Goal: Task Accomplishment & Management: Manage account settings

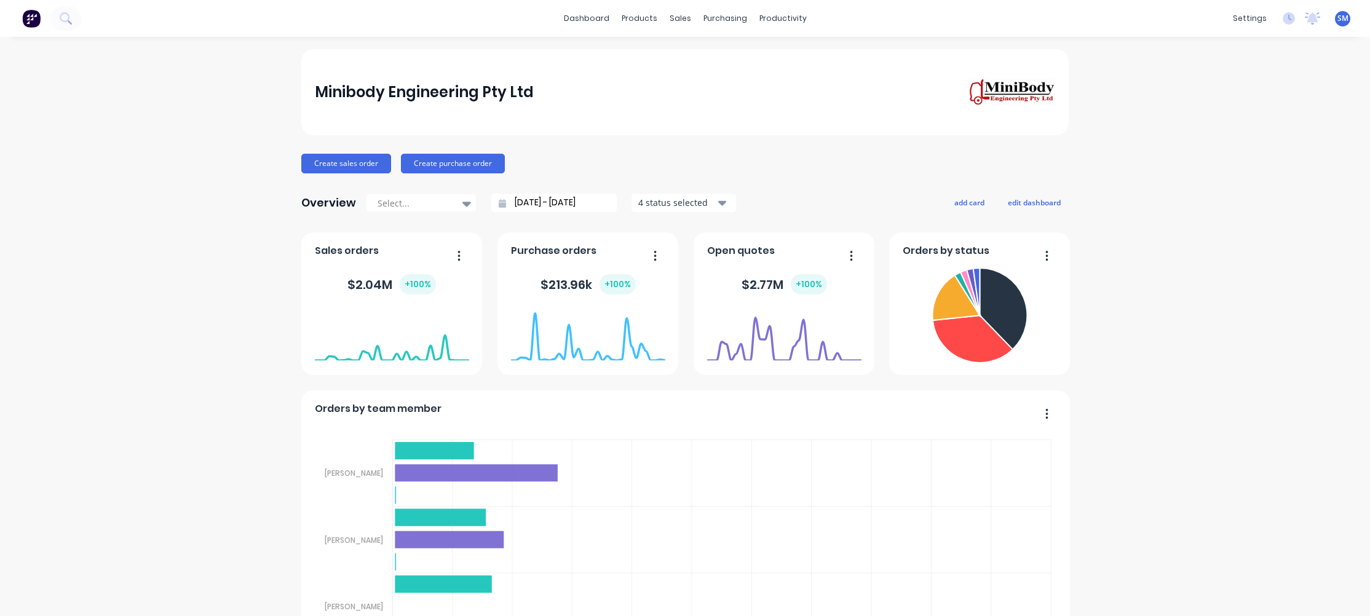
click at [642, 98] on div "Minibody Engineering Pty Ltd" at bounding box center [685, 92] width 741 height 28
click at [676, 14] on div "sales" at bounding box center [680, 18] width 34 height 18
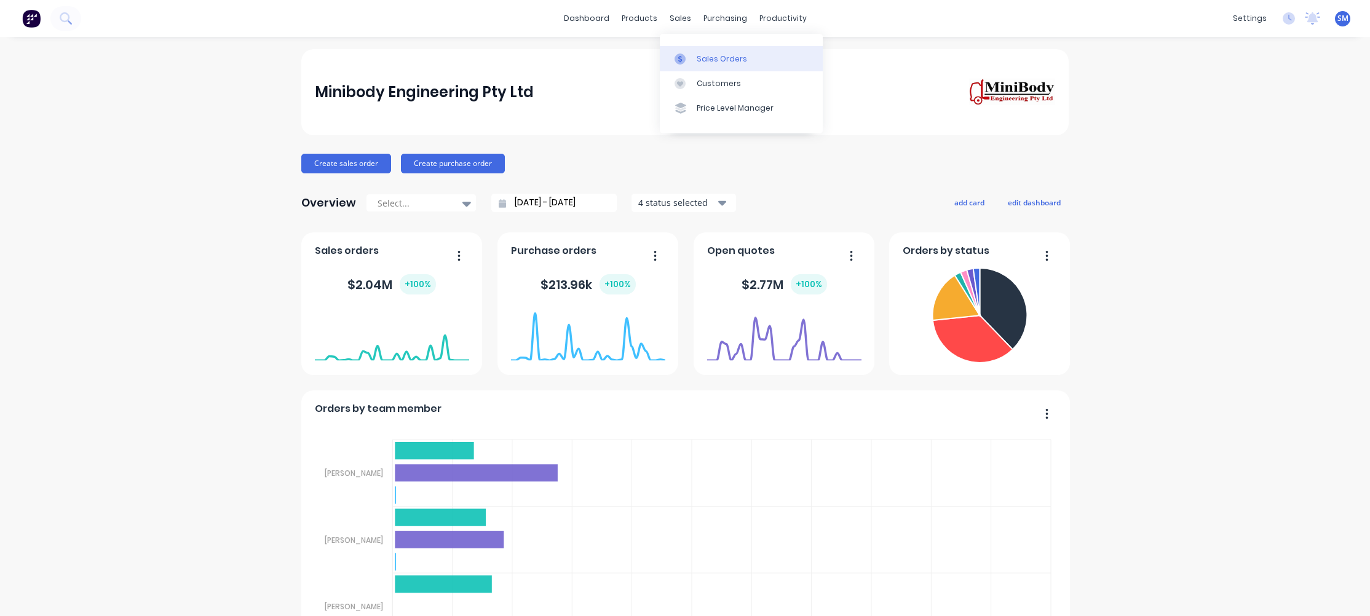
click at [725, 57] on div "Sales Orders" at bounding box center [721, 58] width 50 height 11
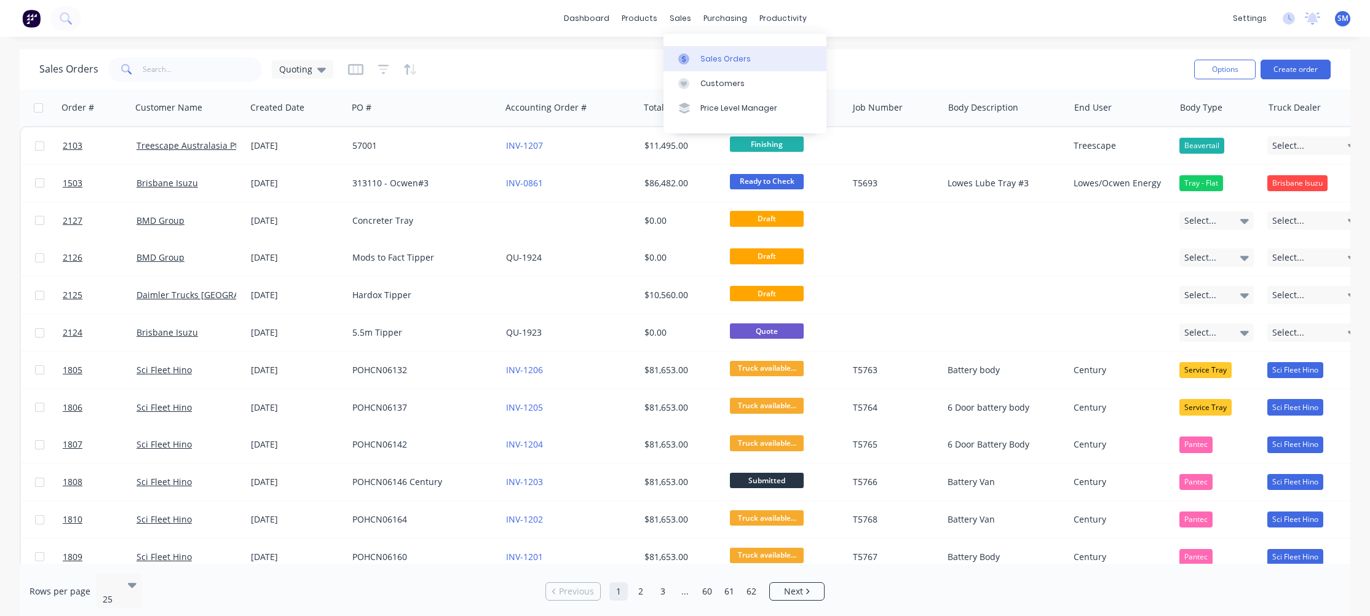
click at [728, 57] on div "Sales Orders" at bounding box center [725, 58] width 50 height 11
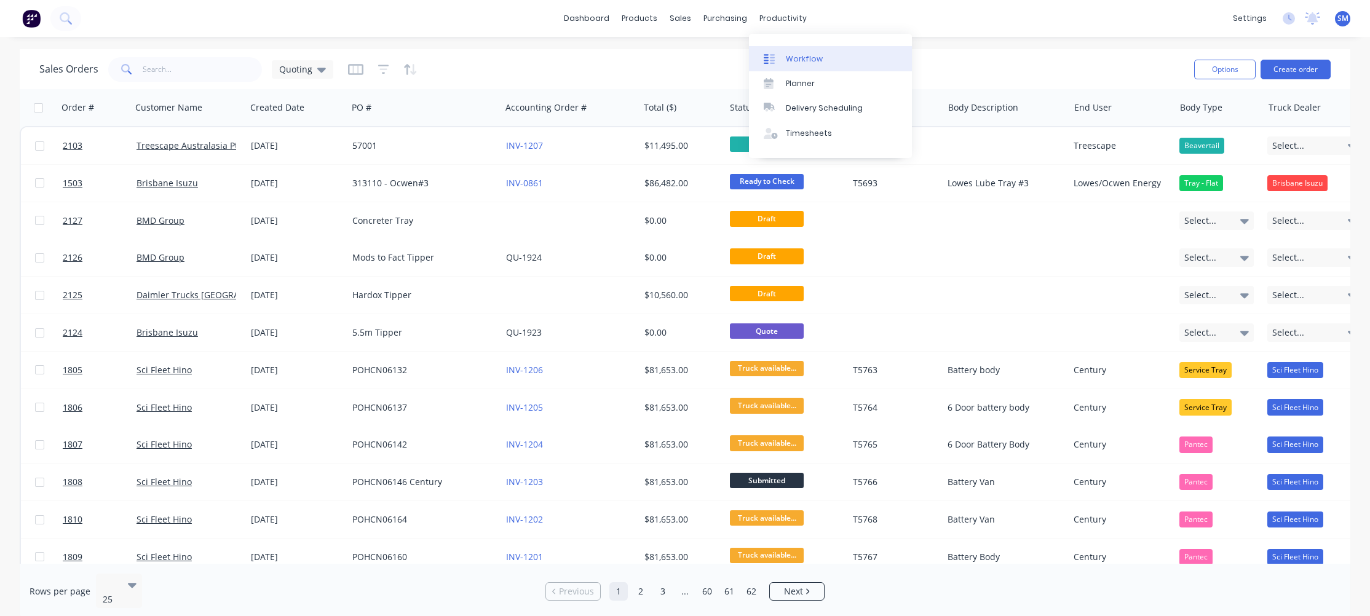
click at [804, 59] on div "Workflow" at bounding box center [804, 58] width 37 height 11
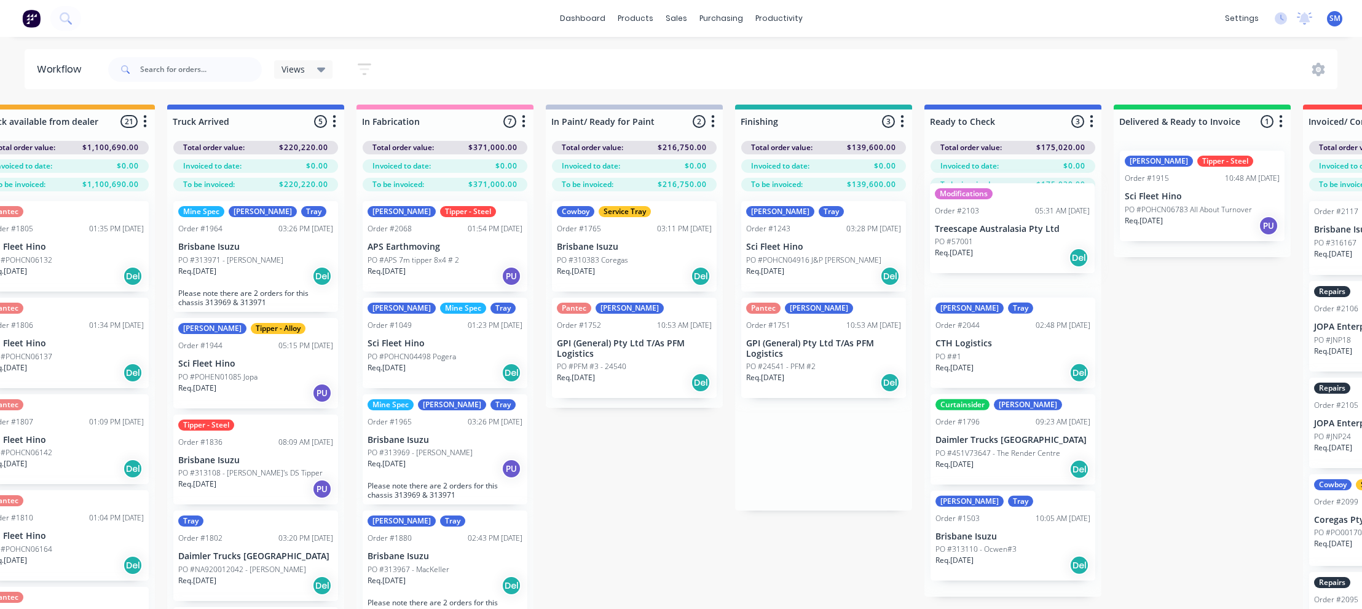
scroll to position [0, 246]
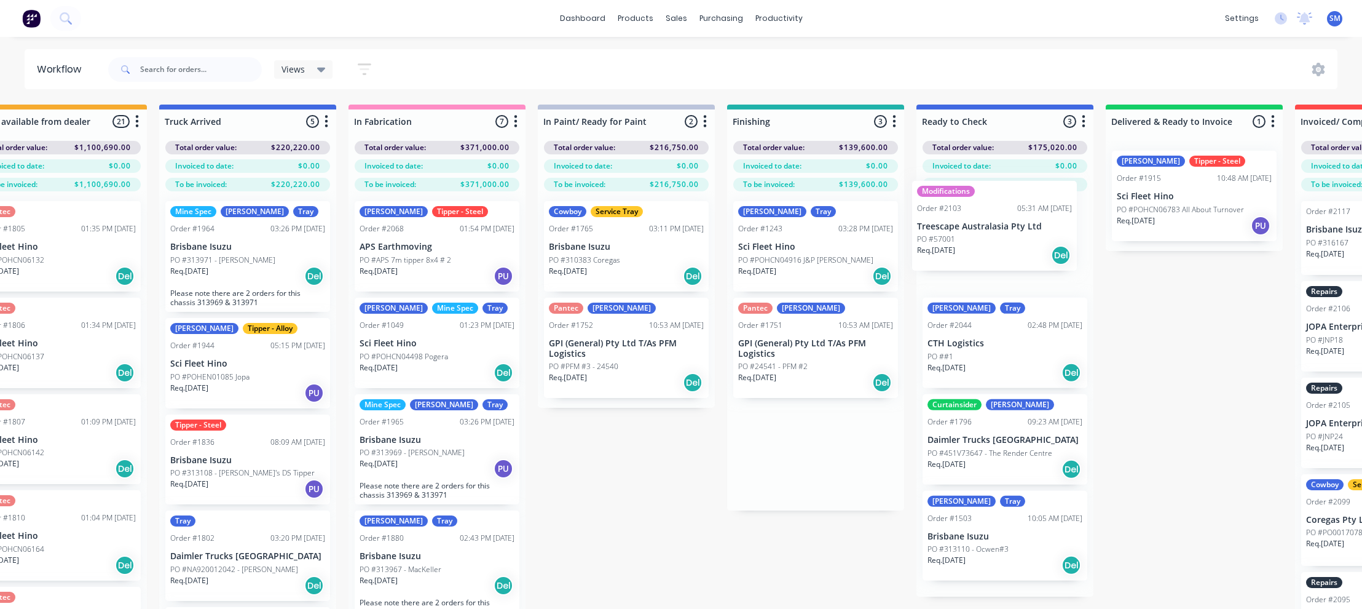
drag, startPoint x: 1020, startPoint y: 236, endPoint x: 955, endPoint y: 221, distance: 67.4
click at [955, 221] on div "Submitted 41 Status colour #273444 hex #273444 Save Cancel Summaries Total orde…" at bounding box center [859, 379] width 2228 height 548
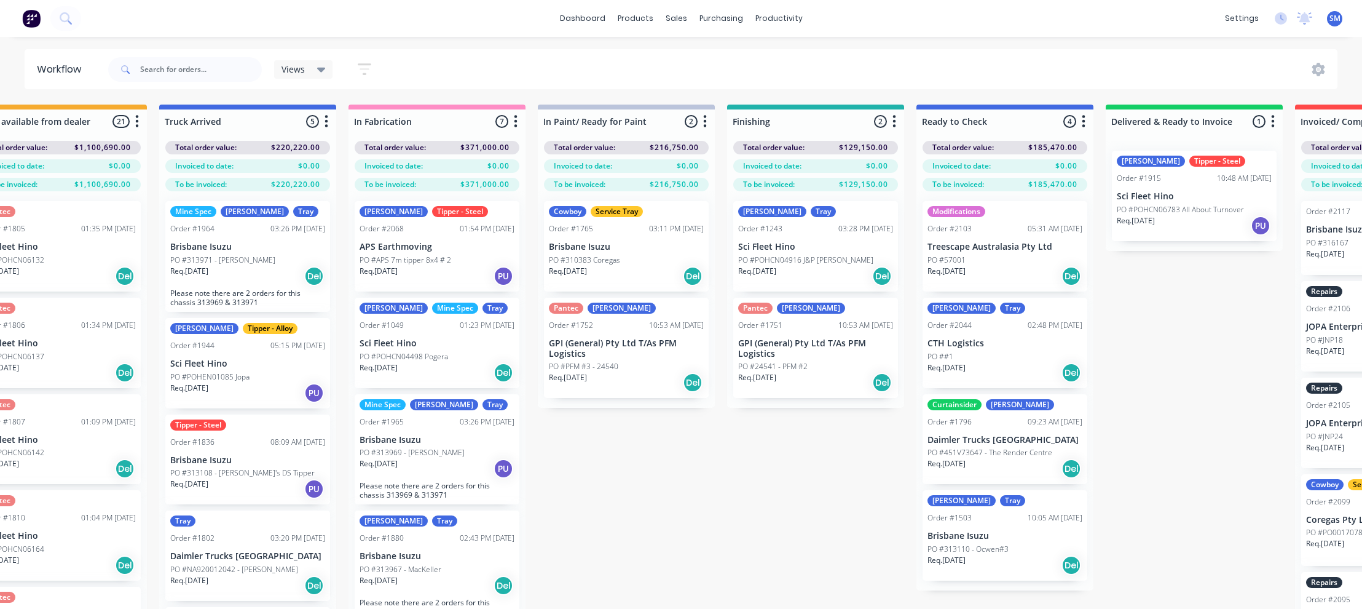
click at [962, 235] on div "Modifications Order #2103 05:31 AM [DATE] Treescape Australasia Pty Ltd PO #570…" at bounding box center [1005, 246] width 165 height 90
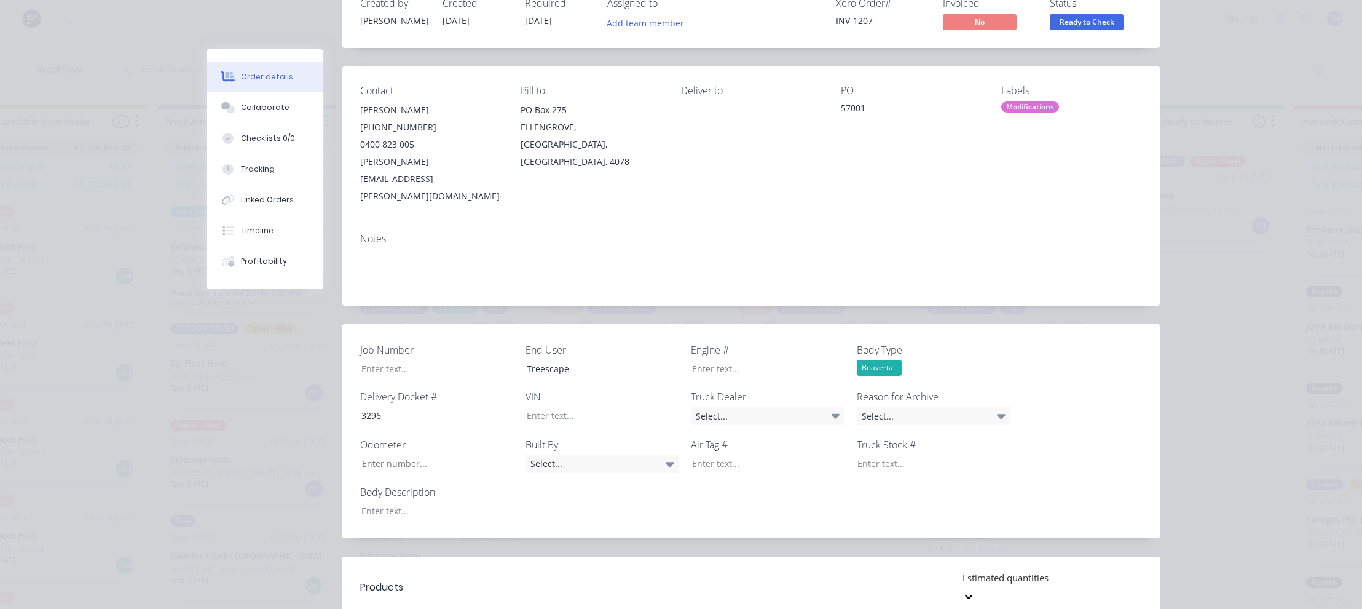
scroll to position [0, 0]
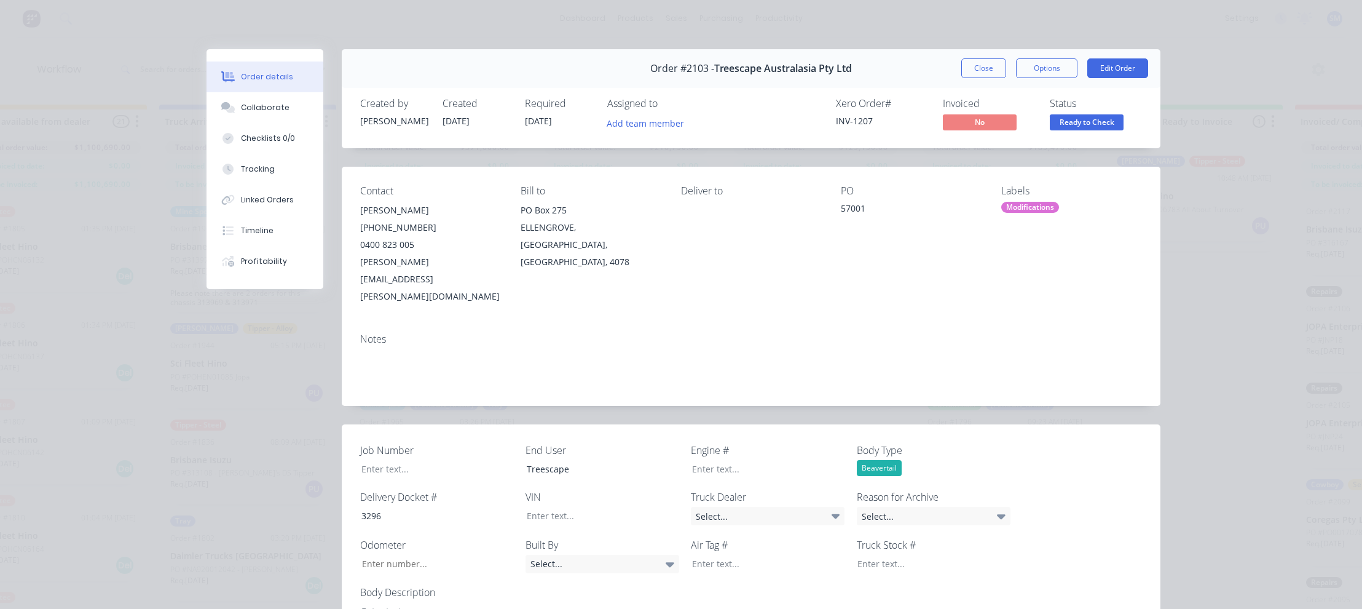
click at [976, 64] on button "Close" at bounding box center [983, 68] width 45 height 20
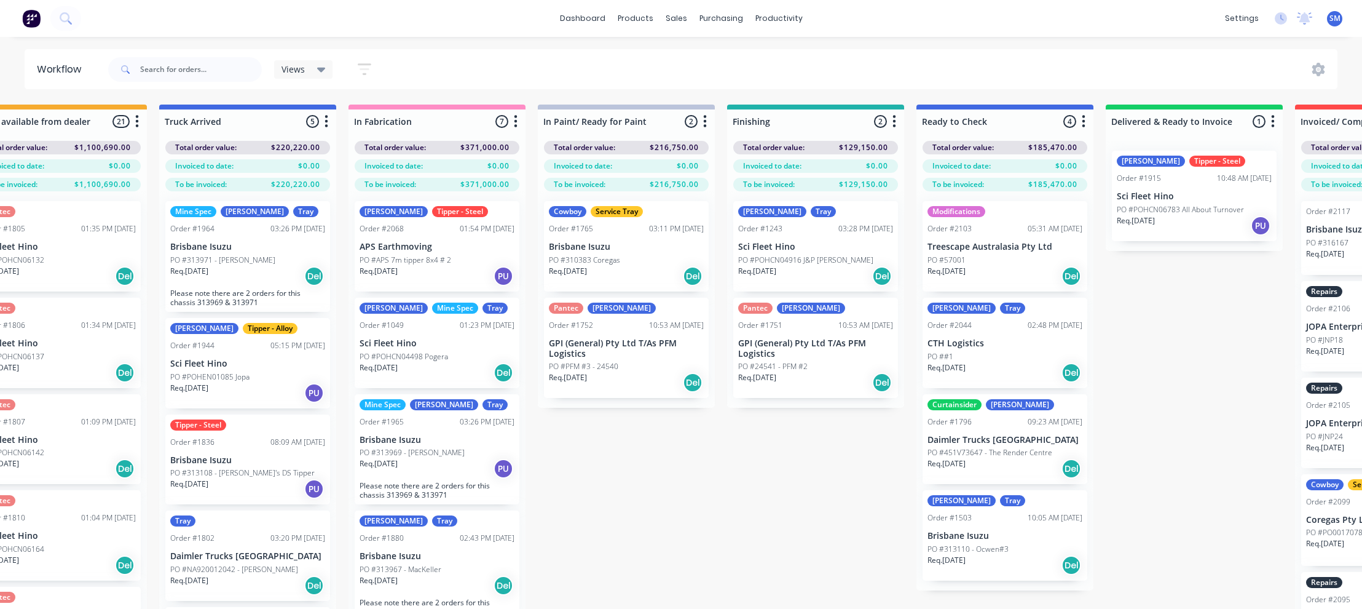
click at [1188, 315] on div "Submitted 41 Status colour #273444 hex #273444 Save Cancel Summaries Total orde…" at bounding box center [859, 379] width 2228 height 548
click at [747, 471] on div "Submitted 41 Status colour #273444 hex #273444 Save Cancel Summaries Total orde…" at bounding box center [859, 379] width 2228 height 548
click at [1173, 379] on div "Submitted 41 Status colour #273444 hex #273444 Save Cancel Summaries Total orde…" at bounding box center [859, 379] width 2228 height 548
click at [718, 57] on div "Sales Orders" at bounding box center [721, 58] width 50 height 11
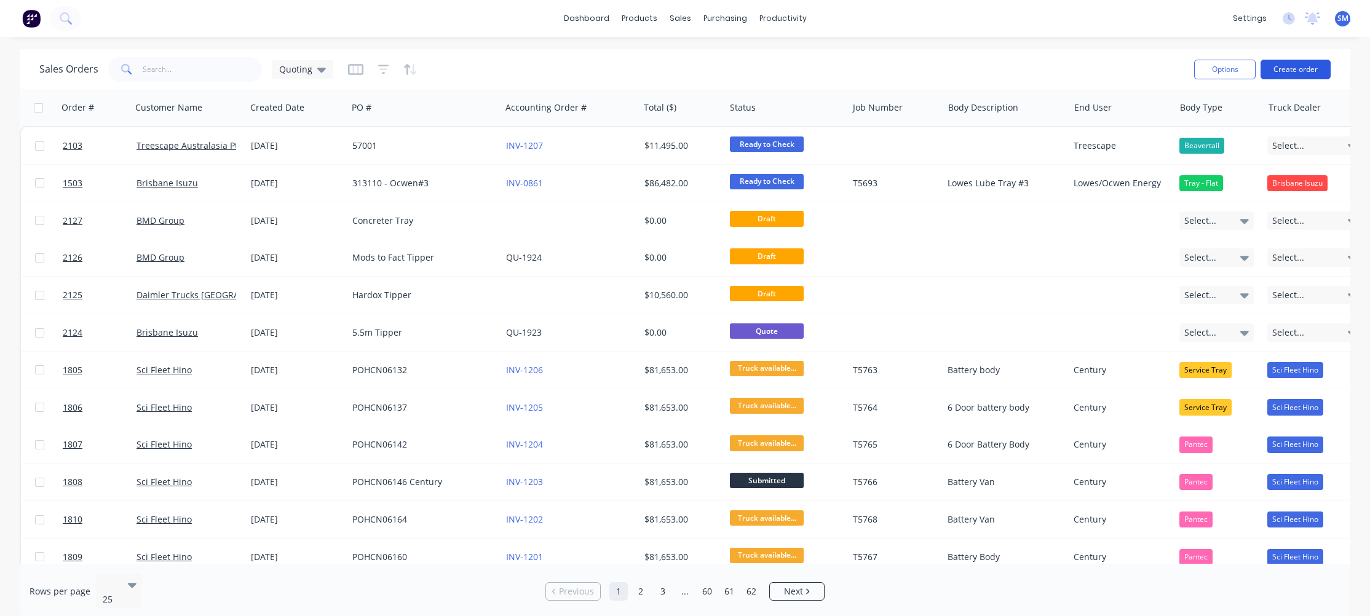
click at [1308, 68] on button "Create order" at bounding box center [1295, 70] width 70 height 20
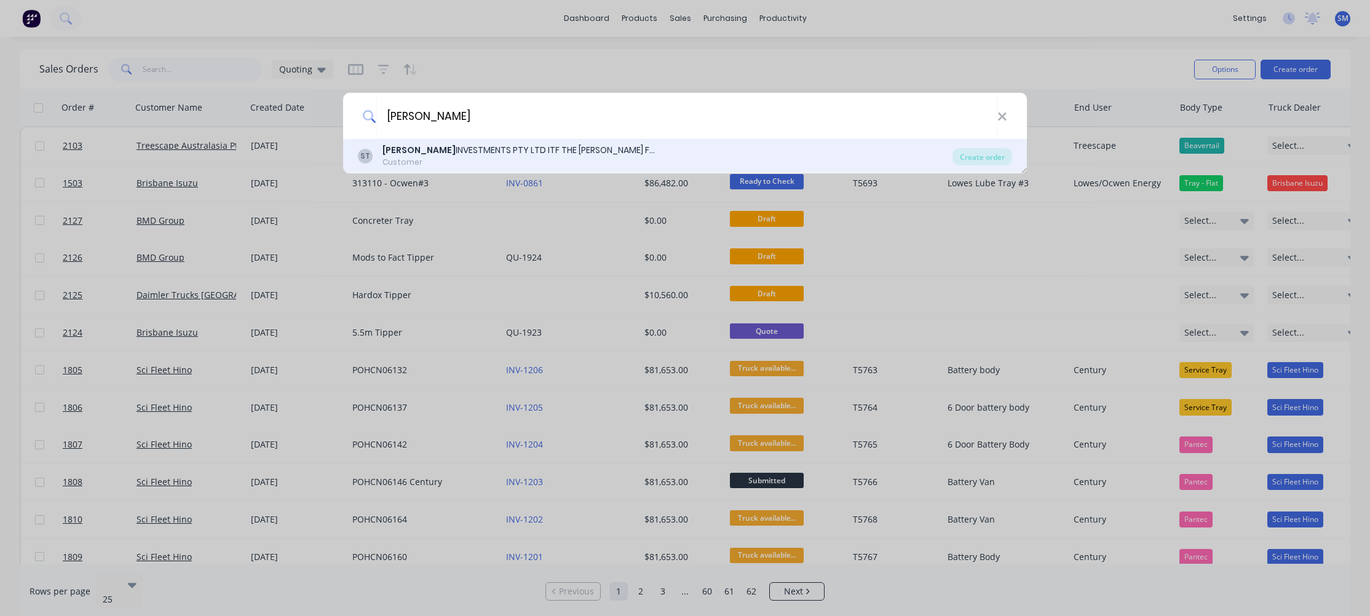
type input "[PERSON_NAME]"
click at [501, 152] on div "[PERSON_NAME] INVESTMENTS PTY LTD ITF THE [PERSON_NAME] FAMILY TRUST" at bounding box center [520, 150] width 277 height 13
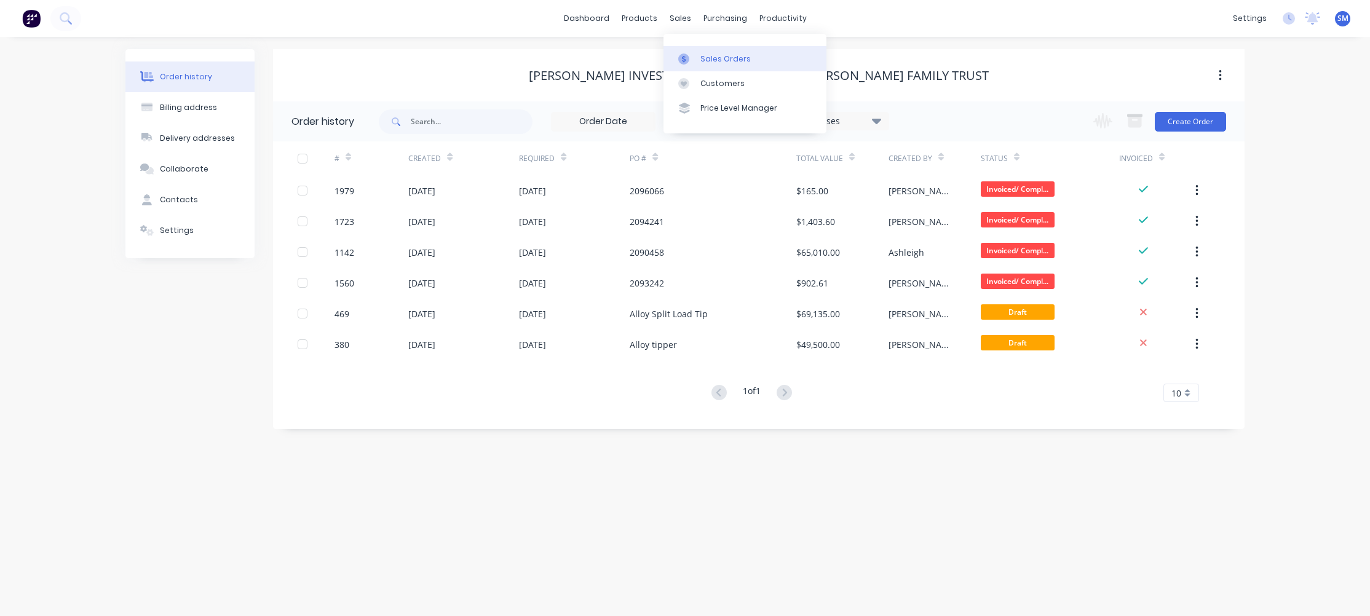
click at [723, 58] on div "Sales Orders" at bounding box center [725, 58] width 50 height 11
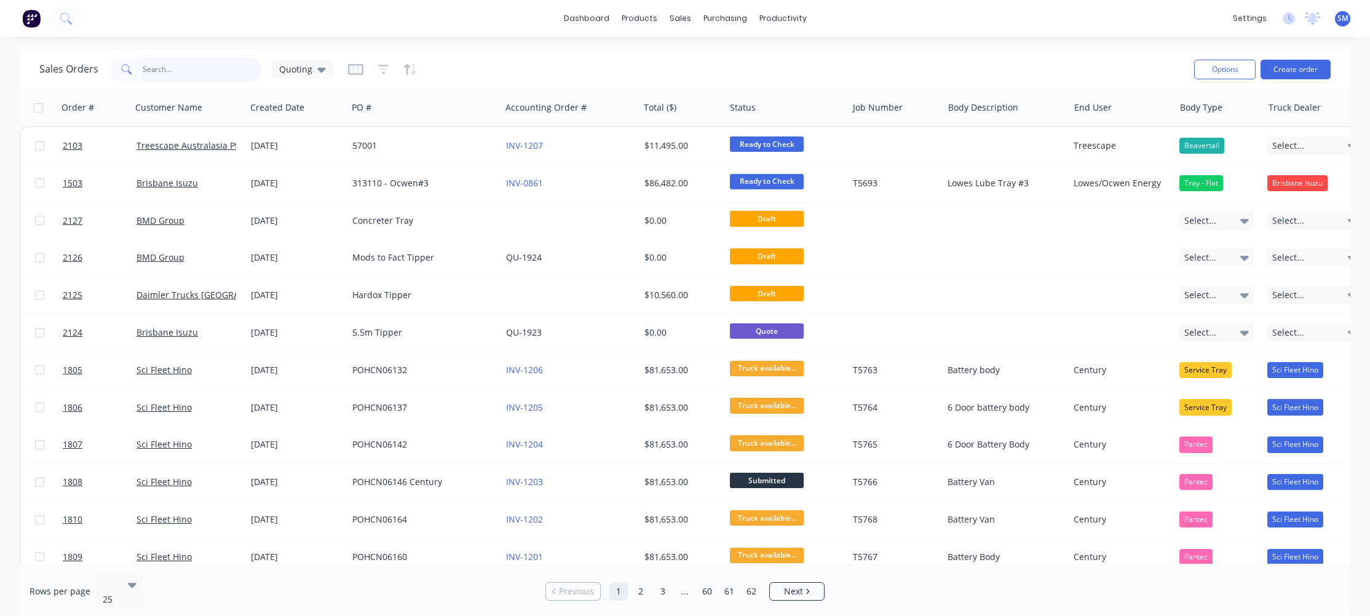
click at [158, 69] on input "text" at bounding box center [203, 69] width 120 height 25
click at [715, 55] on div "Sales Orders" at bounding box center [725, 58] width 50 height 11
click at [1301, 64] on button "Create order" at bounding box center [1295, 70] width 70 height 20
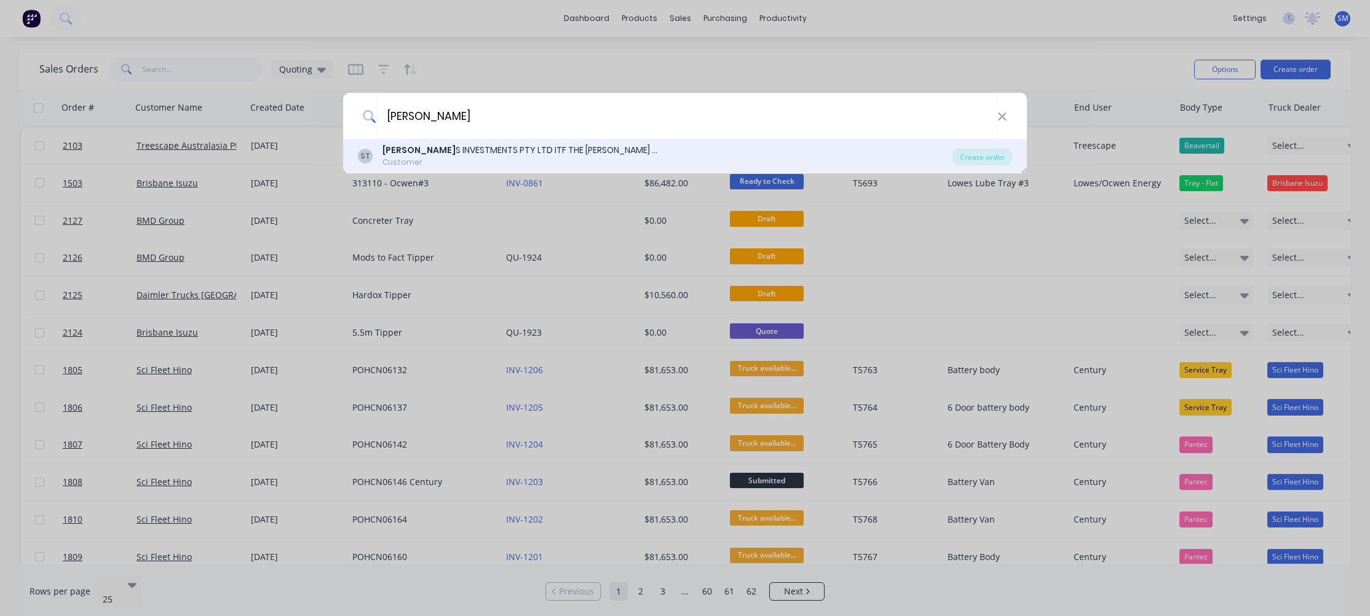
type input "[PERSON_NAME]"
click at [428, 155] on b "[PERSON_NAME]" at bounding box center [418, 150] width 73 height 12
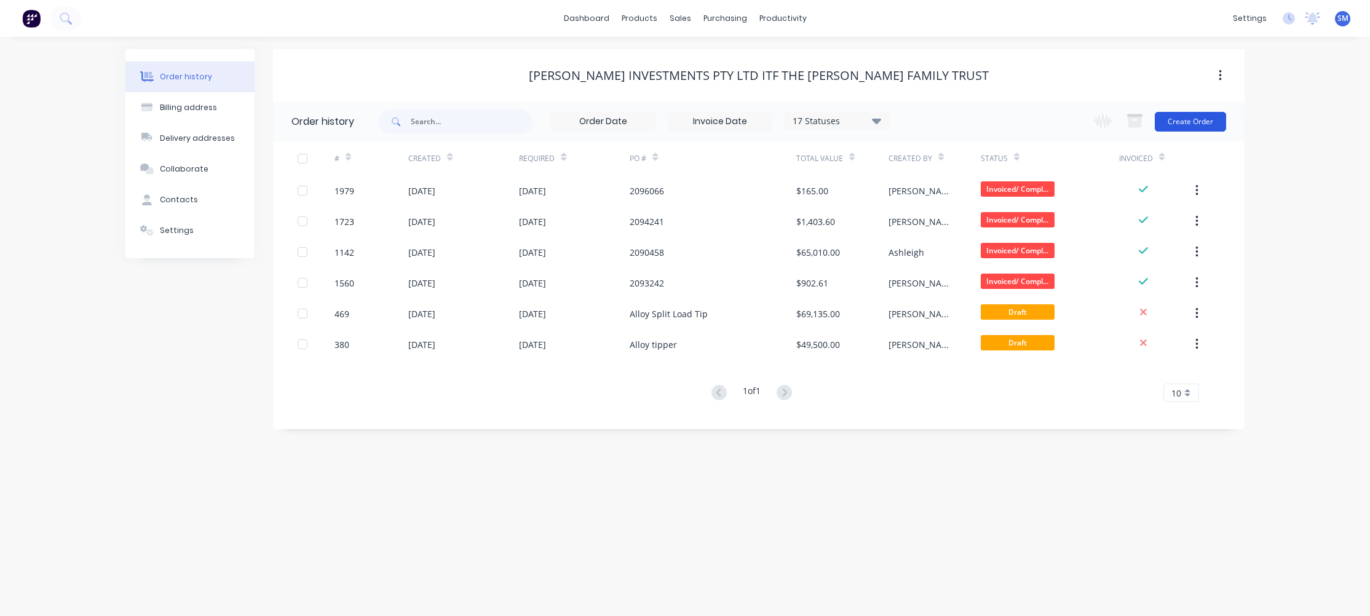
click at [1197, 119] on button "Create Order" at bounding box center [1189, 122] width 71 height 20
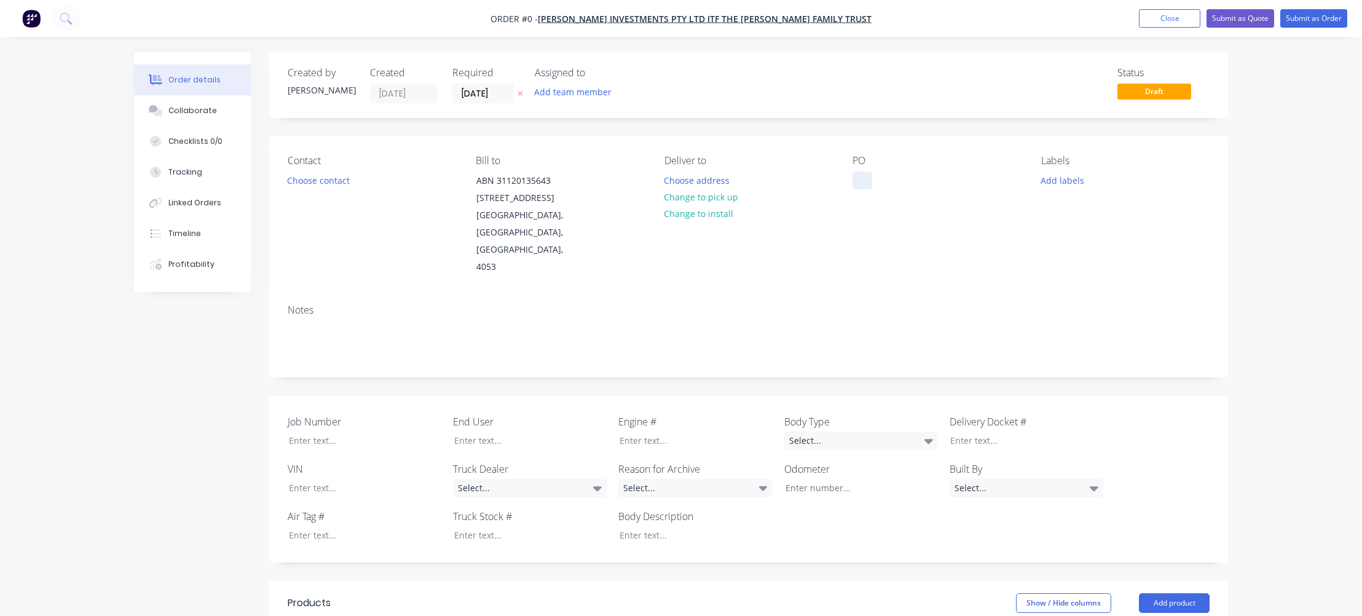
click at [866, 175] on div at bounding box center [863, 181] width 20 height 18
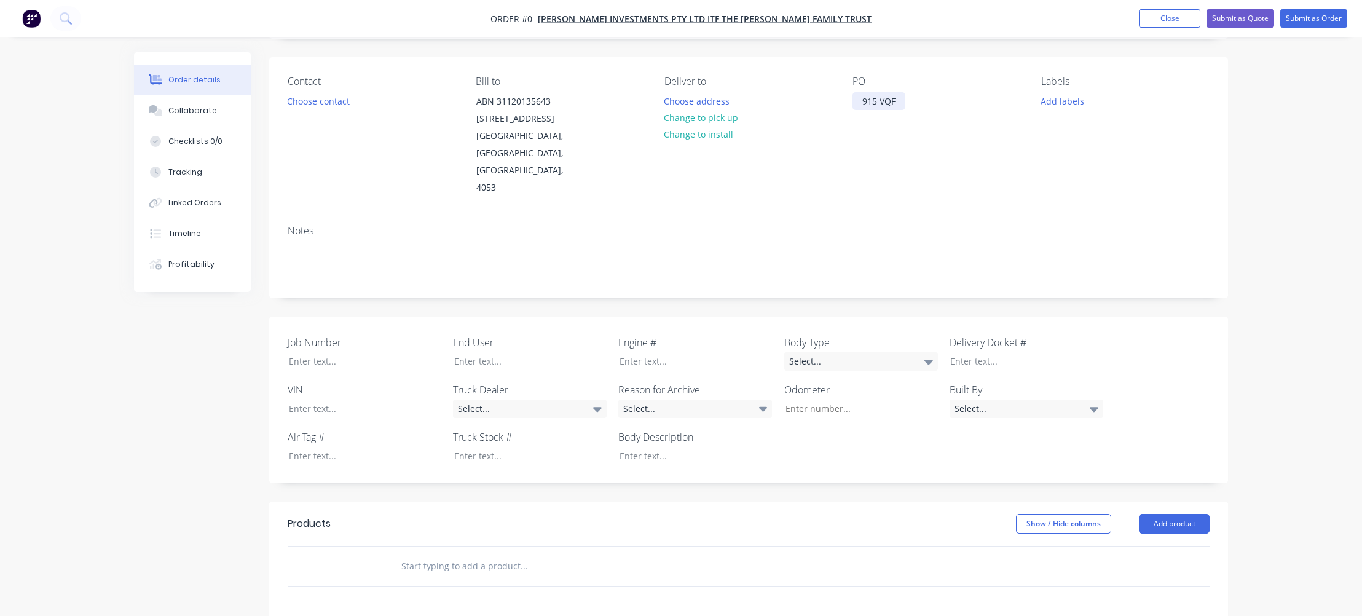
scroll to position [246, 0]
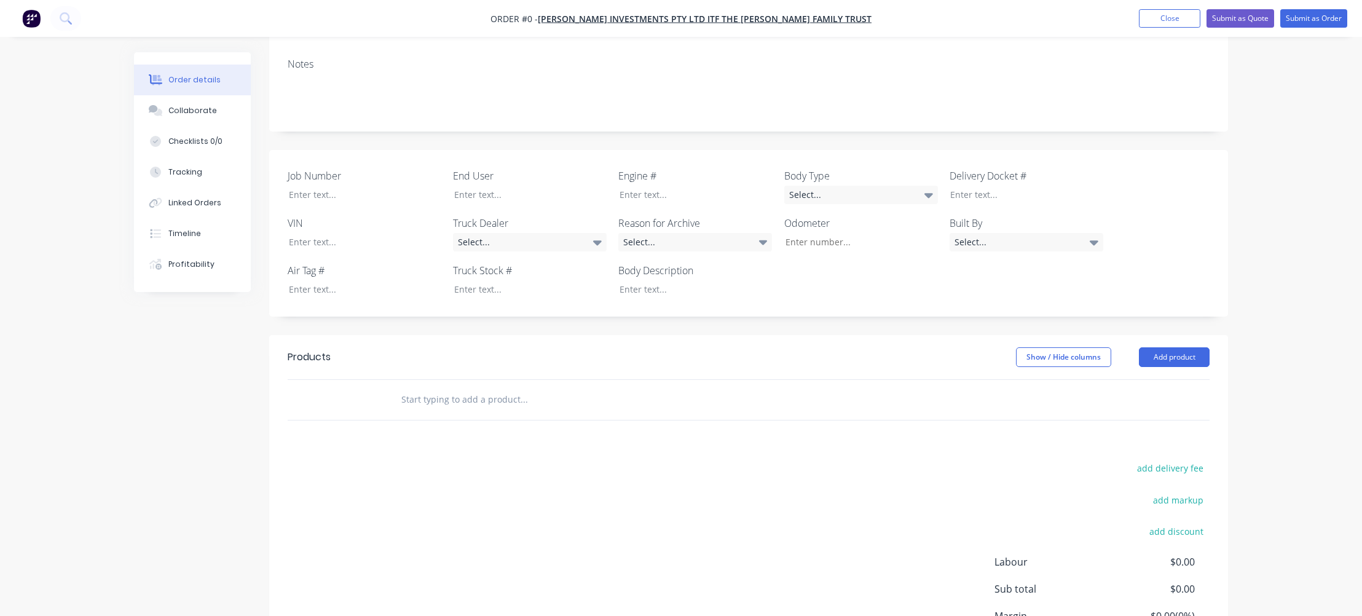
click at [435, 383] on div "Order details Collaborate Checklists 0/0 Tracking Linked Orders Timeline Profit…" at bounding box center [681, 270] width 1119 height 928
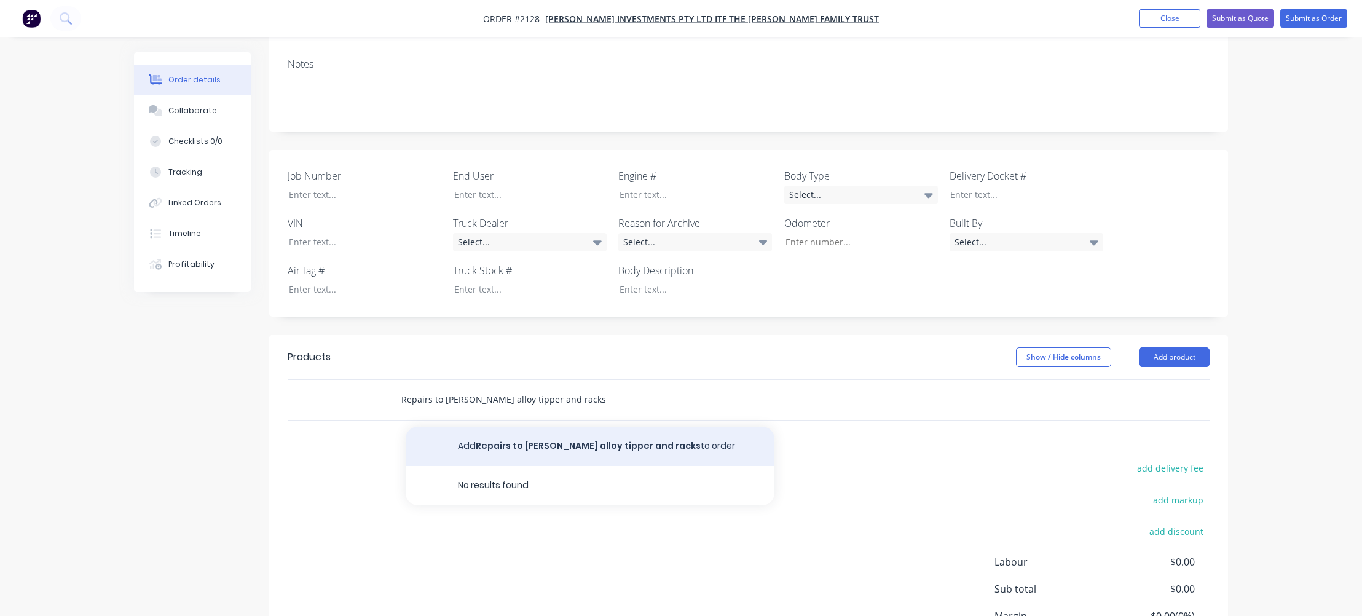
type input "Repairs to [PERSON_NAME] alloy tipper and racks"
click at [535, 430] on button "Add Repairs to [PERSON_NAME] alloy tipper and racks to order" at bounding box center [590, 446] width 369 height 39
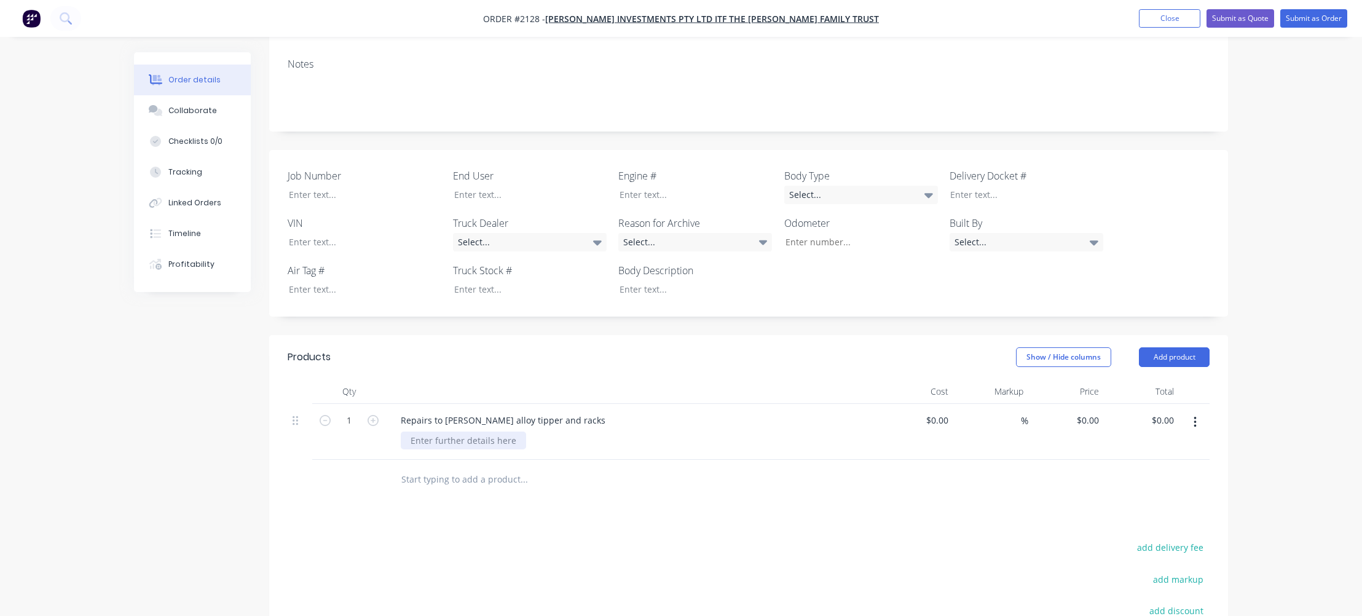
click at [443, 432] on div at bounding box center [463, 441] width 125 height 18
click at [1086, 411] on div "0 $0.00" at bounding box center [1087, 420] width 33 height 18
type input "$1,690.00"
click at [1248, 17] on button "Submit as Quote" at bounding box center [1241, 18] width 68 height 18
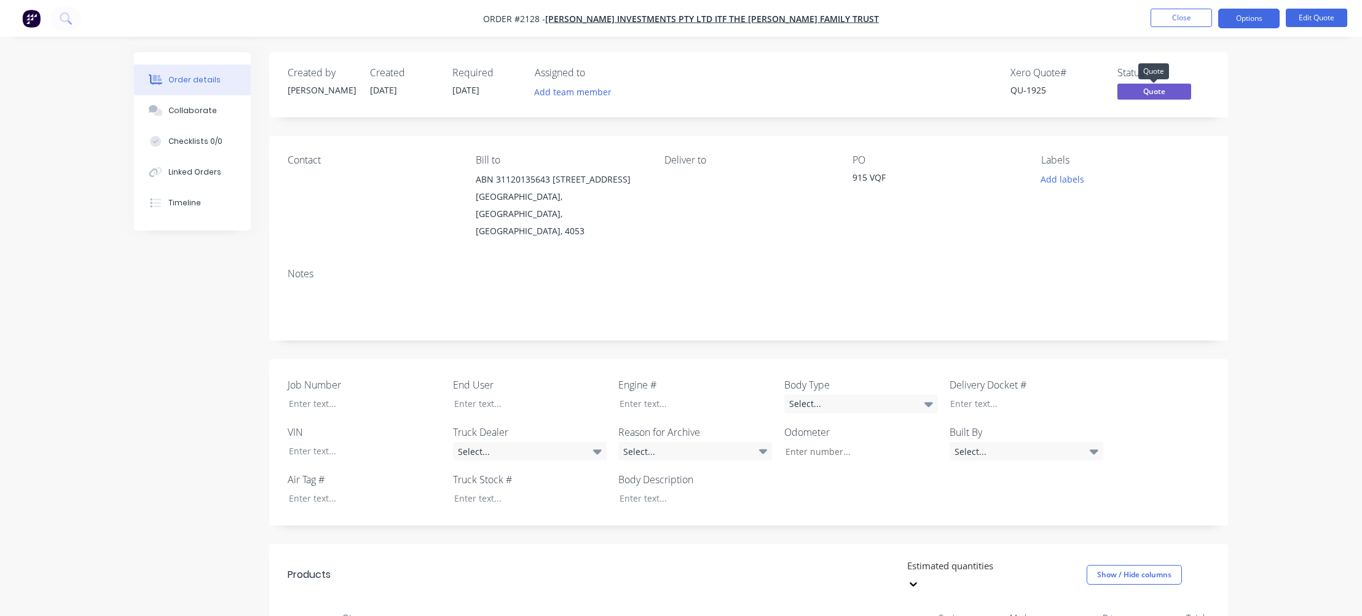
click at [1163, 84] on span "Quote" at bounding box center [1155, 91] width 74 height 15
click at [1167, 91] on span "Quote" at bounding box center [1155, 91] width 74 height 15
click at [1139, 96] on span "Quote" at bounding box center [1155, 91] width 74 height 15
click at [1328, 15] on button "Edit Quote" at bounding box center [1316, 18] width 61 height 18
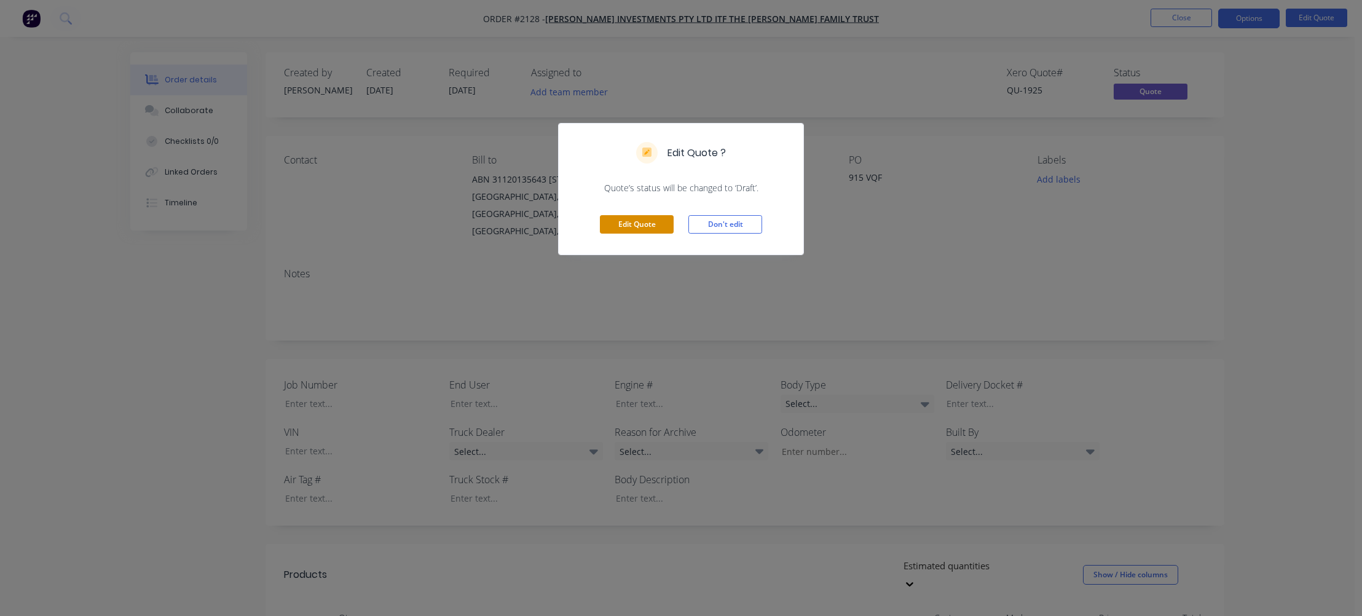
click at [617, 226] on button "Edit Quote" at bounding box center [637, 224] width 74 height 18
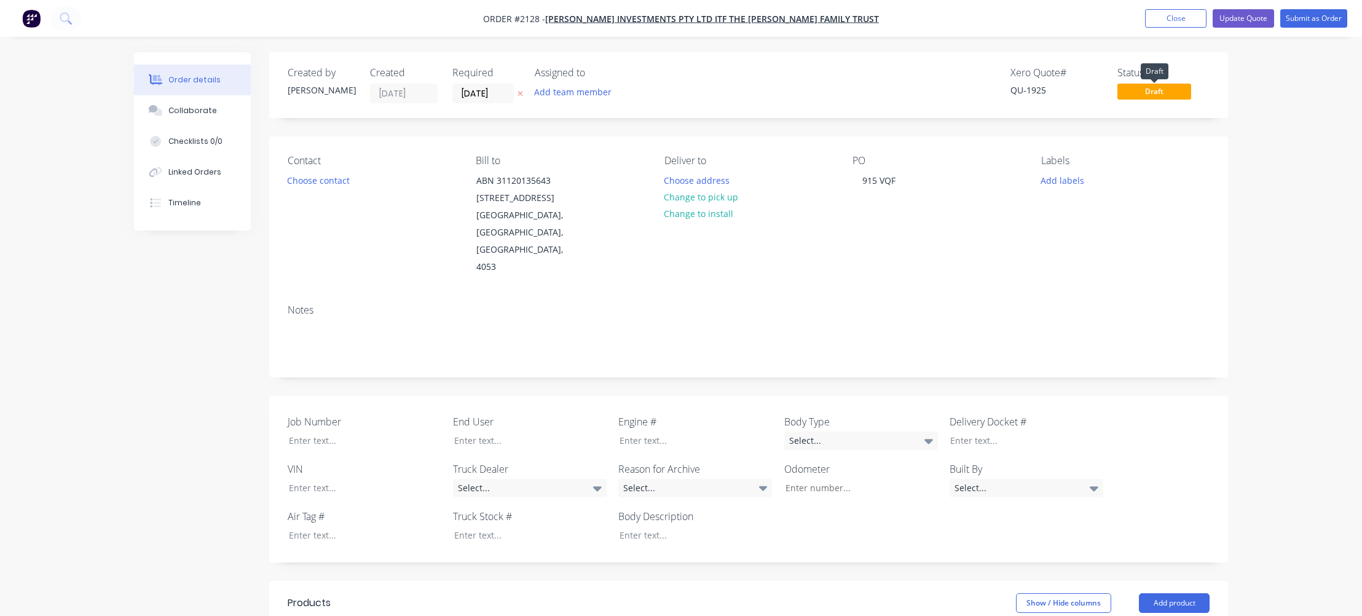
click at [1148, 87] on span "Draft" at bounding box center [1155, 91] width 74 height 15
click at [1237, 19] on button "Update Quote" at bounding box center [1243, 18] width 61 height 18
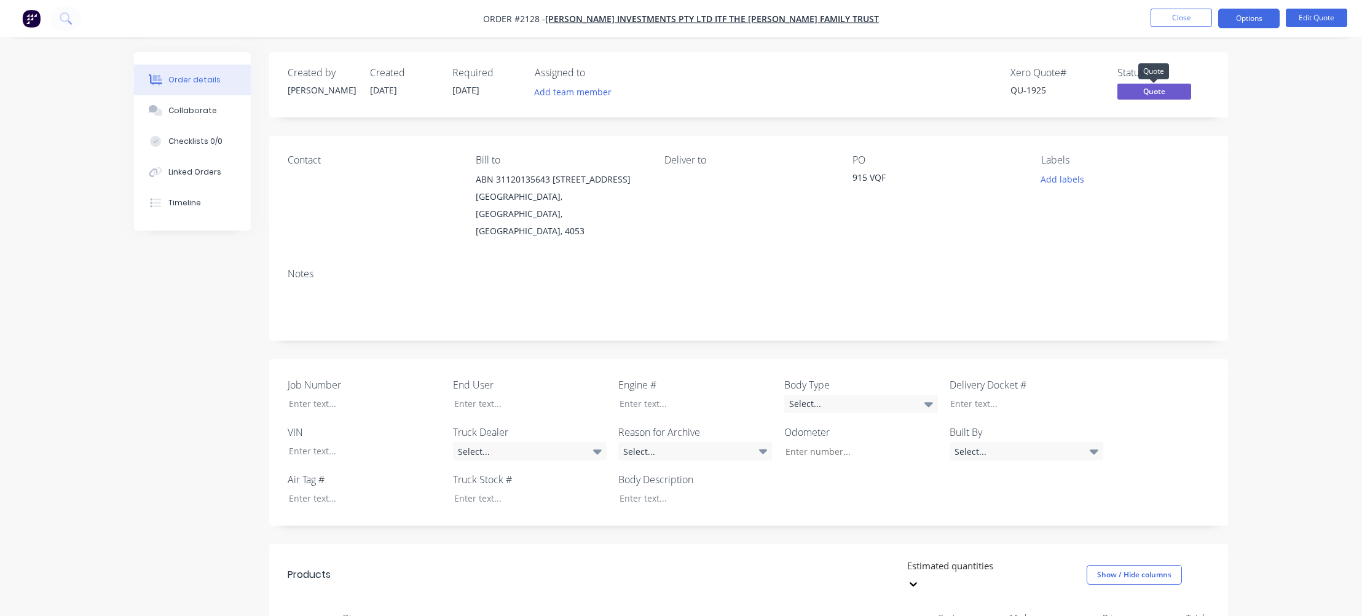
drag, startPoint x: 1155, startPoint y: 92, endPoint x: 1138, endPoint y: 92, distance: 17.2
click at [1138, 92] on span "Quote" at bounding box center [1155, 91] width 74 height 15
click at [1146, 90] on span "Quote" at bounding box center [1155, 91] width 74 height 15
click at [1130, 67] on div "Status" at bounding box center [1164, 73] width 92 height 12
click at [1146, 89] on span "Quote" at bounding box center [1155, 91] width 74 height 15
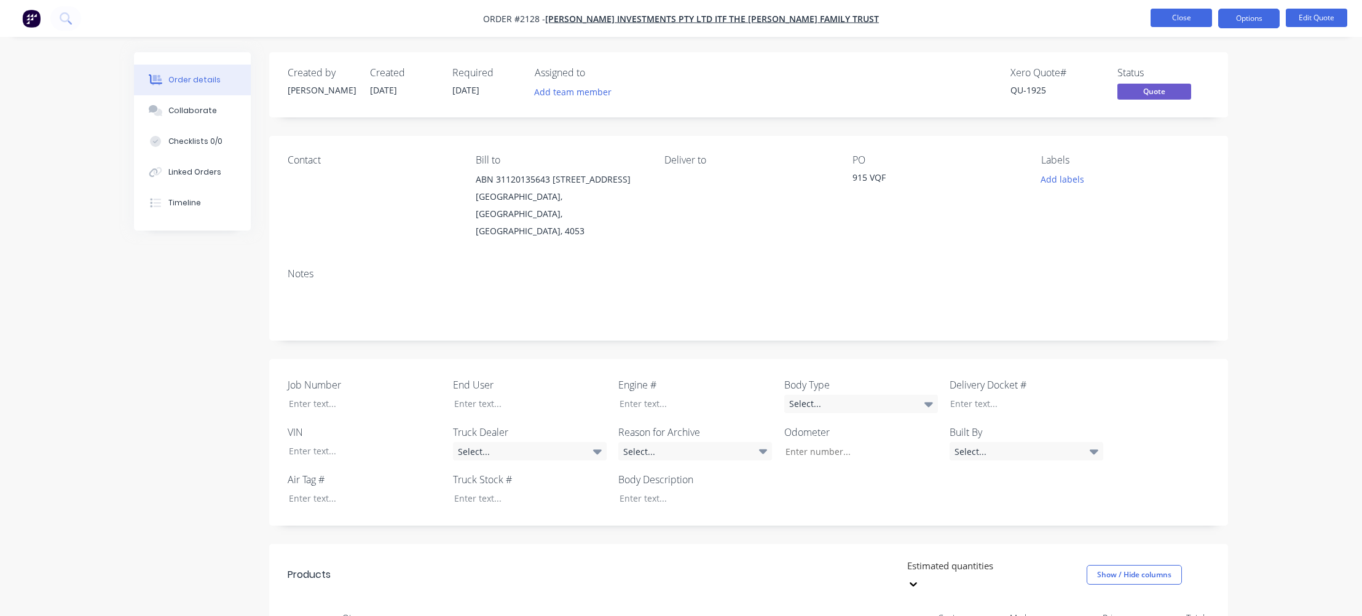
click at [1175, 15] on button "Close" at bounding box center [1181, 18] width 61 height 18
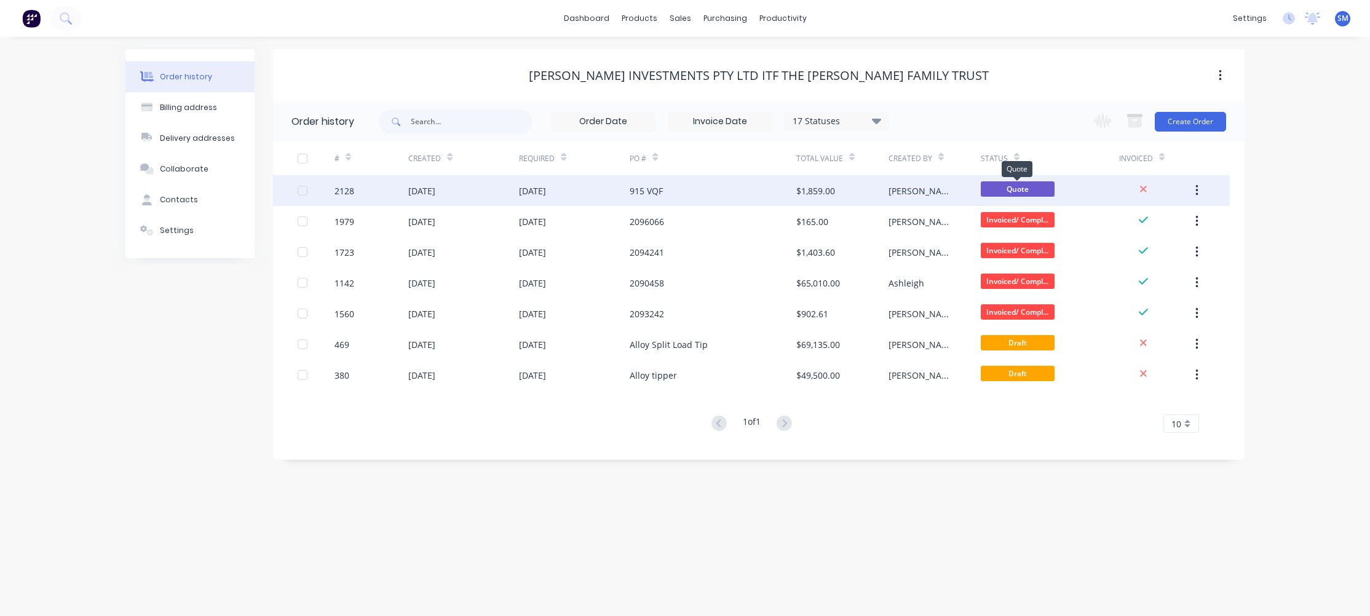
click at [1020, 187] on span "Quote" at bounding box center [1017, 188] width 74 height 15
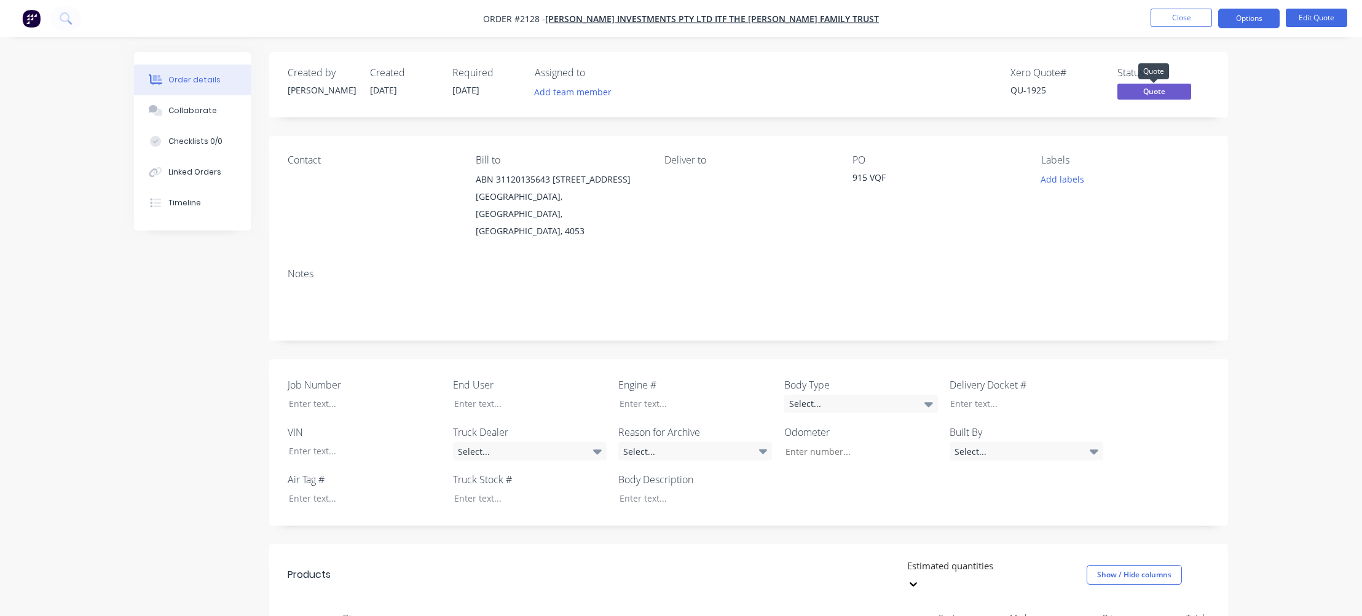
click at [1155, 93] on span "Quote" at bounding box center [1155, 91] width 74 height 15
click at [1181, 18] on button "Close" at bounding box center [1181, 18] width 61 height 18
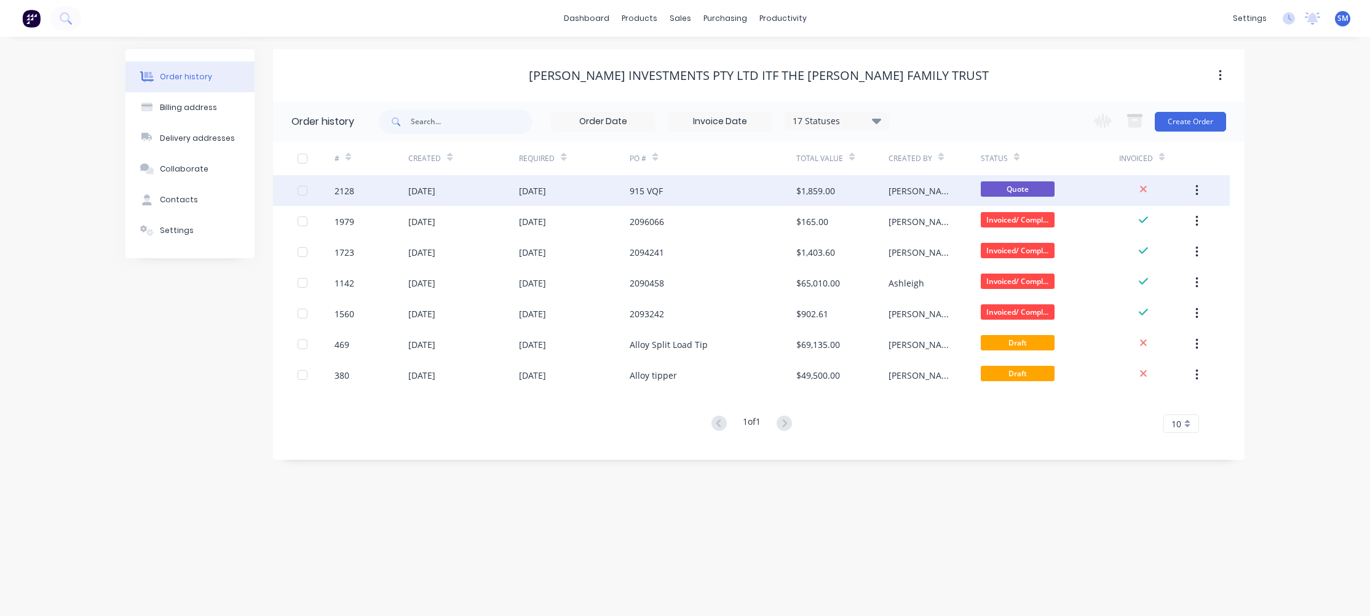
click at [546, 189] on div "[DATE]" at bounding box center [532, 190] width 27 height 13
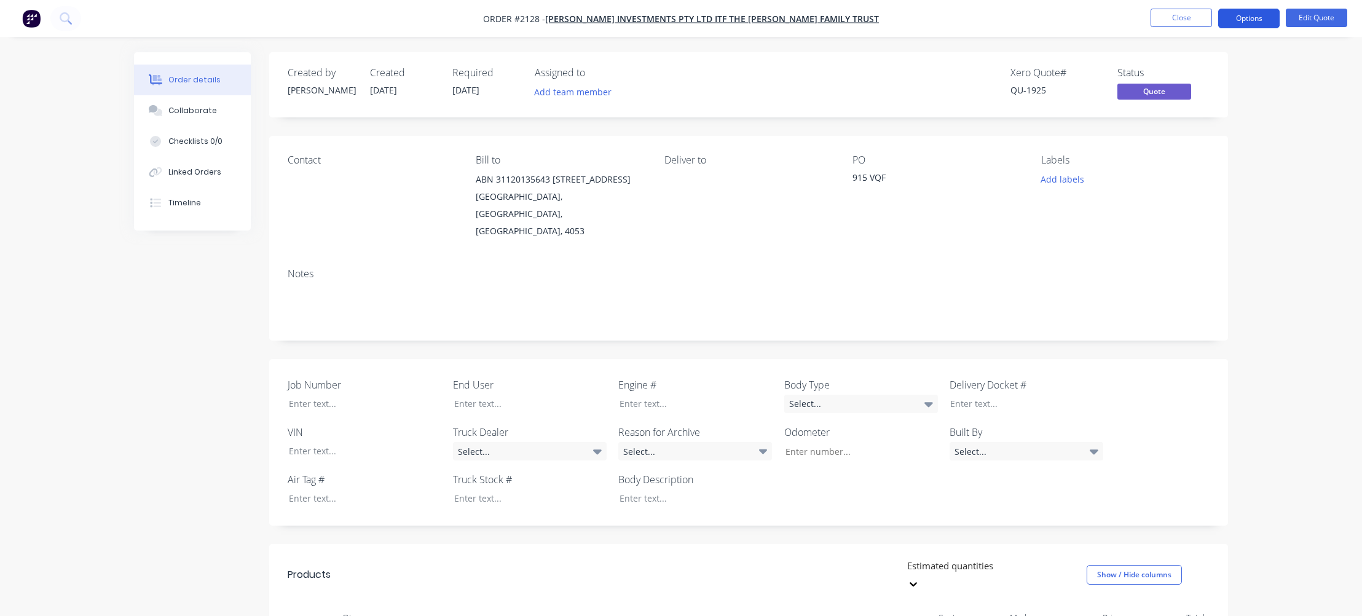
click at [1251, 17] on button "Options" at bounding box center [1248, 19] width 61 height 20
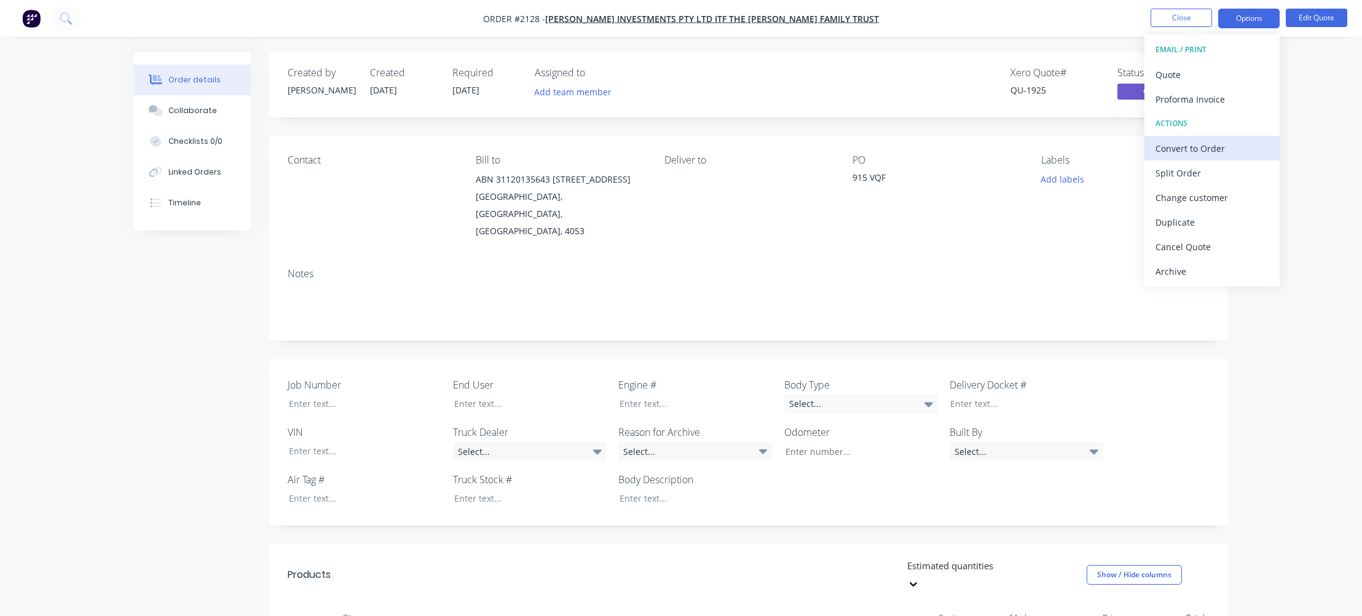
click at [1182, 148] on div "Convert to Order" at bounding box center [1212, 149] width 113 height 18
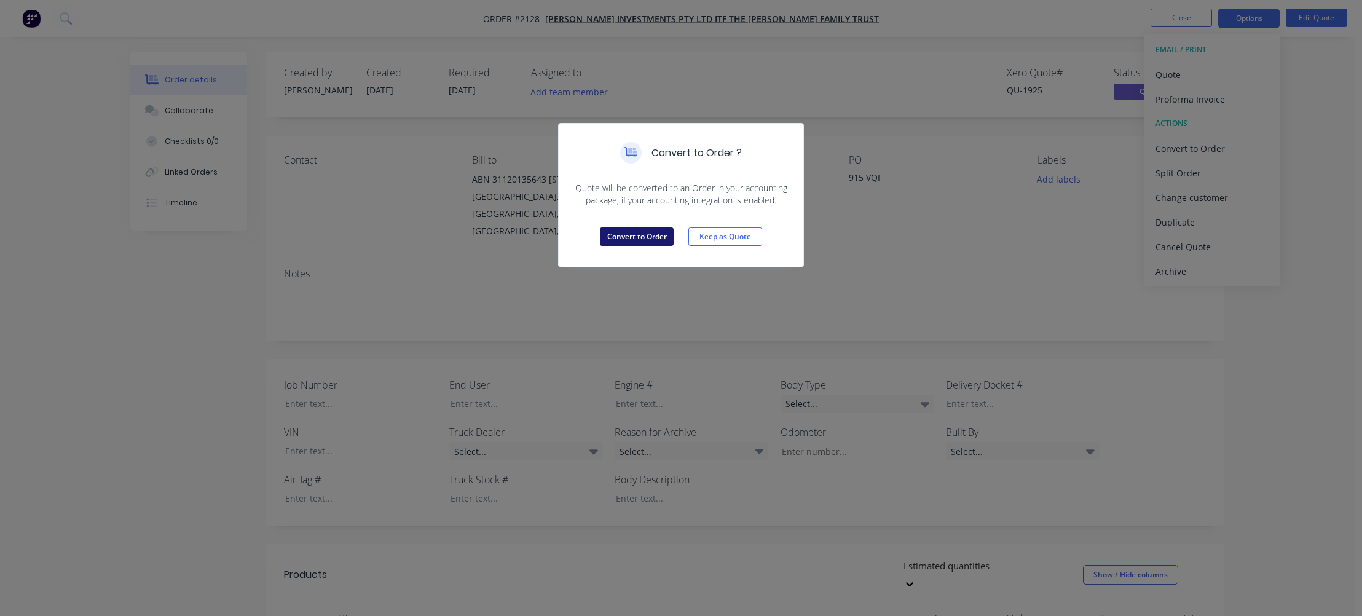
click at [637, 236] on button "Convert to Order" at bounding box center [637, 236] width 74 height 18
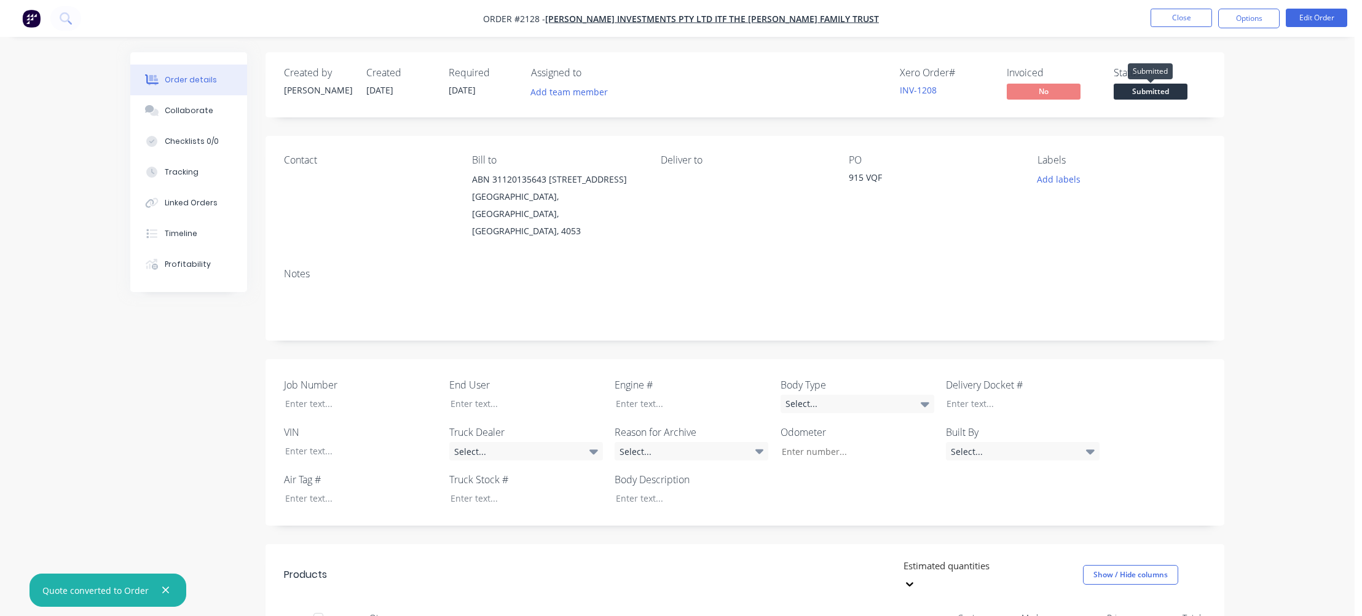
click at [1143, 89] on span "Submitted" at bounding box center [1151, 91] width 74 height 15
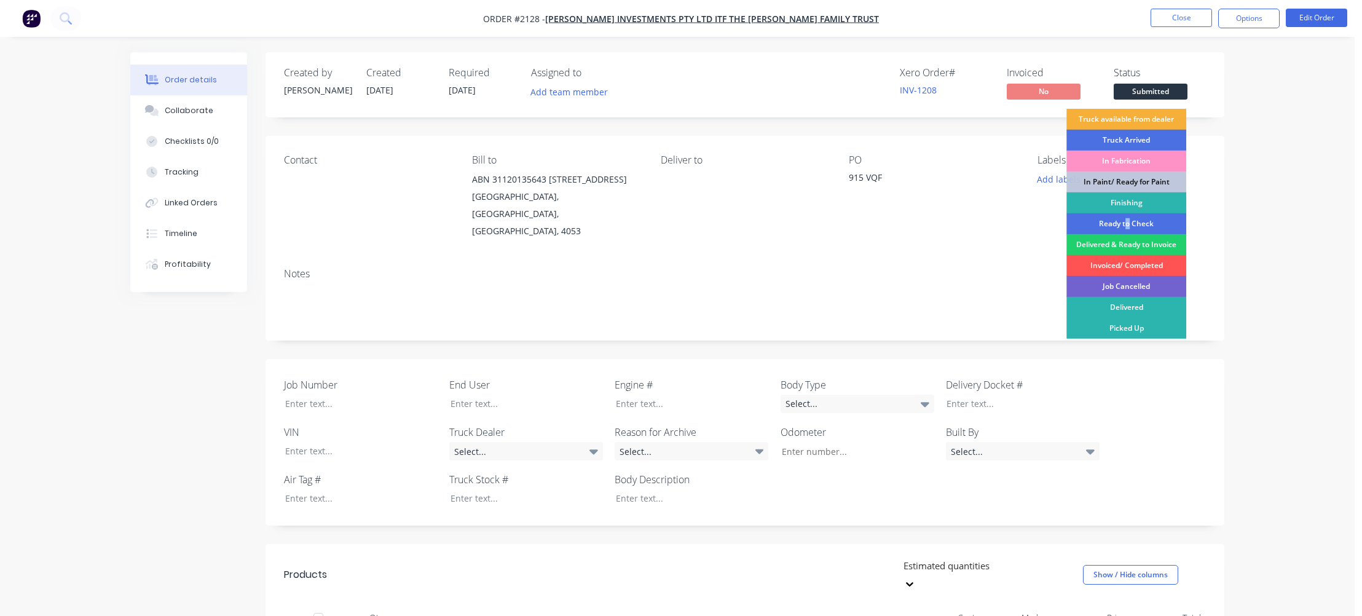
click at [1129, 220] on div "Ready to Check" at bounding box center [1127, 223] width 120 height 21
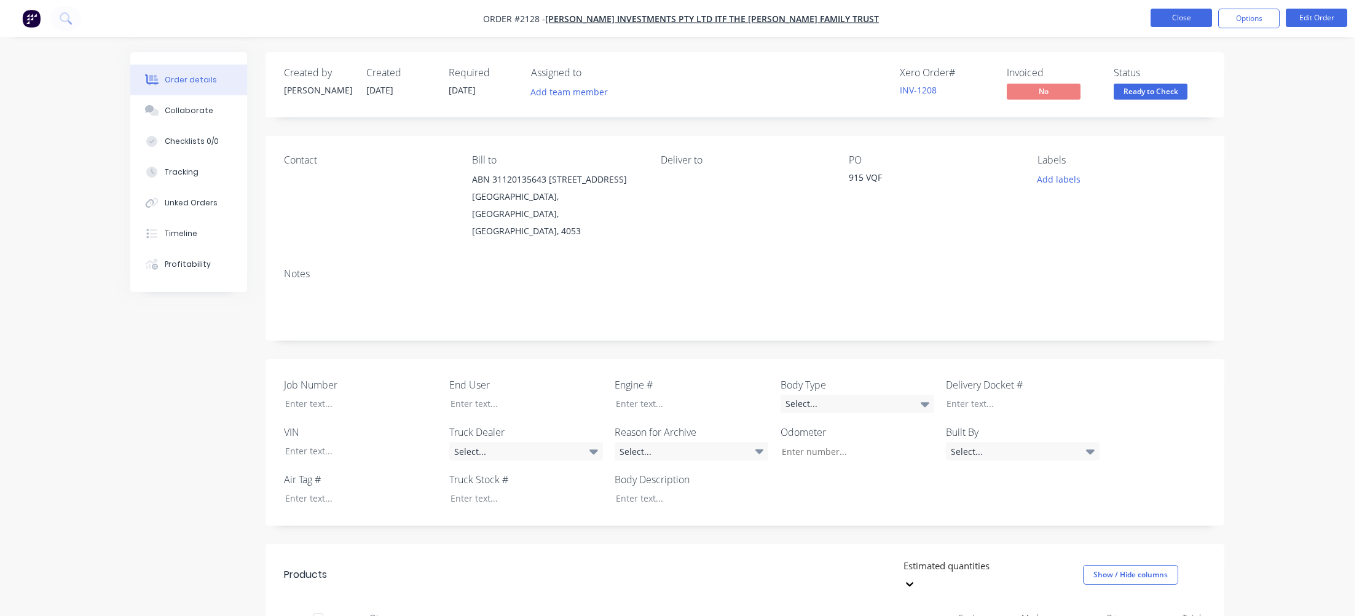
click at [1180, 14] on button "Close" at bounding box center [1181, 18] width 61 height 18
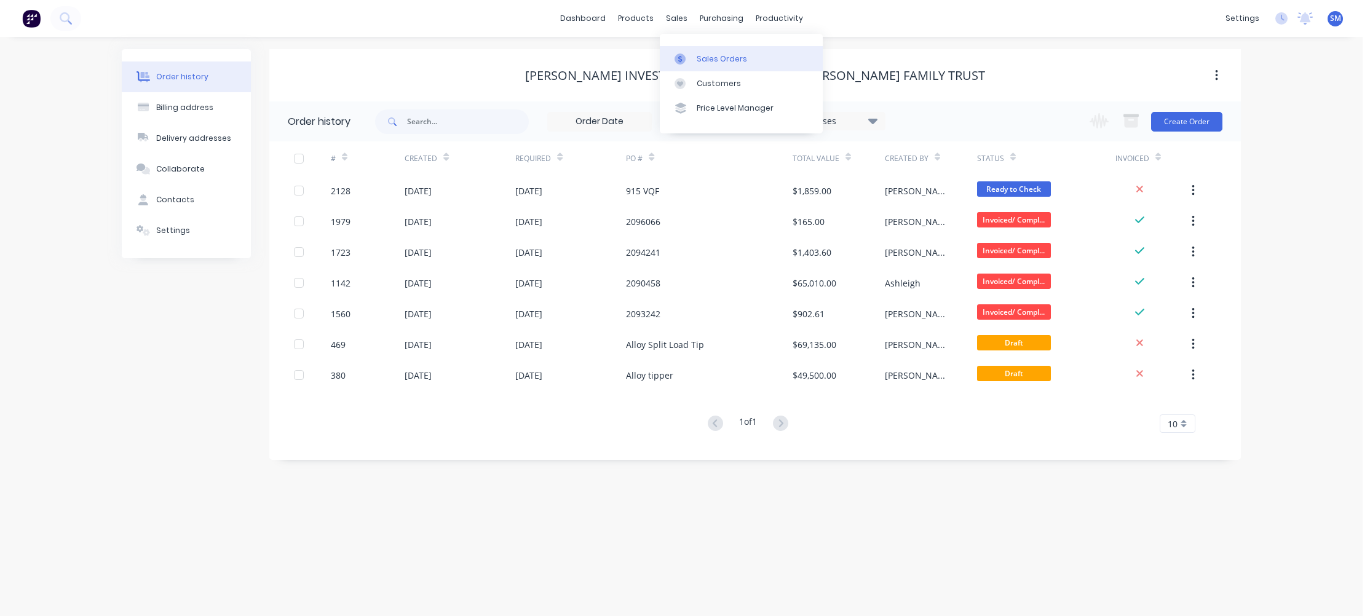
click at [707, 53] on div "Sales Orders" at bounding box center [721, 58] width 50 height 11
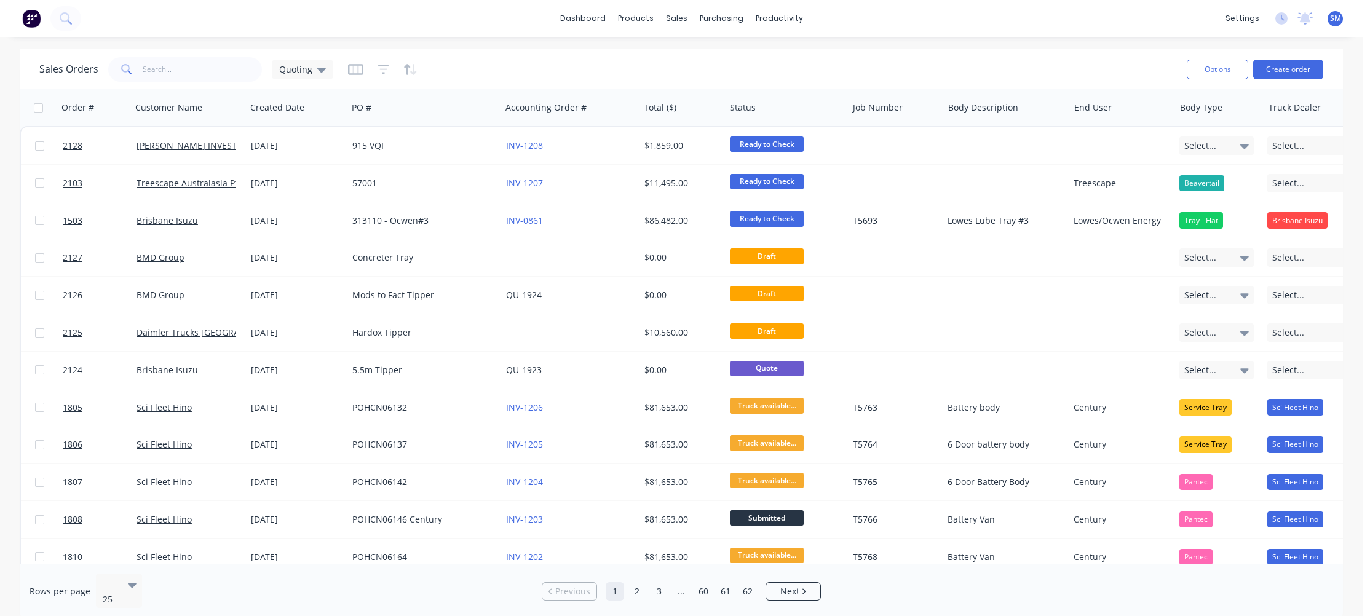
click at [655, 71] on div "Sales Orders Quoting" at bounding box center [607, 69] width 1137 height 30
drag, startPoint x: 929, startPoint y: 75, endPoint x: 838, endPoint y: 44, distance: 96.2
click at [929, 74] on div "Sales Orders Quoting" at bounding box center [607, 69] width 1137 height 30
click at [790, 82] on div "Sales Orders Quoting" at bounding box center [607, 69] width 1137 height 30
click at [676, 14] on div "sales" at bounding box center [677, 18] width 34 height 18
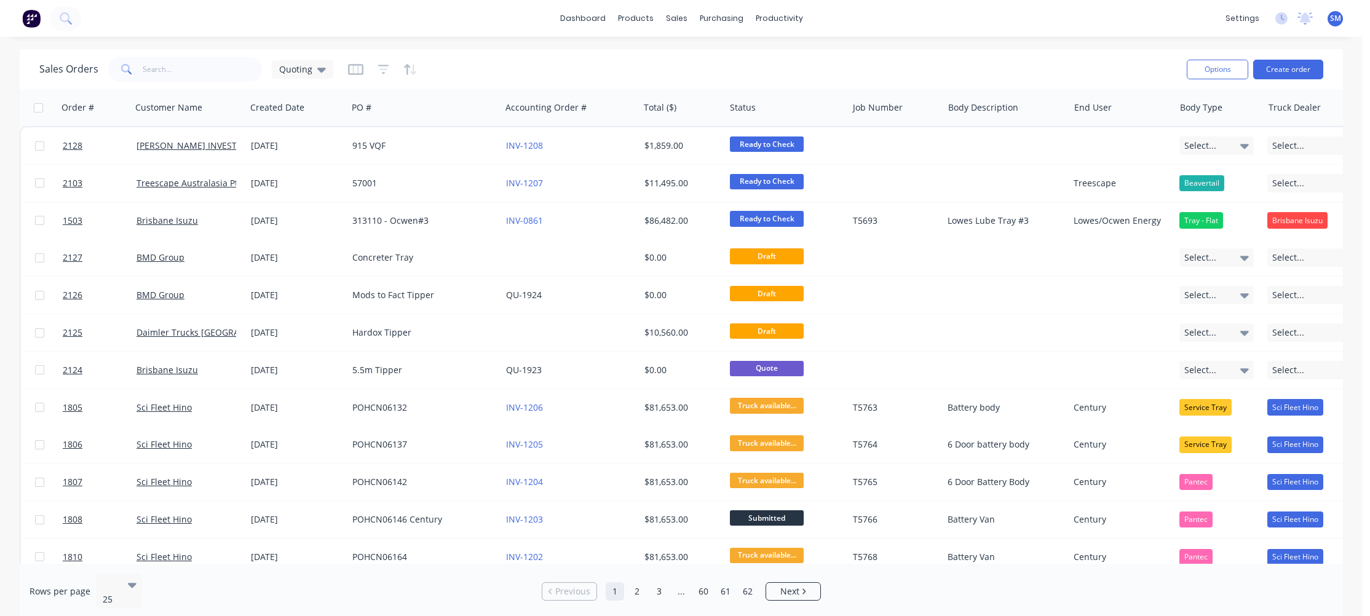
click at [609, 61] on div "Sales Orders Quoting" at bounding box center [607, 69] width 1137 height 30
click at [731, 17] on div "purchasing" at bounding box center [721, 18] width 56 height 18
click at [752, 54] on div "Purchase Orders" at bounding box center [760, 58] width 65 height 11
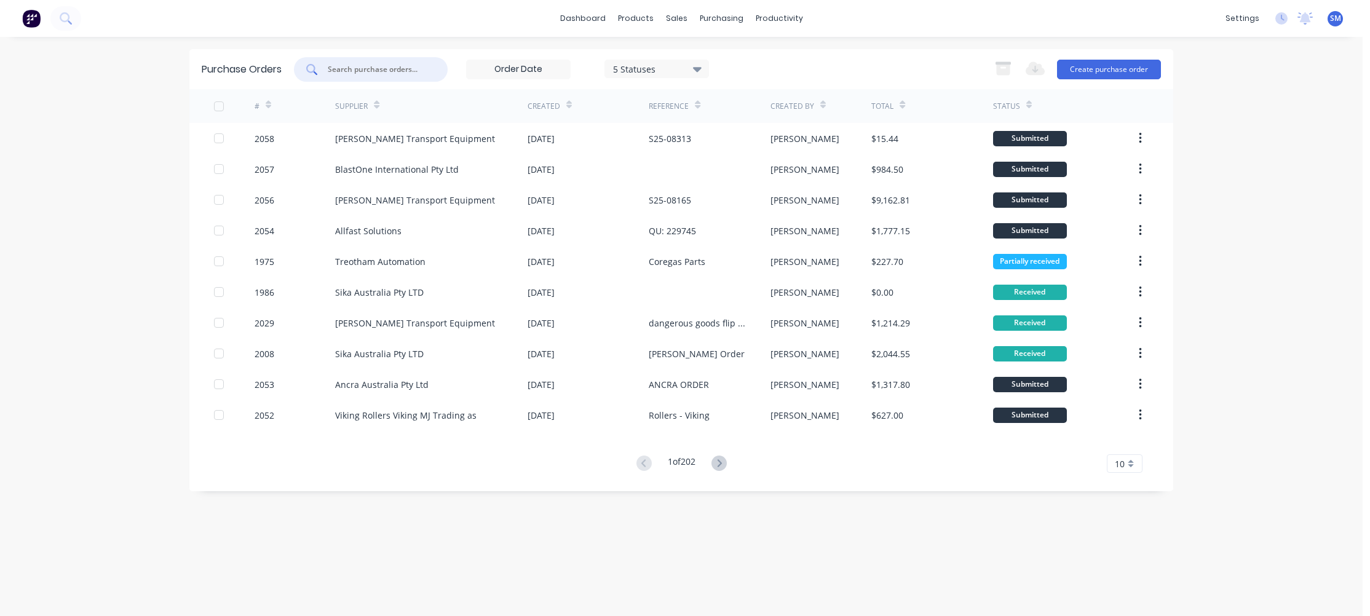
click at [373, 71] on input "text" at bounding box center [377, 69] width 102 height 12
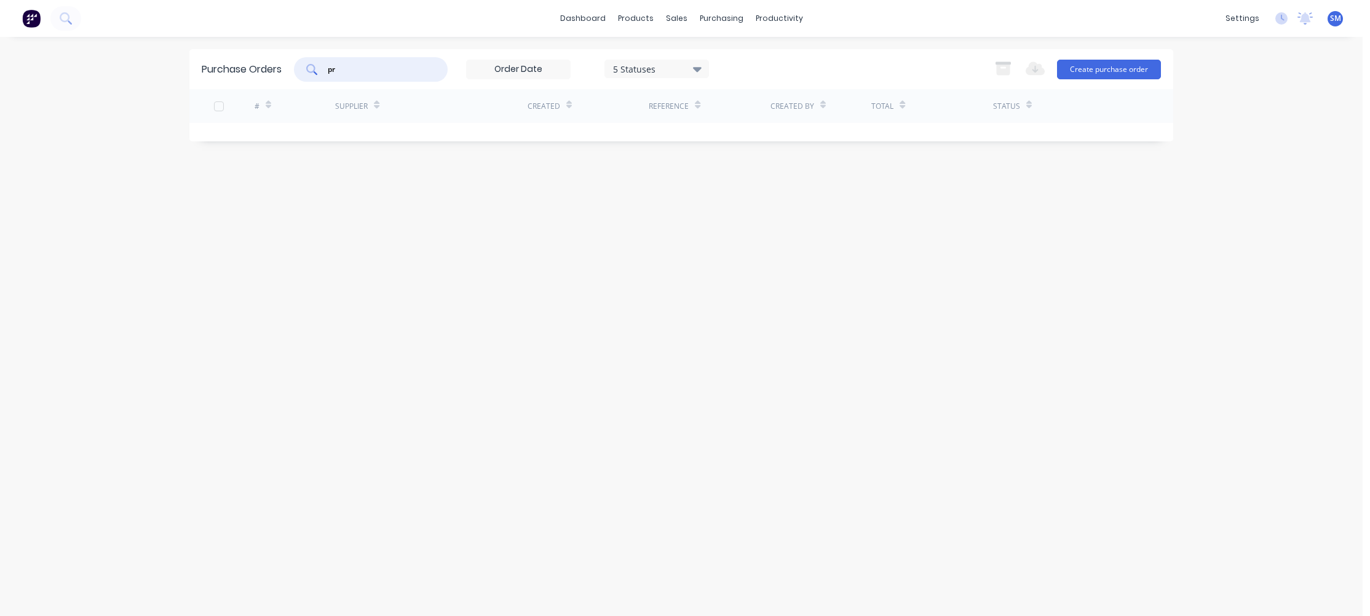
type input "p"
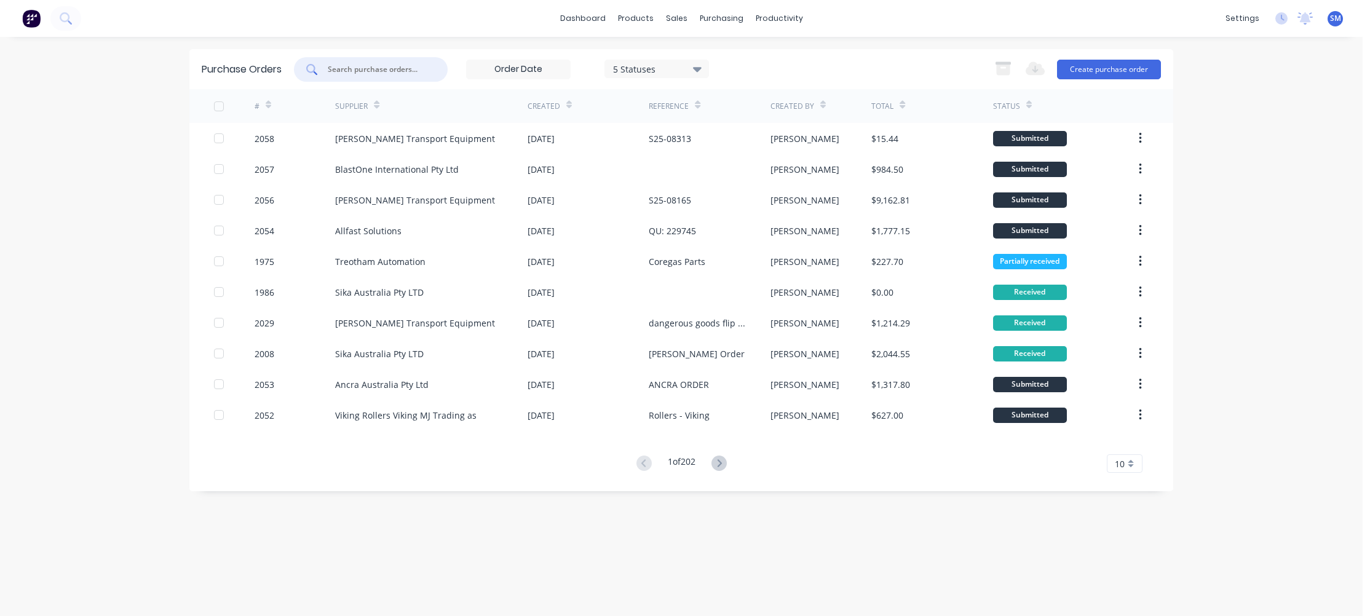
click at [385, 440] on div "# Supplier Created Reference Created By Total Status 2058 [PERSON_NAME] Transpo…" at bounding box center [681, 281] width 984 height 384
click at [133, 118] on div "dashboard products sales purchasing productivity dashboard products Product Cat…" at bounding box center [681, 308] width 1362 height 616
click at [452, 23] on div "dashboard products sales purchasing productivity dashboard products Product Cat…" at bounding box center [681, 18] width 1362 height 37
click at [880, 61] on div "5 Statuses 5 Statuses Export to Excel (XLSX) Create purchase order" at bounding box center [727, 69] width 867 height 25
click at [1301, 175] on div "dashboard products sales purchasing productivity dashboard products Product Cat…" at bounding box center [681, 308] width 1362 height 616
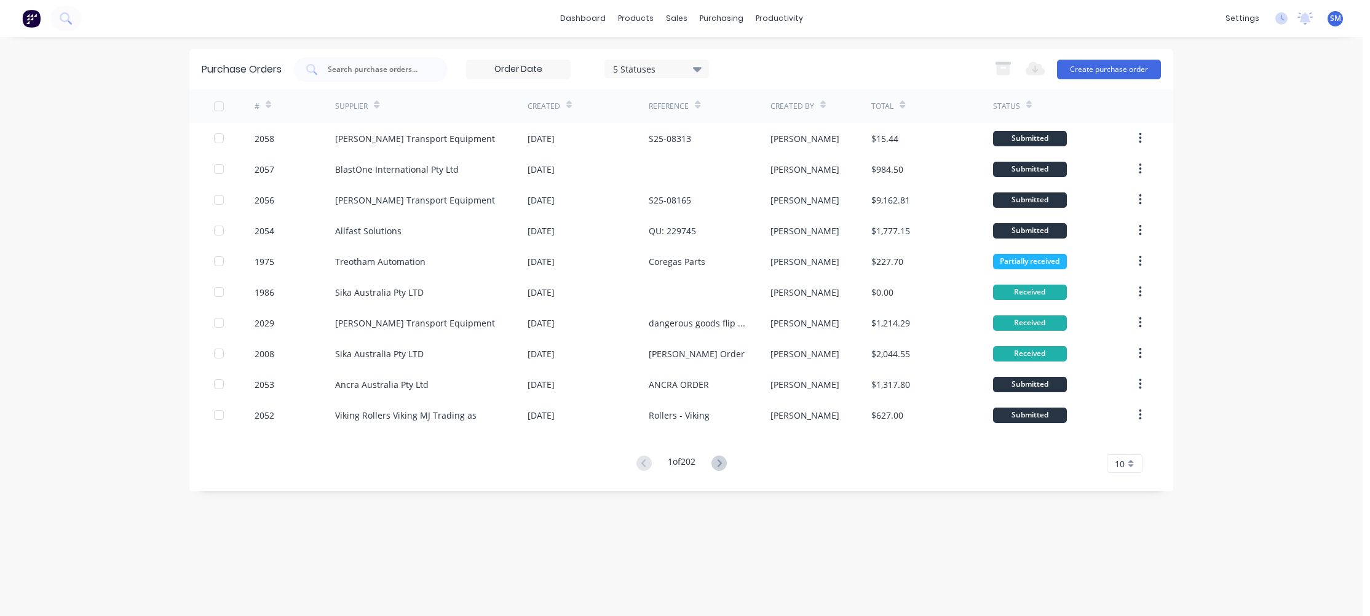
click at [1256, 228] on div "dashboard products sales purchasing productivity dashboard products Product Cat…" at bounding box center [681, 308] width 1362 height 616
click at [371, 66] on input "text" at bounding box center [377, 69] width 102 height 12
click at [1272, 178] on div "dashboard products sales purchasing productivity dashboard products Product Cat…" at bounding box center [681, 308] width 1362 height 616
click at [1265, 239] on div "dashboard products sales purchasing productivity dashboard products Product Cat…" at bounding box center [681, 308] width 1362 height 616
click at [575, 589] on div "Purchase Orders 5 Statuses 5 Statuses Export to Excel (XLSX) Create purchase or…" at bounding box center [681, 326] width 984 height 554
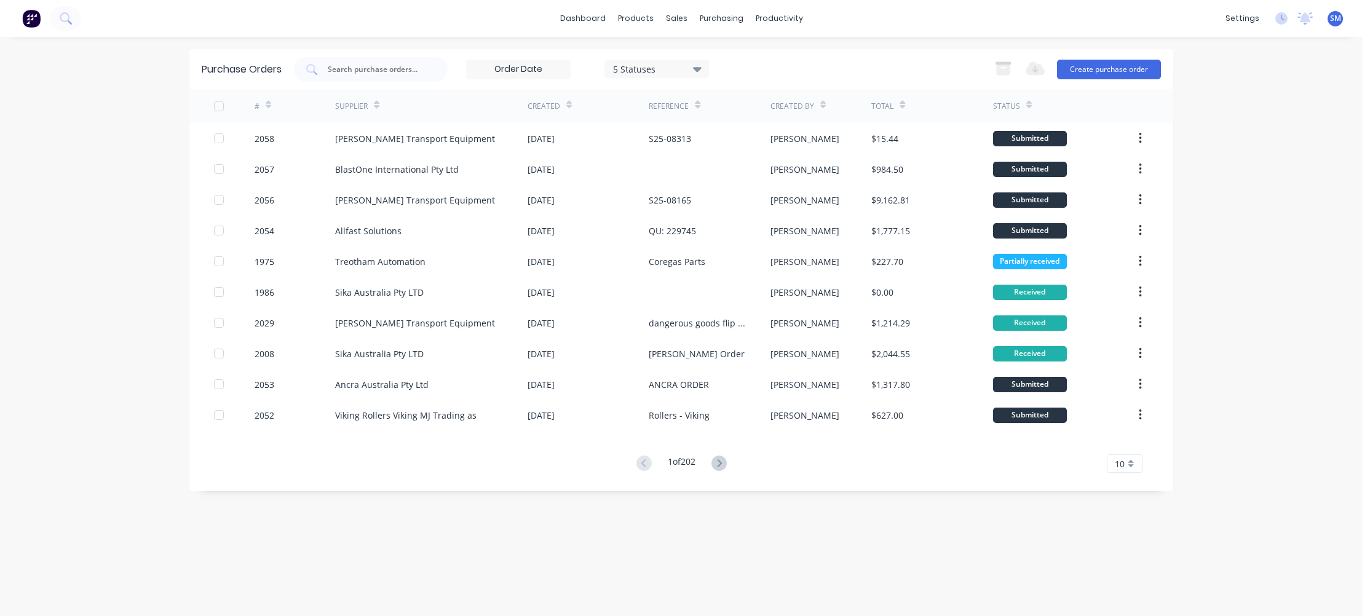
click at [1278, 250] on div "dashboard products sales purchasing productivity dashboard products Product Cat…" at bounding box center [681, 308] width 1362 height 616
click at [895, 460] on div "1 of 202 10 5 10 15 20 25 30 35" at bounding box center [681, 464] width 984 height 18
click at [718, 63] on div "Sales Orders" at bounding box center [721, 58] width 50 height 11
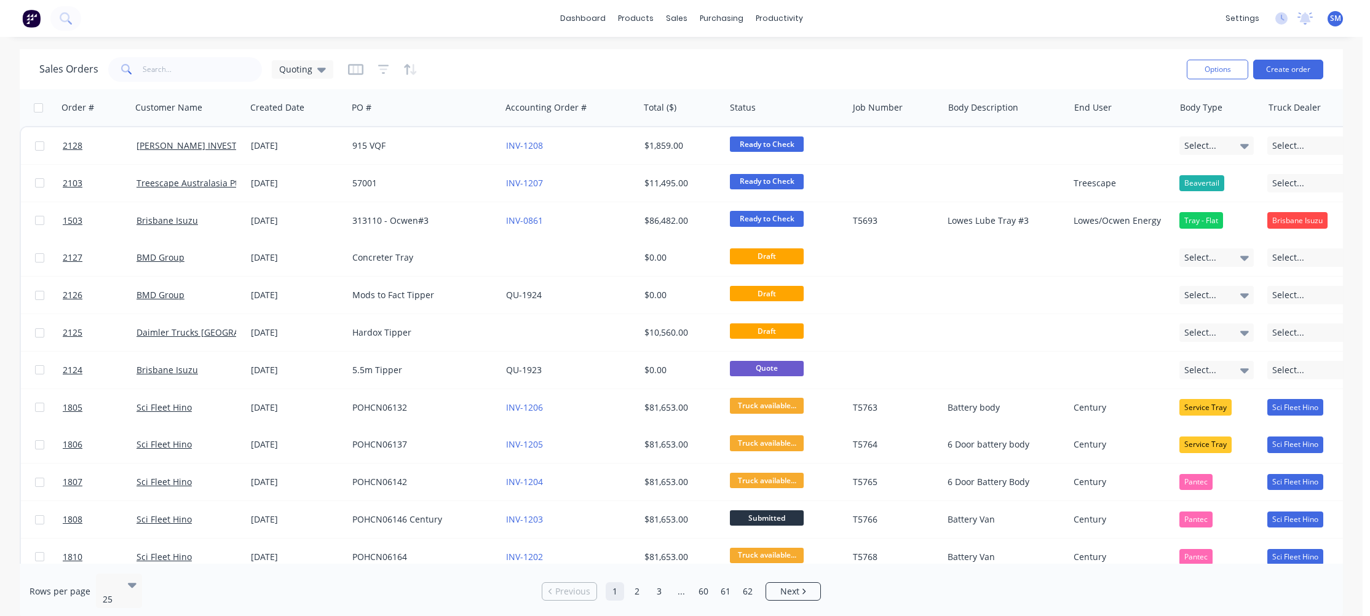
click at [593, 71] on div "Sales Orders Quoting" at bounding box center [607, 69] width 1137 height 30
click at [175, 69] on input "text" at bounding box center [203, 69] width 120 height 25
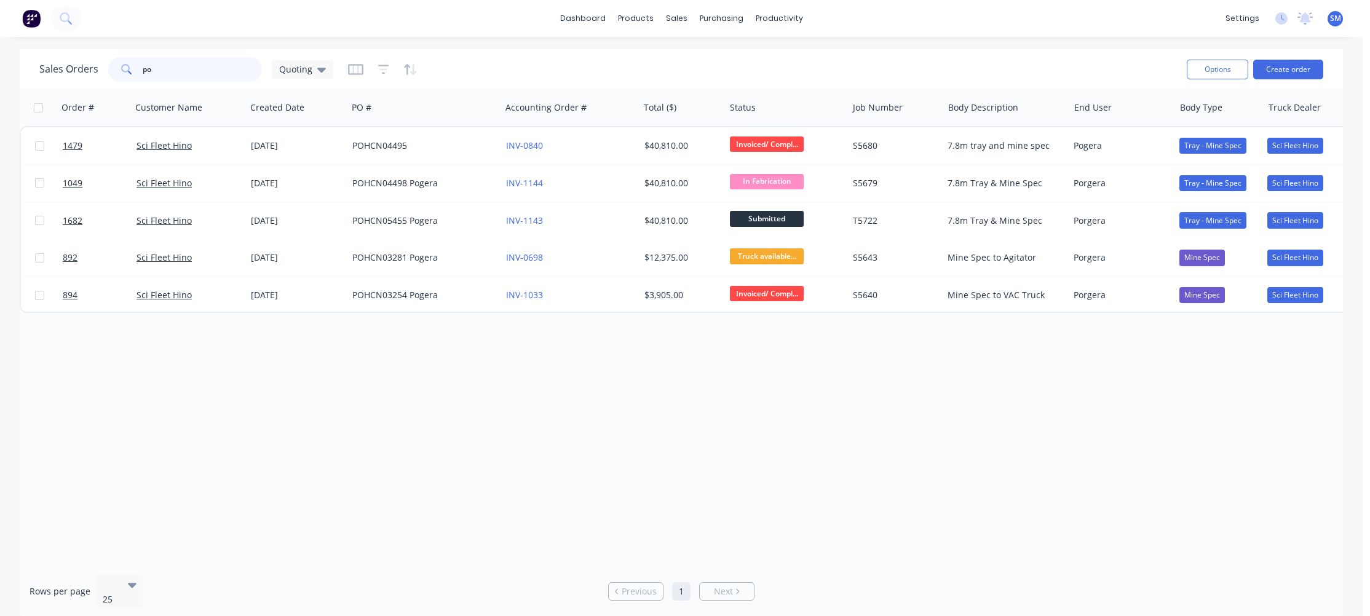
type input "p"
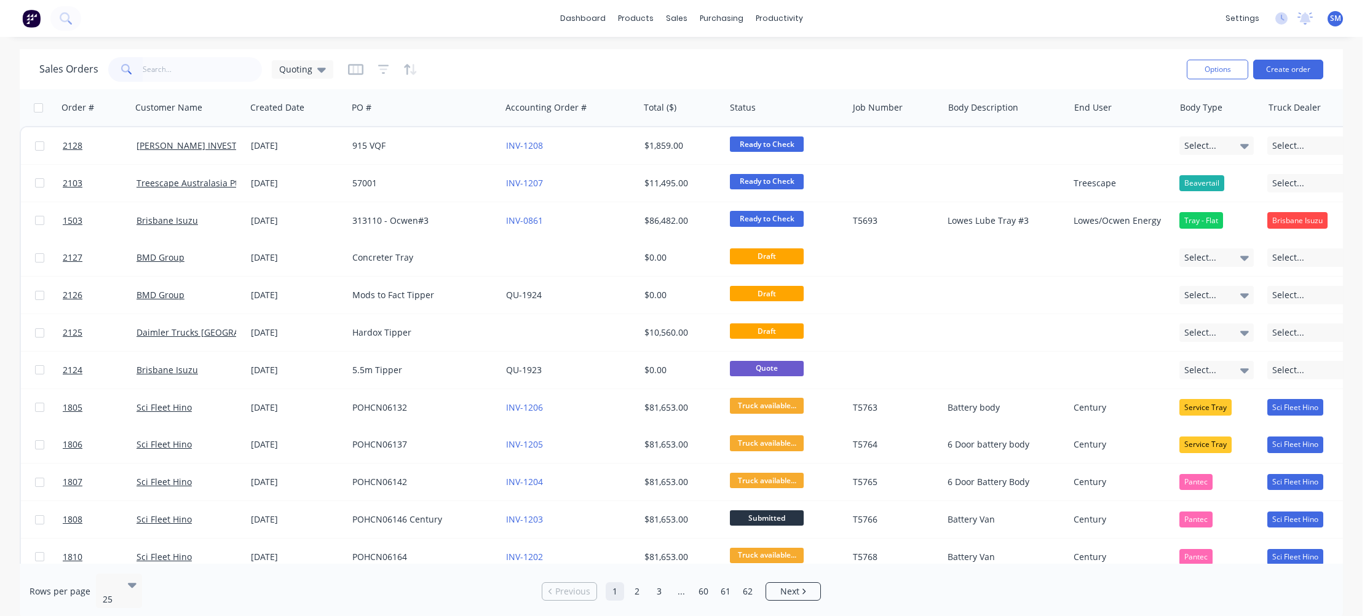
click at [507, 65] on div "Sales Orders Quoting" at bounding box center [607, 69] width 1137 height 30
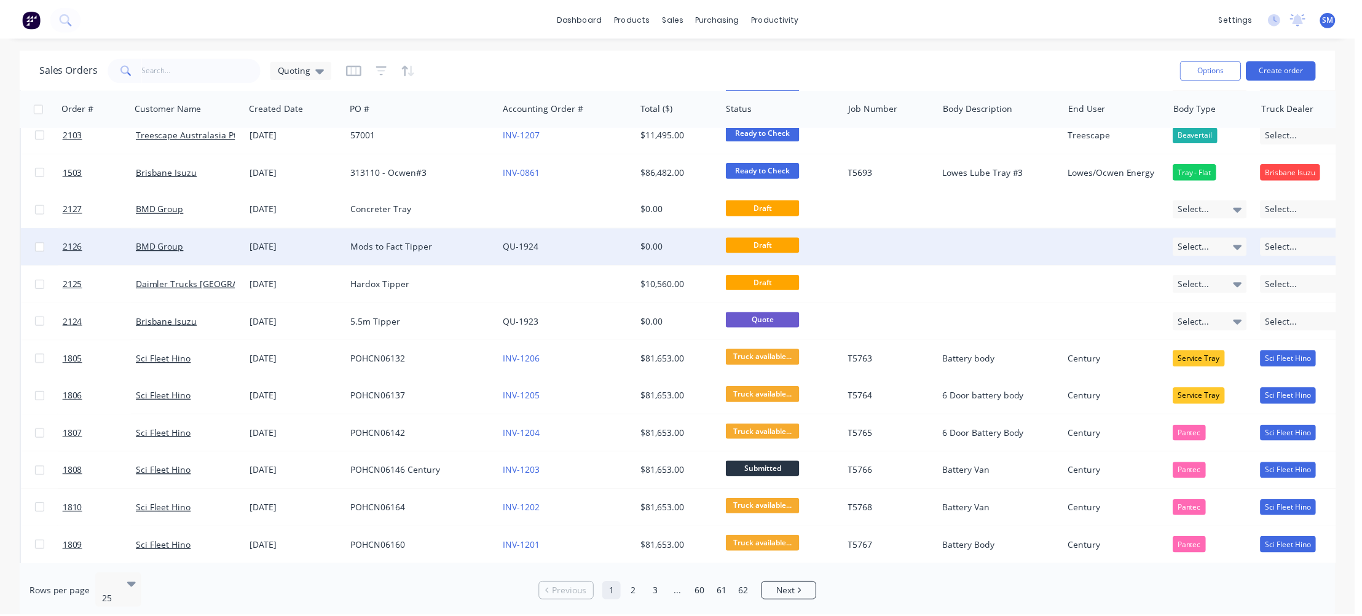
scroll to position [98, 0]
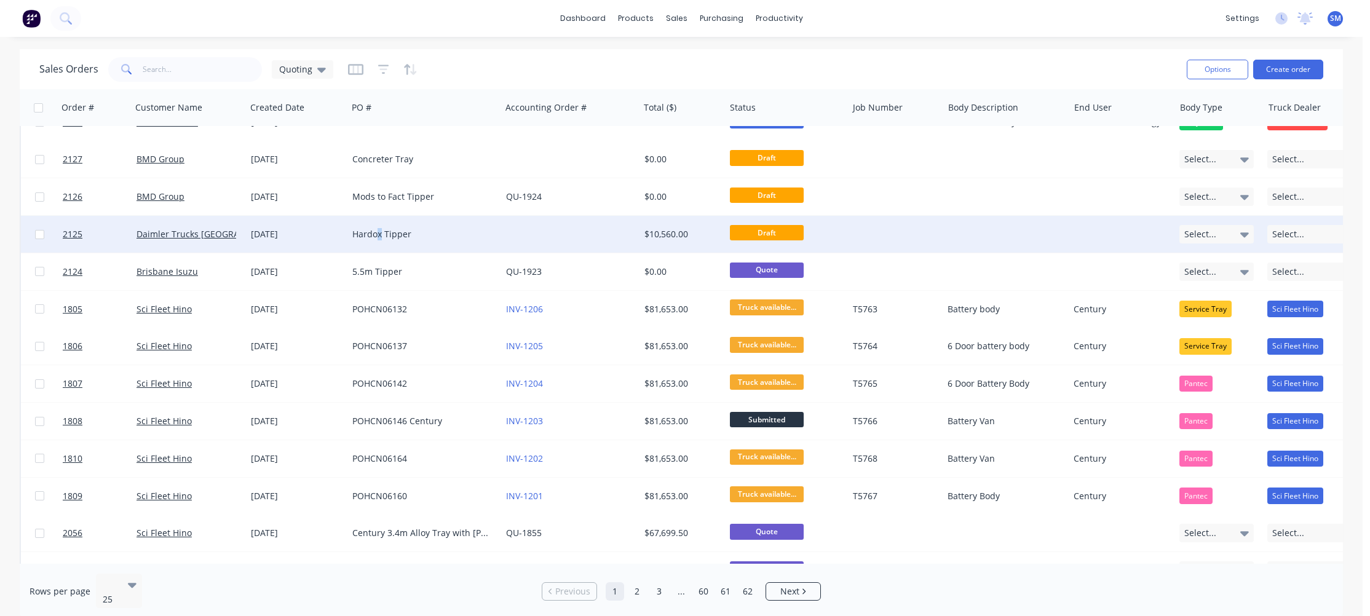
click at [381, 234] on div "Hardox Tipper" at bounding box center [420, 234] width 136 height 12
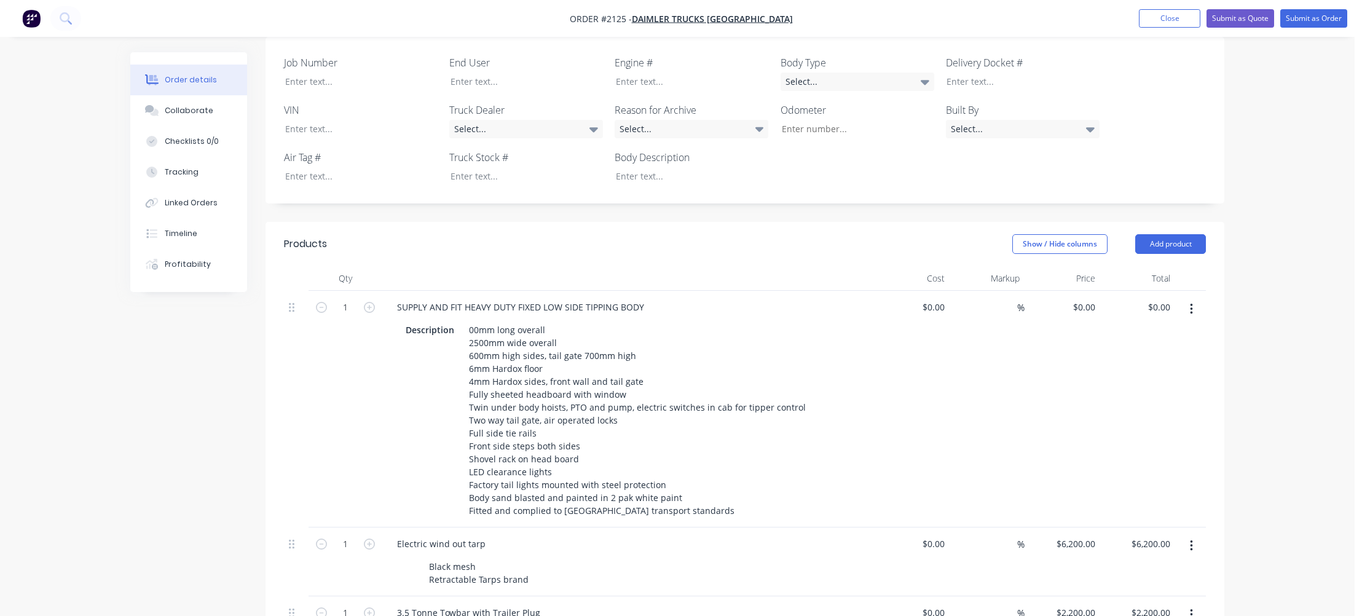
scroll to position [344, 0]
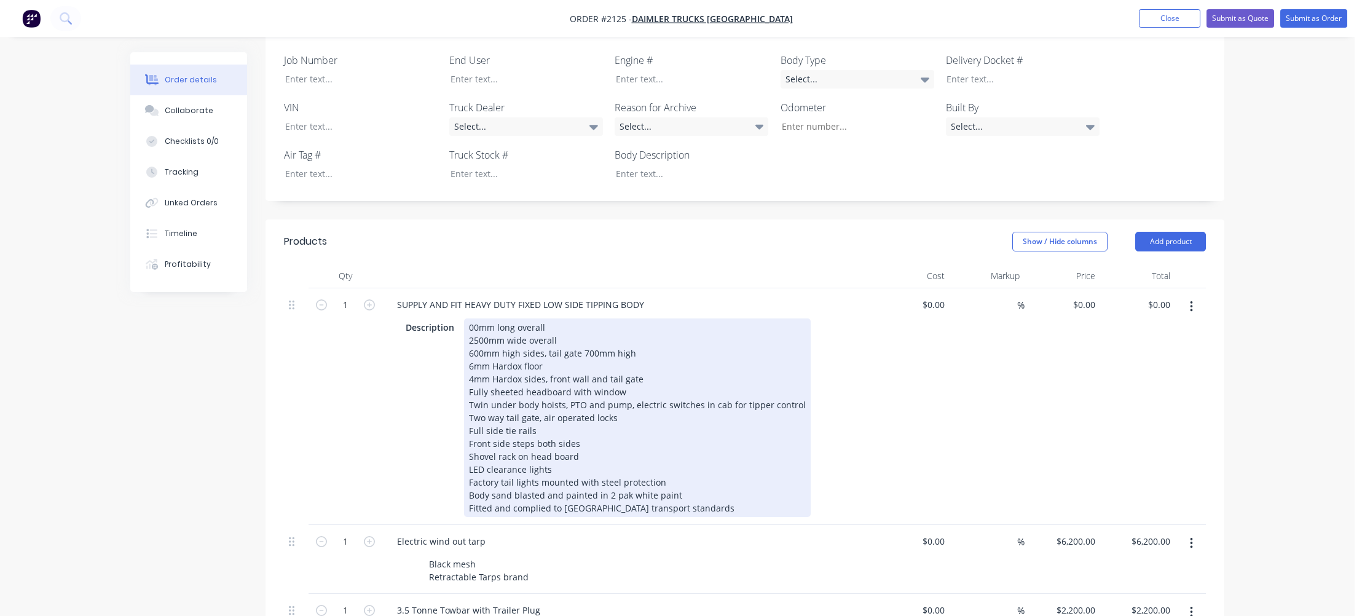
click at [467, 318] on div "00mm long overall 2500mm wide overall 600mm high sides, tail gate 700mm high 6m…" at bounding box center [637, 417] width 347 height 199
click at [476, 318] on div "5500mm long overall 2500mm wide overall 600mm high sides, tail gate 700mm high …" at bounding box center [637, 417] width 347 height 199
click at [629, 320] on div "5000mm long overall 2500mm wide overall 600mm high sides, tail gate 700mm high …" at bounding box center [637, 417] width 347 height 199
drag, startPoint x: 601, startPoint y: 314, endPoint x: 620, endPoint y: 318, distance: 19.1
click at [602, 318] on div "5000mm long overall 2500mm wide overall 600mm high sides, tail gateh 700mm hig …" at bounding box center [637, 417] width 347 height 199
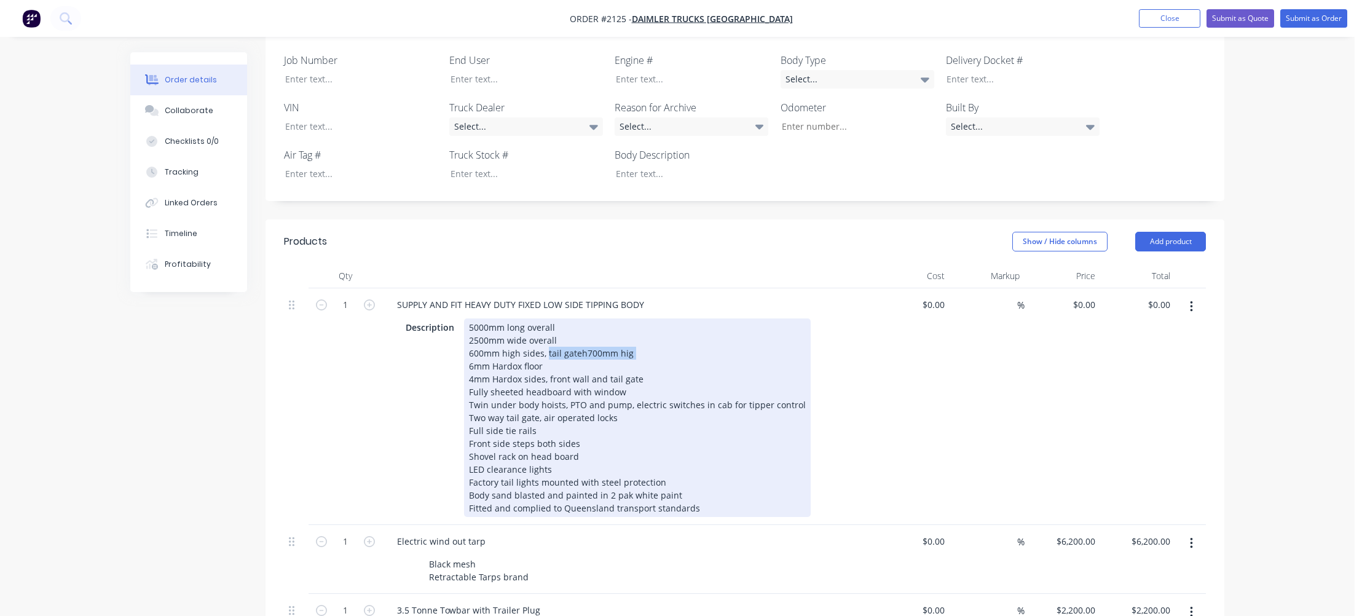
drag, startPoint x: 634, startPoint y: 317, endPoint x: 546, endPoint y: 322, distance: 88.1
click at [546, 322] on div "5000mm long overall 2500mm wide overall 600mm high sides, tail gateh 700mm hig …" at bounding box center [637, 417] width 347 height 199
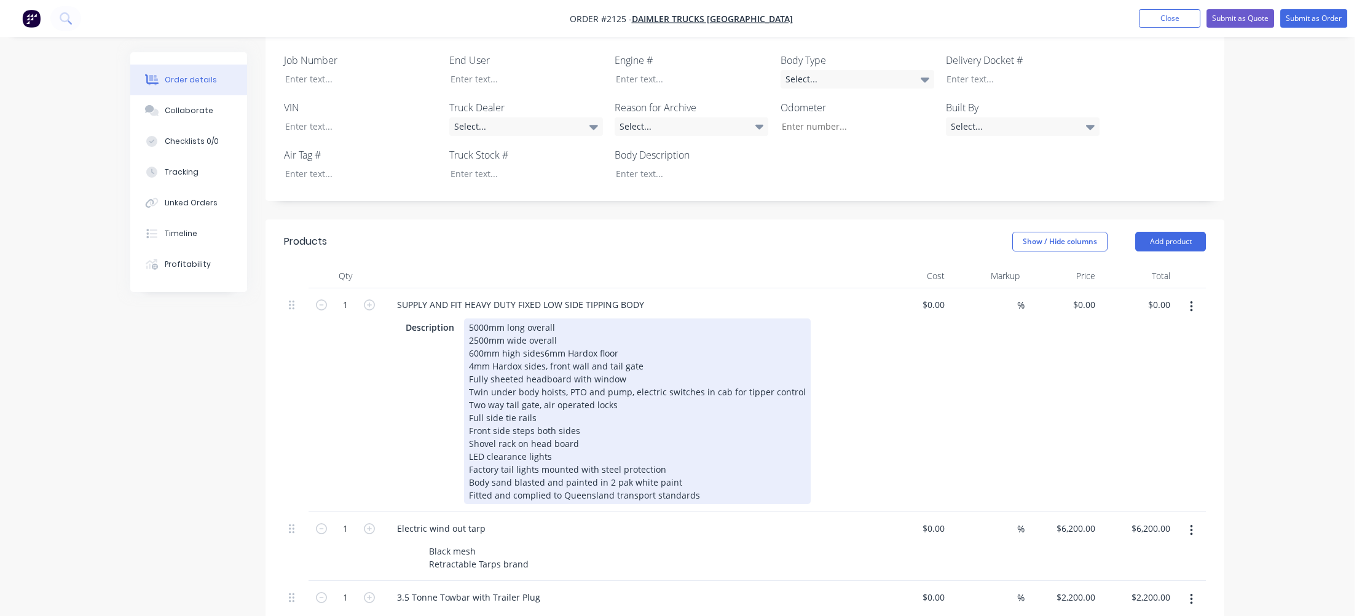
click at [476, 329] on div "5000mm long overall 2500mm wide overall 600mm high sides 6mm Hardox floor 4mm H…" at bounding box center [637, 411] width 347 height 186
click at [485, 342] on div "5000mm long overall 2500mm wide overall 600mm high sides 6mm Hardox floor 4mm H…" at bounding box center [637, 411] width 347 height 186
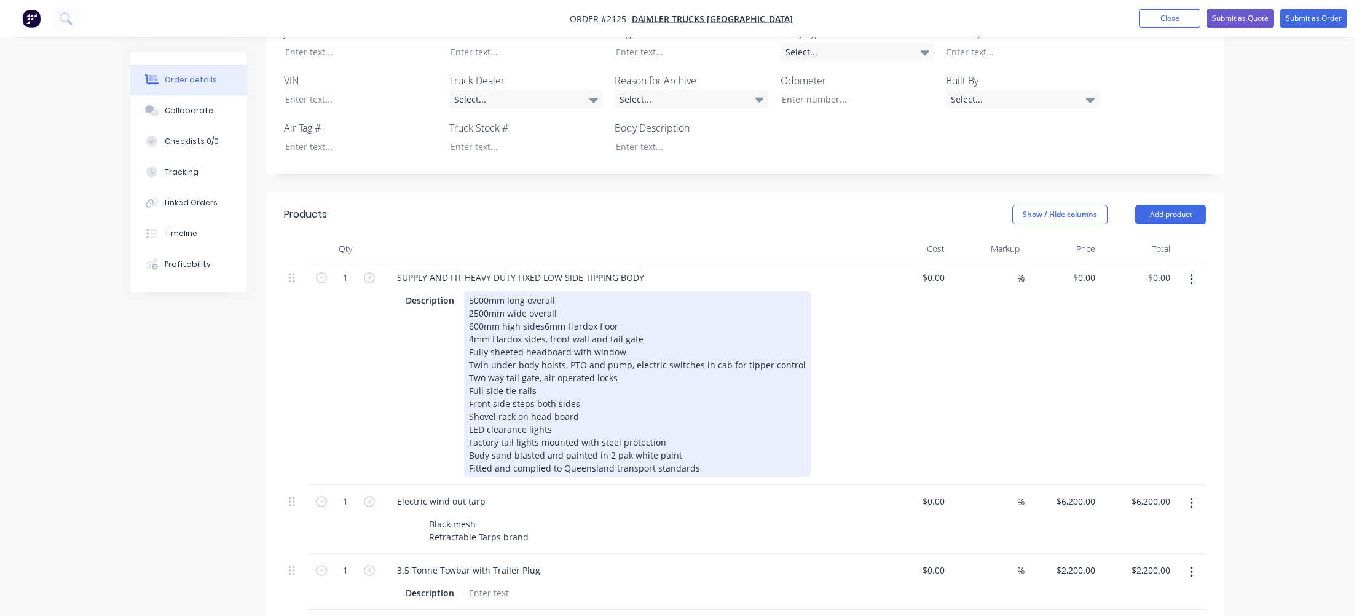
scroll to position [393, 0]
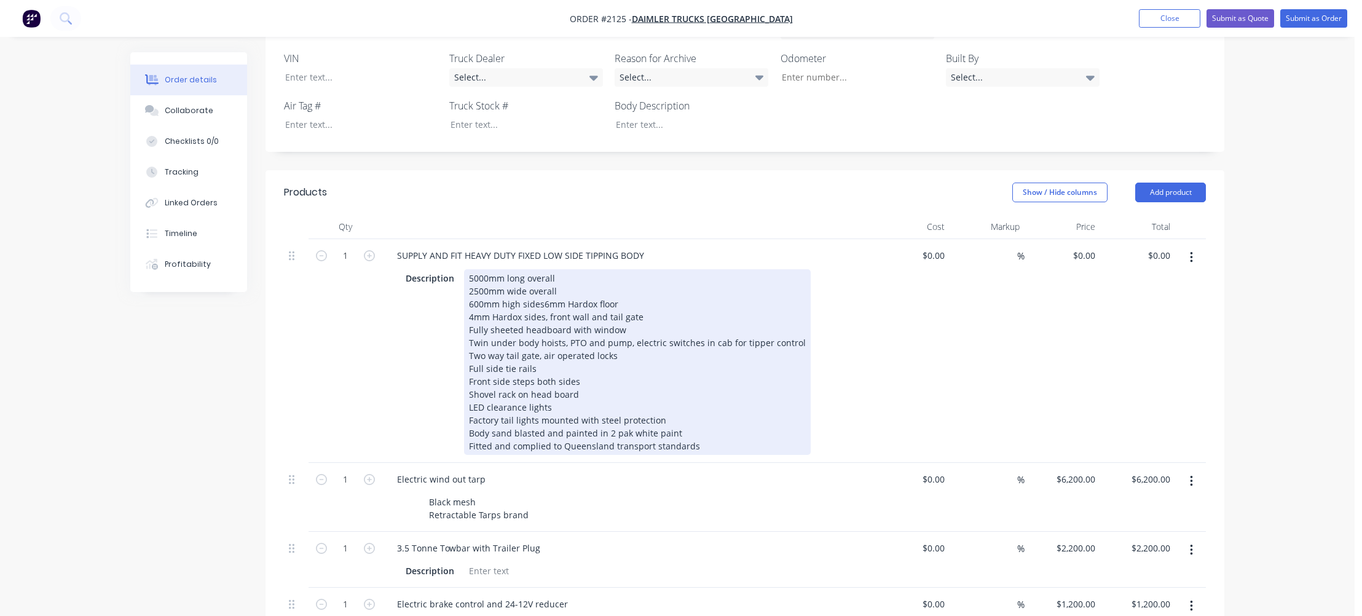
click at [644, 297] on div "5000mm long overall 2500mm wide overall 600mm high sides 6mm Hardox floor 4mm H…" at bounding box center [637, 362] width 347 height 186
click at [625, 309] on div "5000mm long overall 2500mm wide overall 600mm high sides 6mm Hardox floor 4mm H…" at bounding box center [637, 362] width 347 height 186
drag, startPoint x: 537, startPoint y: 320, endPoint x: 467, endPoint y: 322, distance: 69.5
click at [467, 322] on div "5000mm long overall 2500mm wide overall 600mm high sides 6mm Hardox floor 4mm H…" at bounding box center [637, 362] width 347 height 186
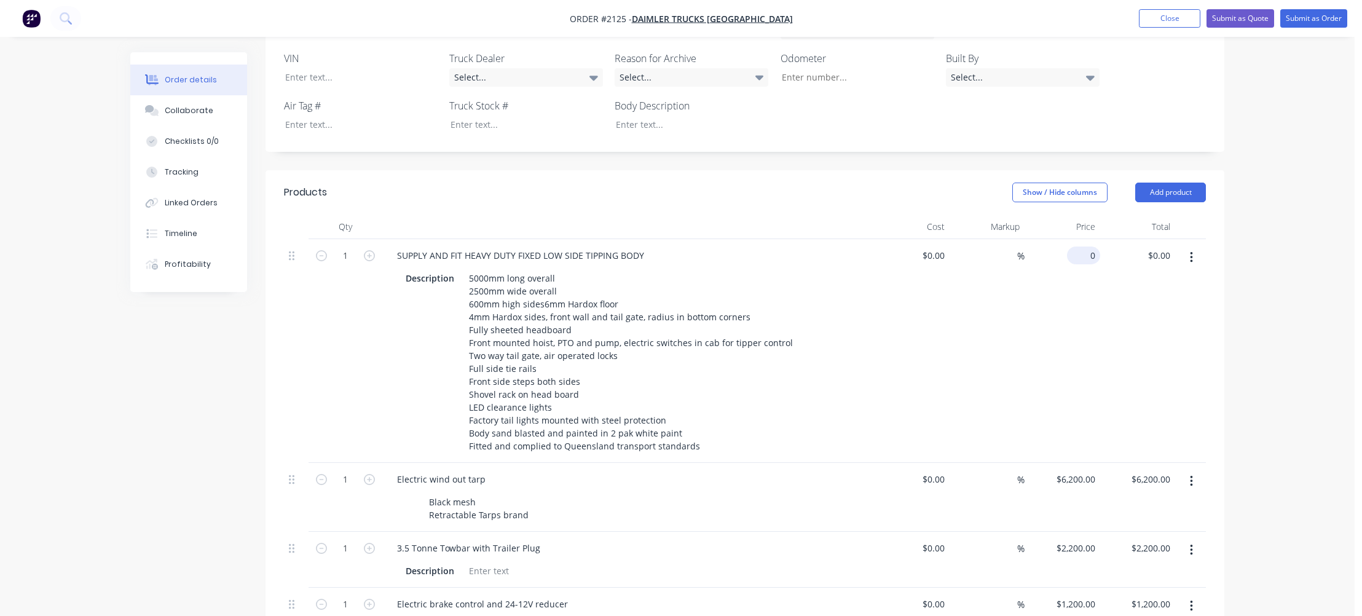
click at [1077, 239] on div "0 $0.00" at bounding box center [1063, 351] width 76 height 224
type input "47600"
type input "0.00"
type input "$47,600.00"
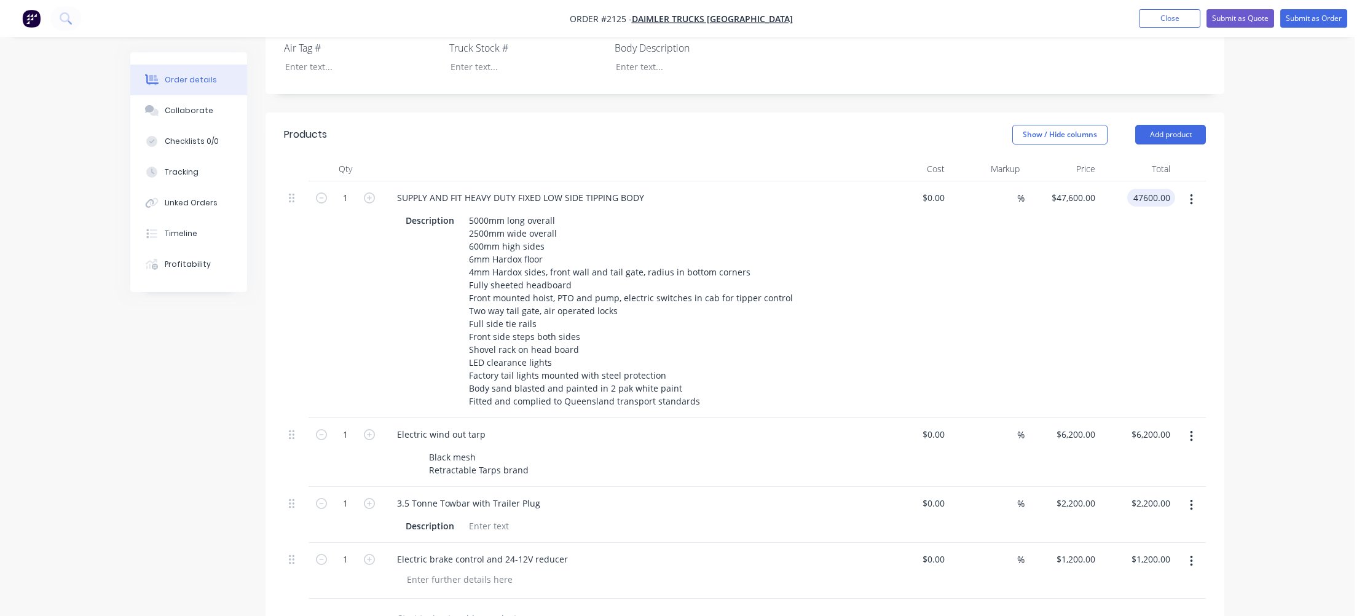
scroll to position [443, 0]
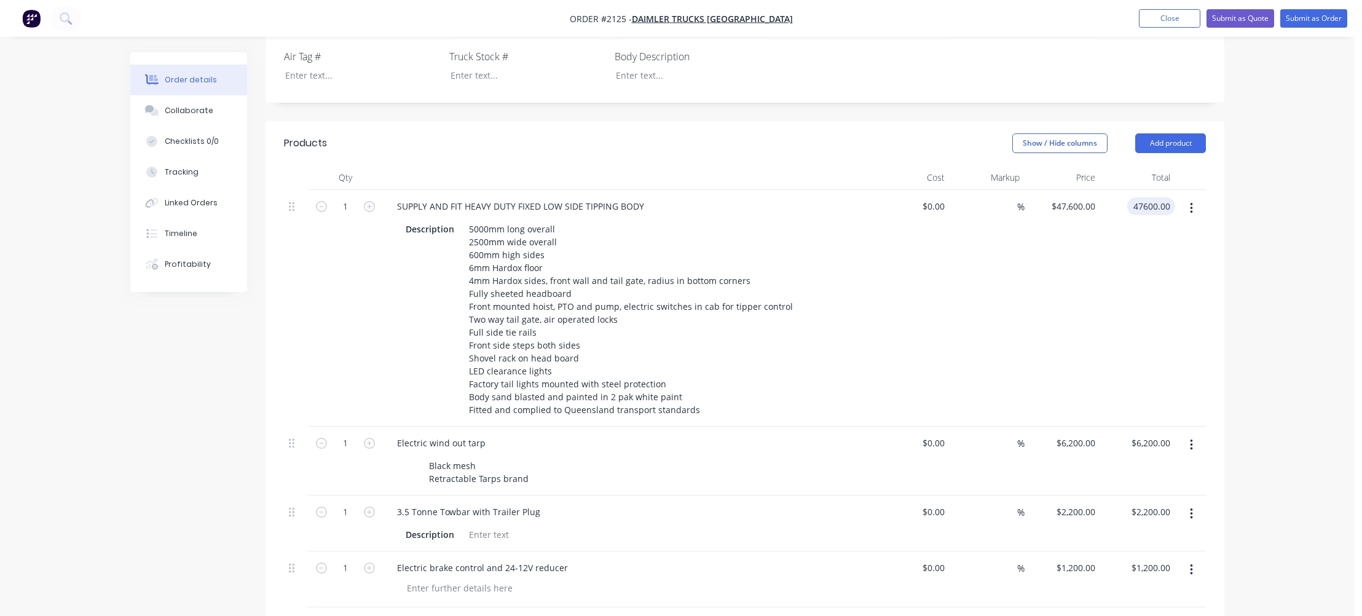
type input "$47,600.00"
drag, startPoint x: 1077, startPoint y: 160, endPoint x: 1087, endPoint y: 168, distance: 12.8
click at [1077, 190] on div "$47,600.00 $47,600.00" at bounding box center [1063, 308] width 76 height 237
click at [1077, 197] on input "47600" at bounding box center [1085, 206] width 31 height 18
type input "15800"
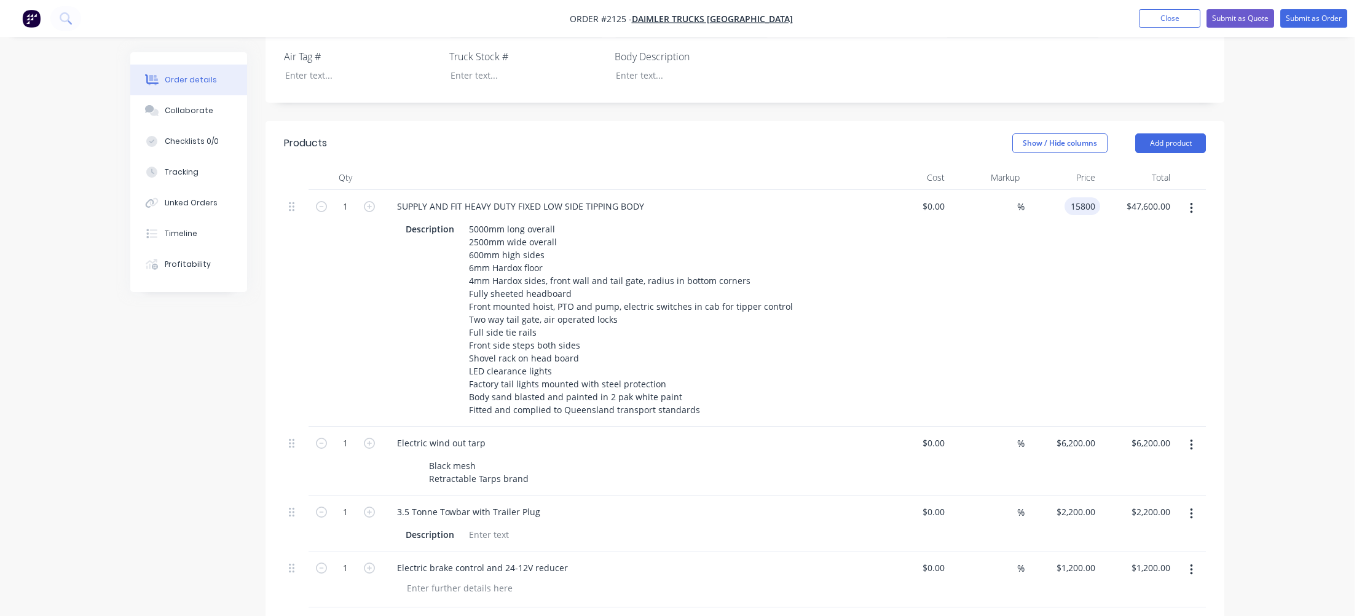
type input "47600.00"
type input "$15,800.00"
type input "15800.00"
type input "15800"
type input "$15,800.00"
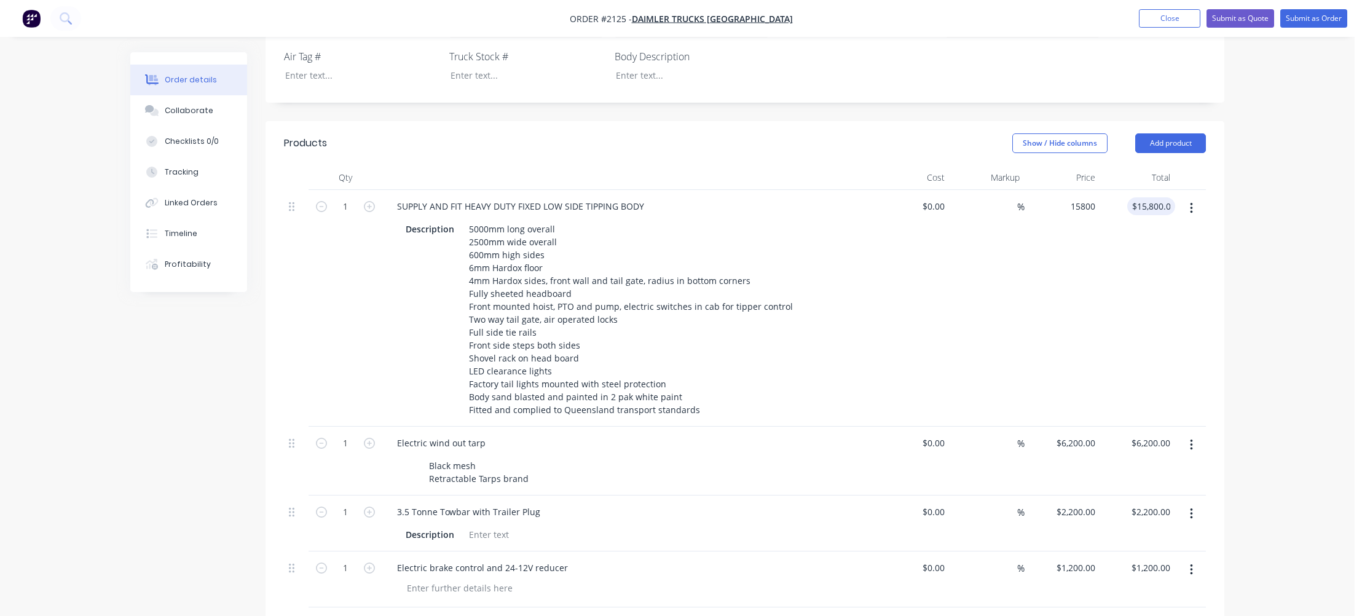
click at [1072, 197] on input "15800" at bounding box center [1076, 206] width 50 height 18
type input "46800"
type input "15800.00"
type input "$46,800.00"
type input "46800.00"
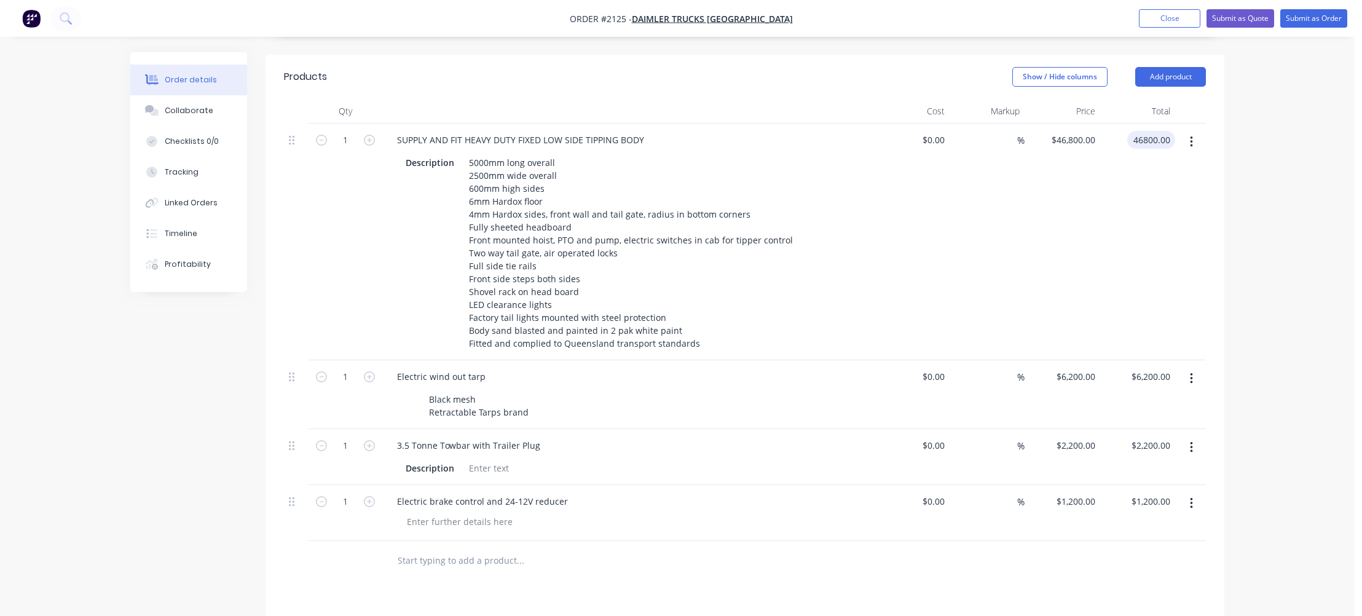
scroll to position [492, 0]
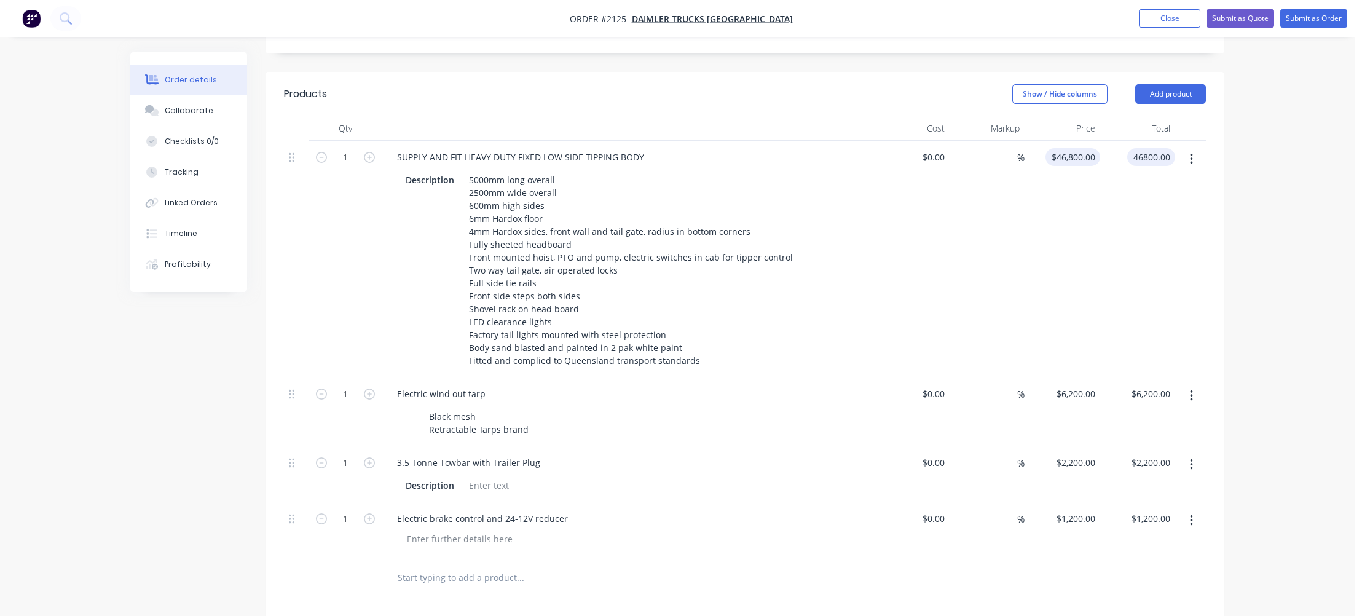
type input "46800"
type input "$46,800.00"
click at [1075, 148] on input "46800" at bounding box center [1076, 157] width 50 height 18
click at [1079, 148] on input "46800" at bounding box center [1085, 157] width 31 height 18
type input "$46,800.00"
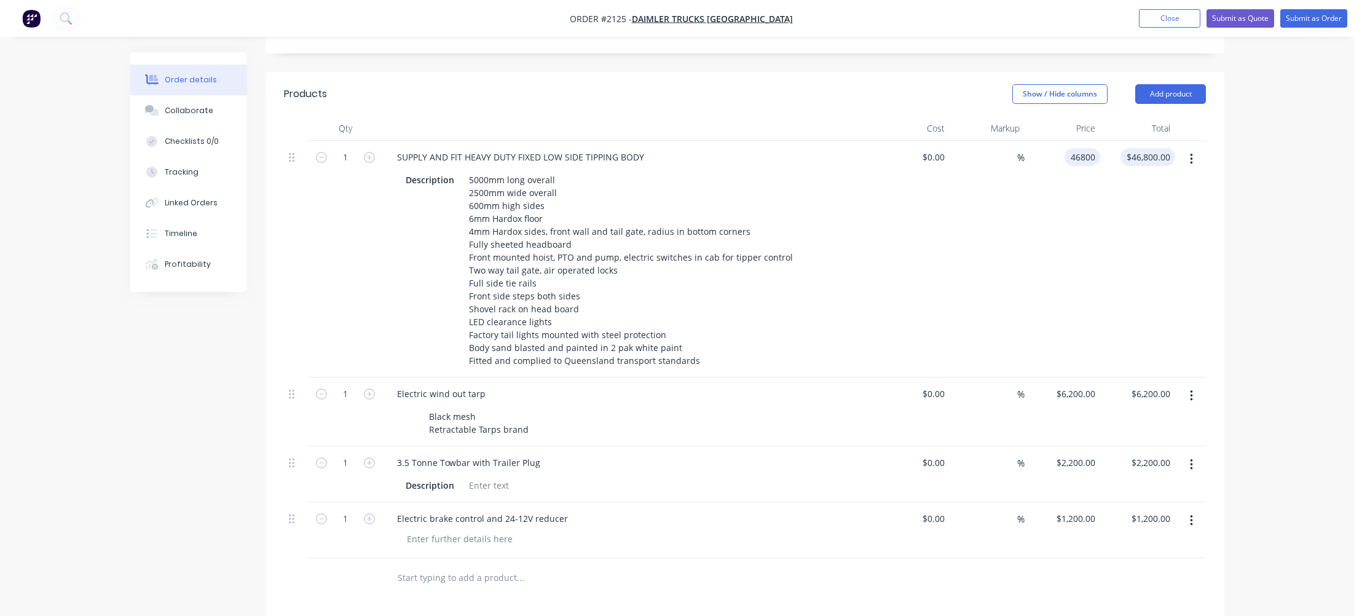
type input "46800.00"
click at [1156, 148] on input "46800.00" at bounding box center [1153, 157] width 43 height 18
type input "46800"
type input "$46,800.00"
click at [1072, 148] on input "46800" at bounding box center [1076, 157] width 50 height 18
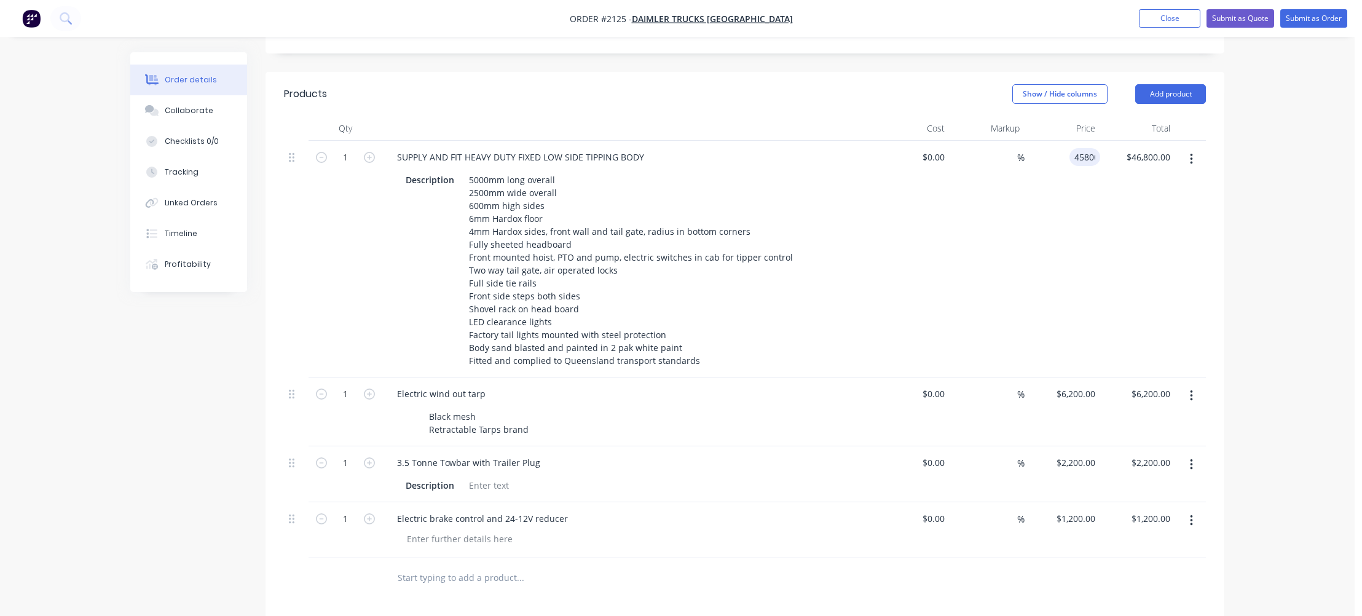
type input "$45,800.00"
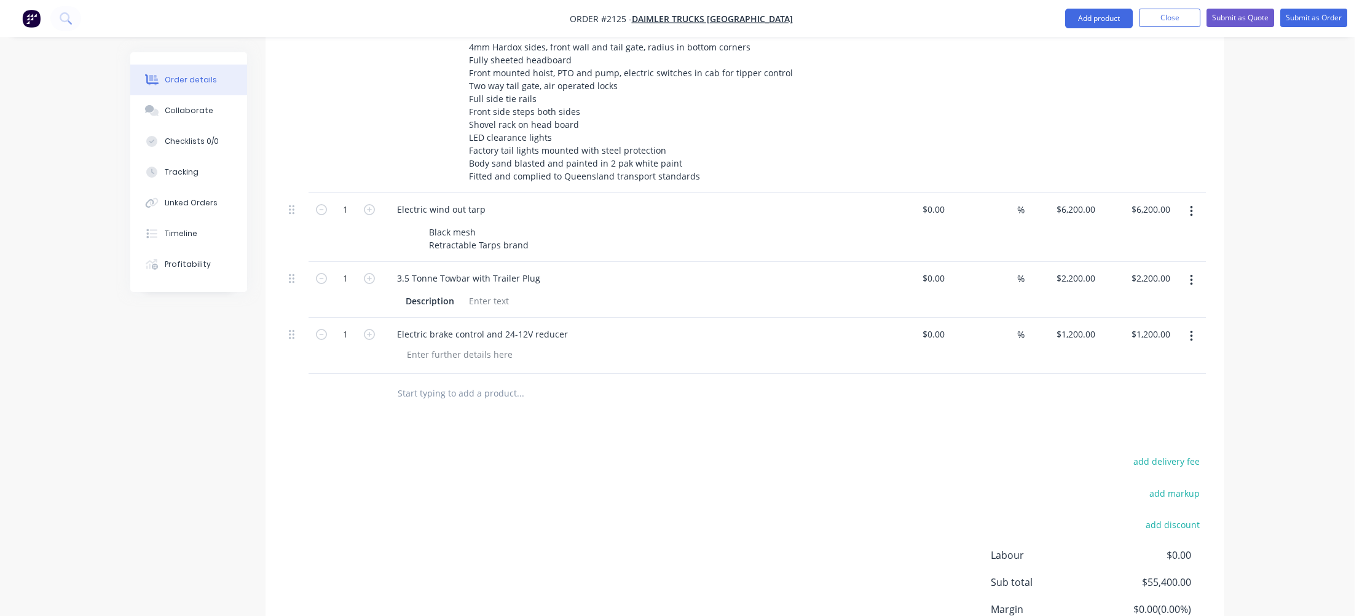
scroll to position [688, 0]
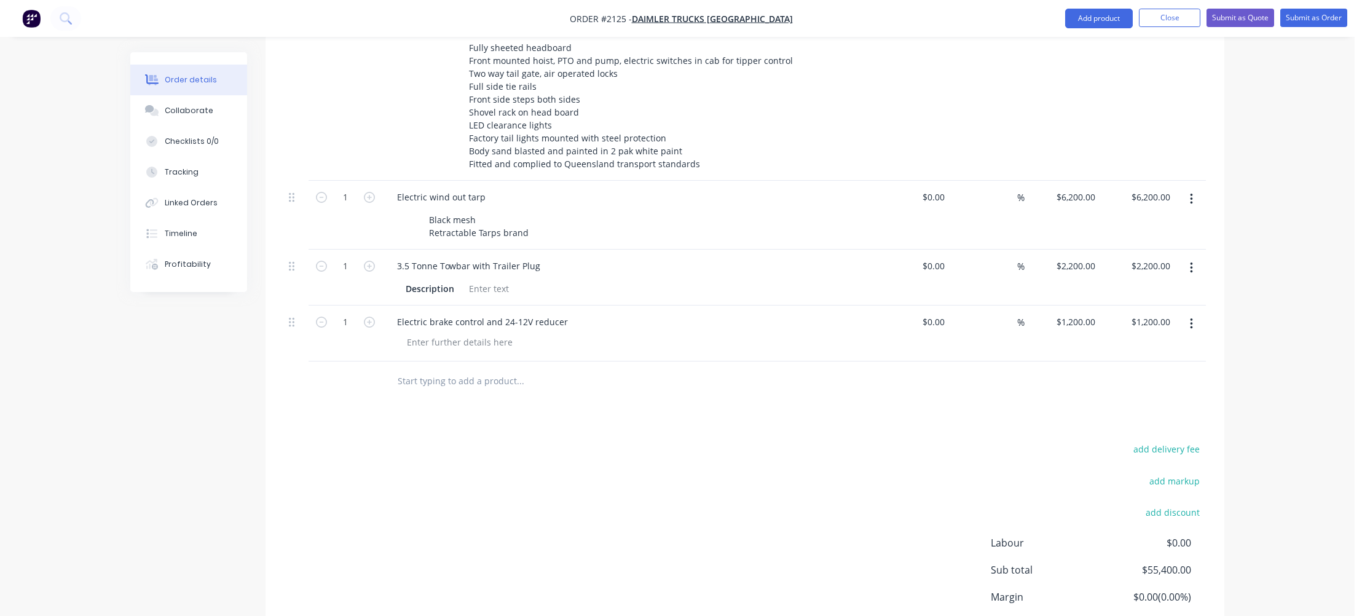
click at [1194, 257] on button "button" at bounding box center [1191, 268] width 29 height 22
type input "$45,800.00"
click at [1069, 250] on div "2200 $2,200.00" at bounding box center [1063, 278] width 76 height 56
click at [1081, 257] on input "2200" at bounding box center [1088, 266] width 26 height 18
type input "$3,200.00"
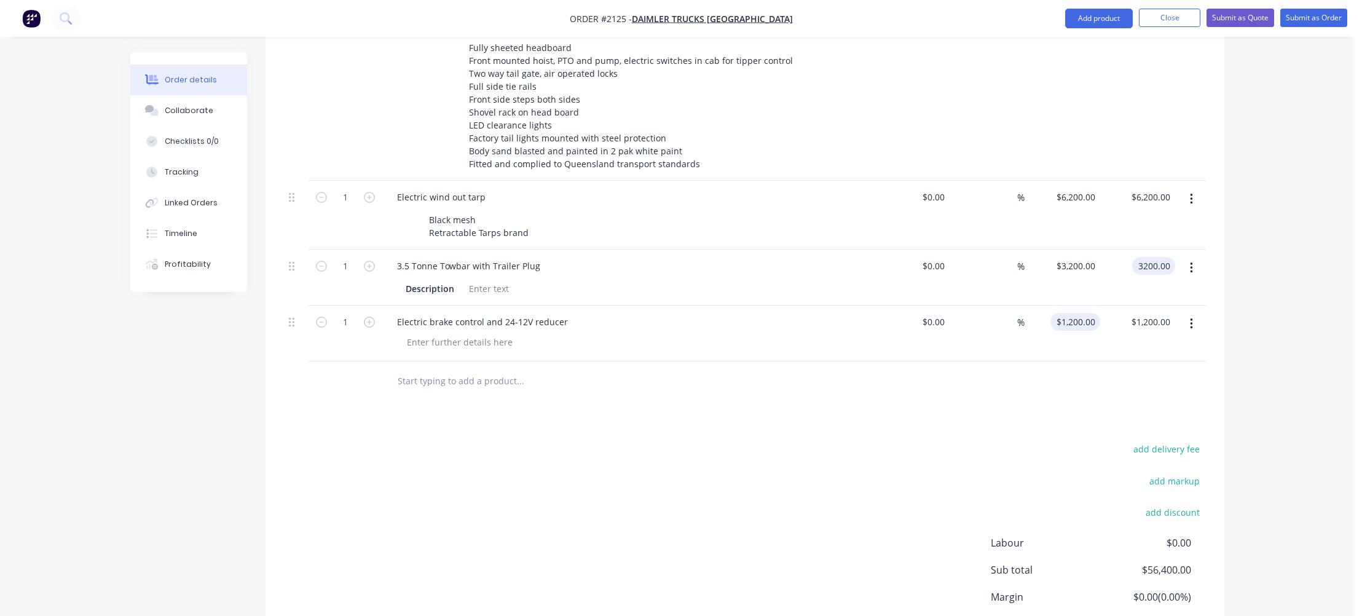
type input "$3,200.00"
click at [1074, 313] on div "1200 $1,200.00" at bounding box center [1077, 322] width 45 height 18
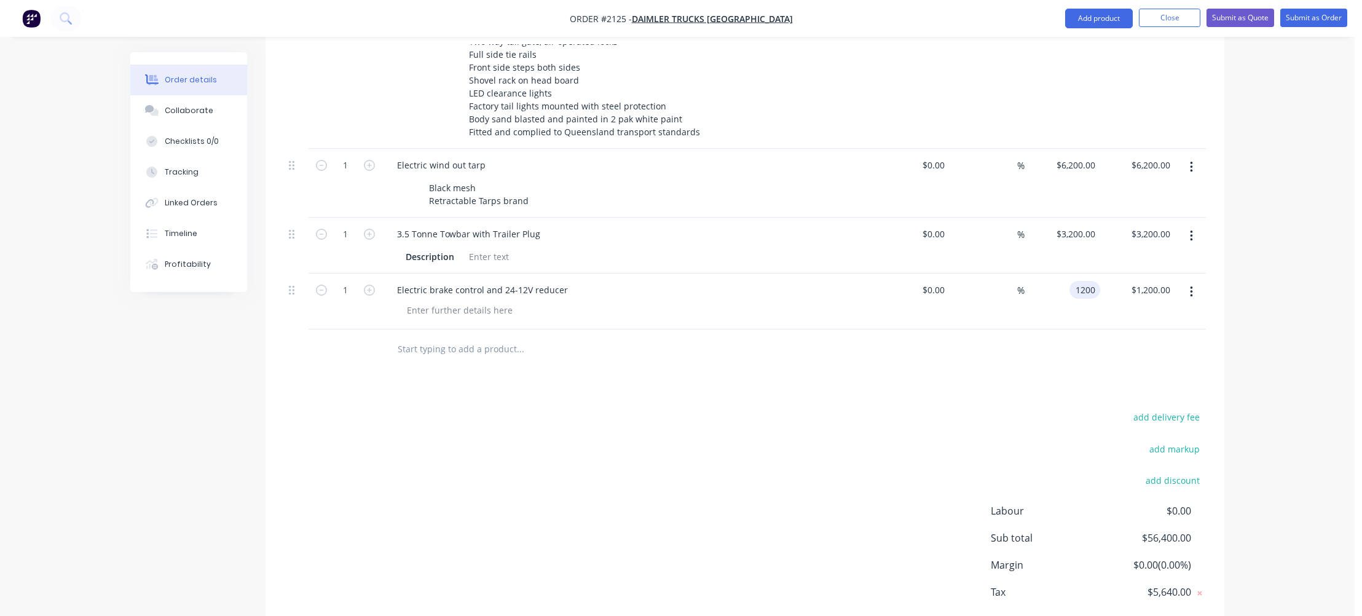
scroll to position [738, 0]
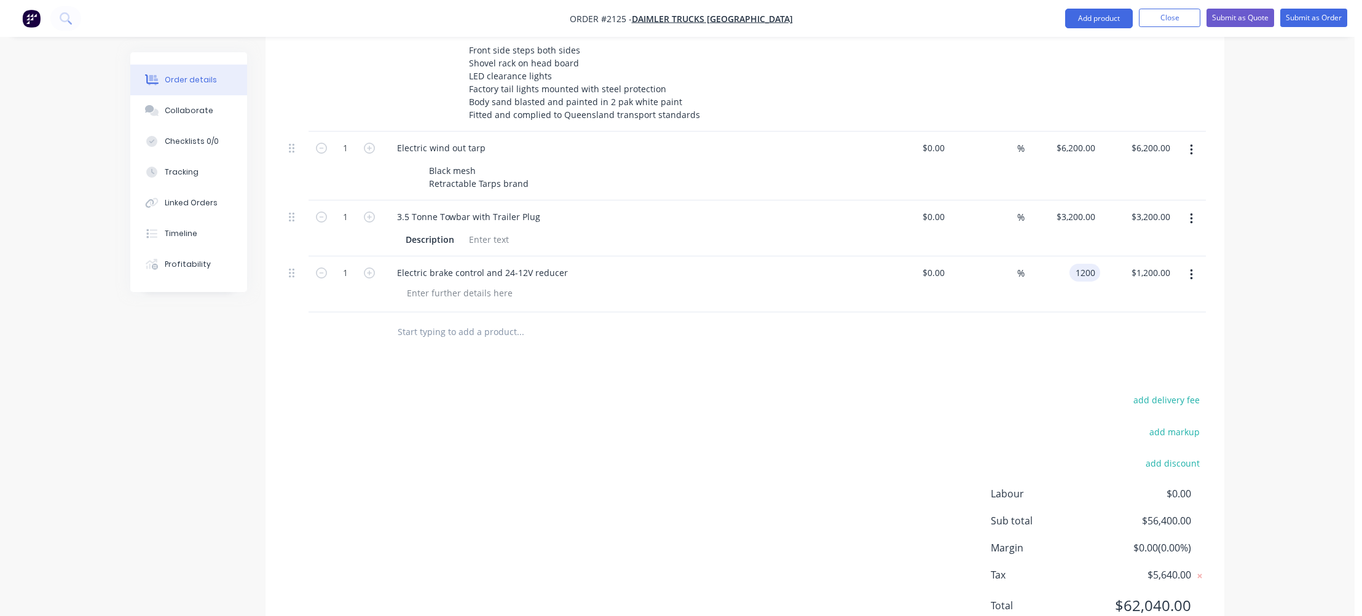
type input "$1,200.00"
click at [455, 320] on input "text" at bounding box center [520, 332] width 246 height 25
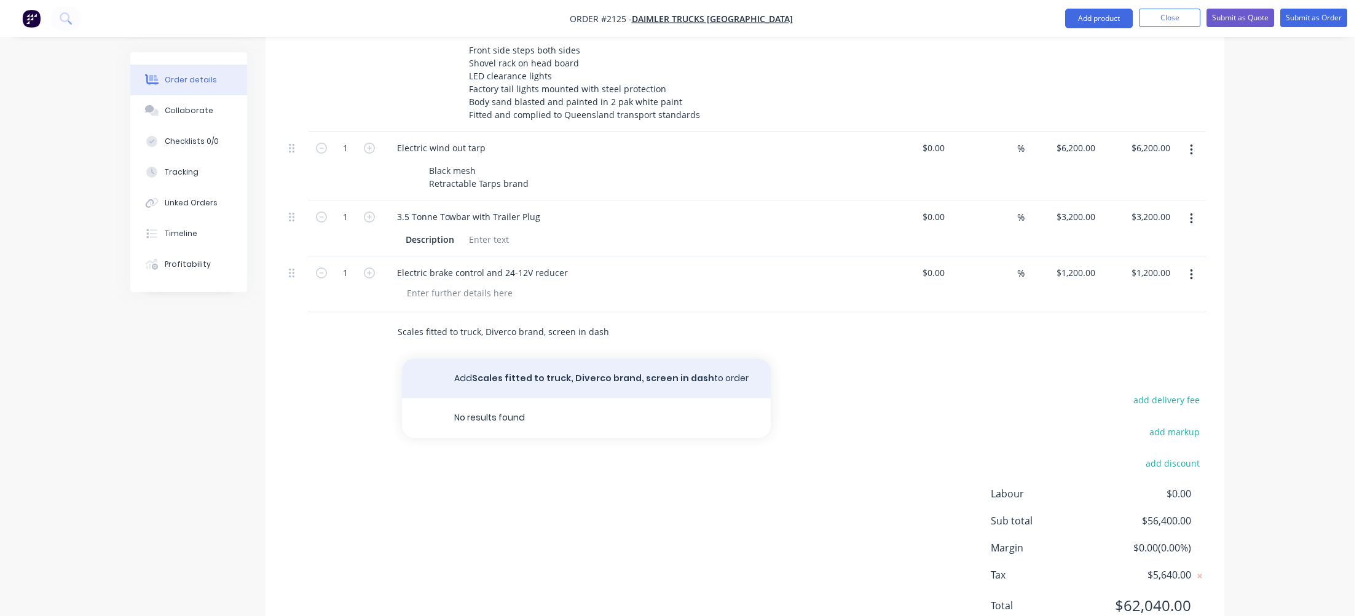
type input "Scales fitted to truck, Diverco brand, screen in dash"
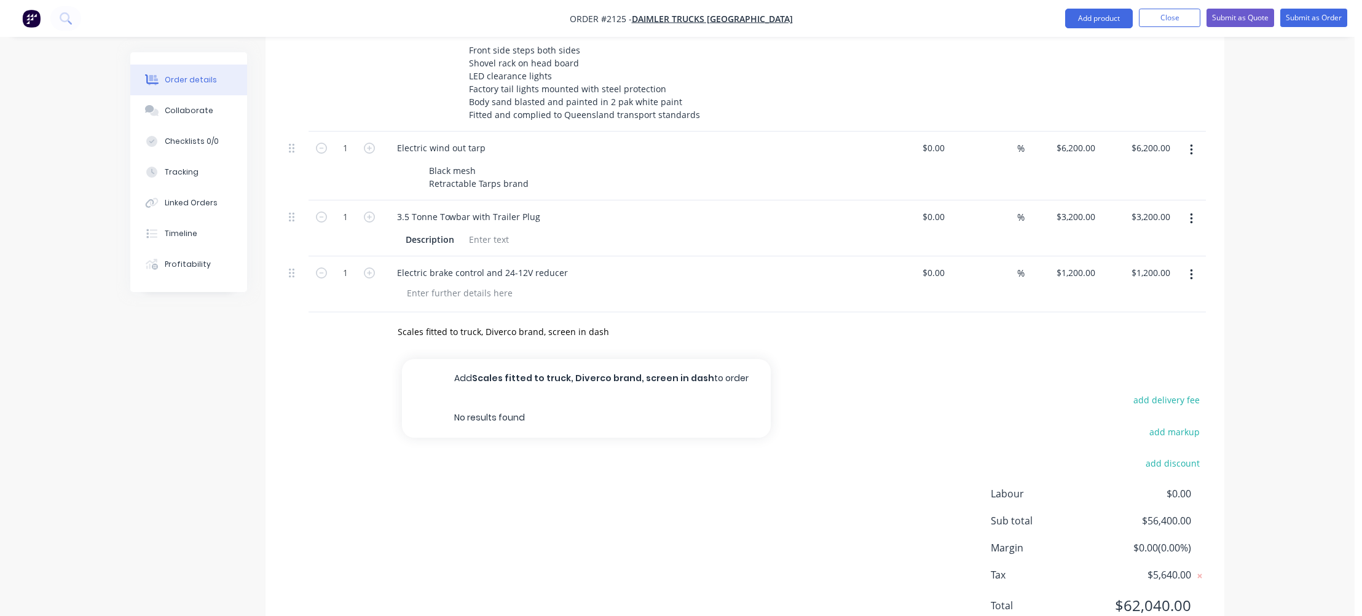
drag, startPoint x: 566, startPoint y: 337, endPoint x: 593, endPoint y: 337, distance: 27.7
click at [566, 359] on button "Add Scales fitted to truck, Diverco brand, screen in dash to order" at bounding box center [586, 378] width 369 height 39
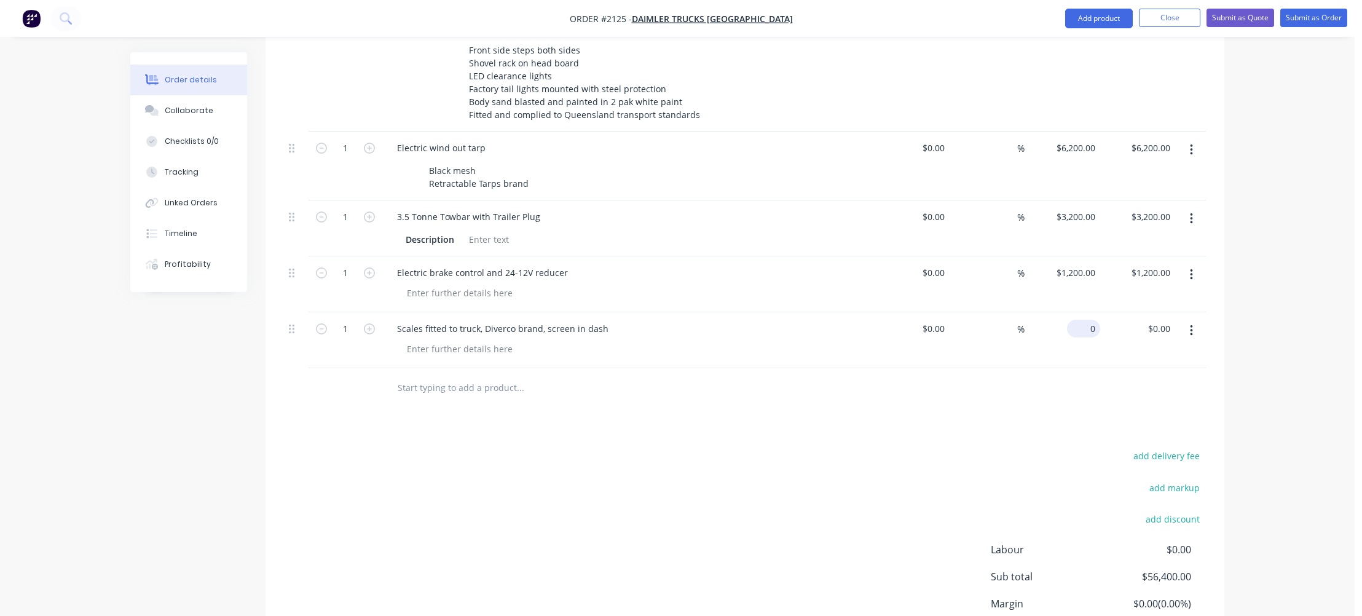
click at [1087, 320] on input "0" at bounding box center [1086, 329] width 28 height 18
type input "6240"
type input "0.00"
type input "$6,240.00"
type input "6240.00"
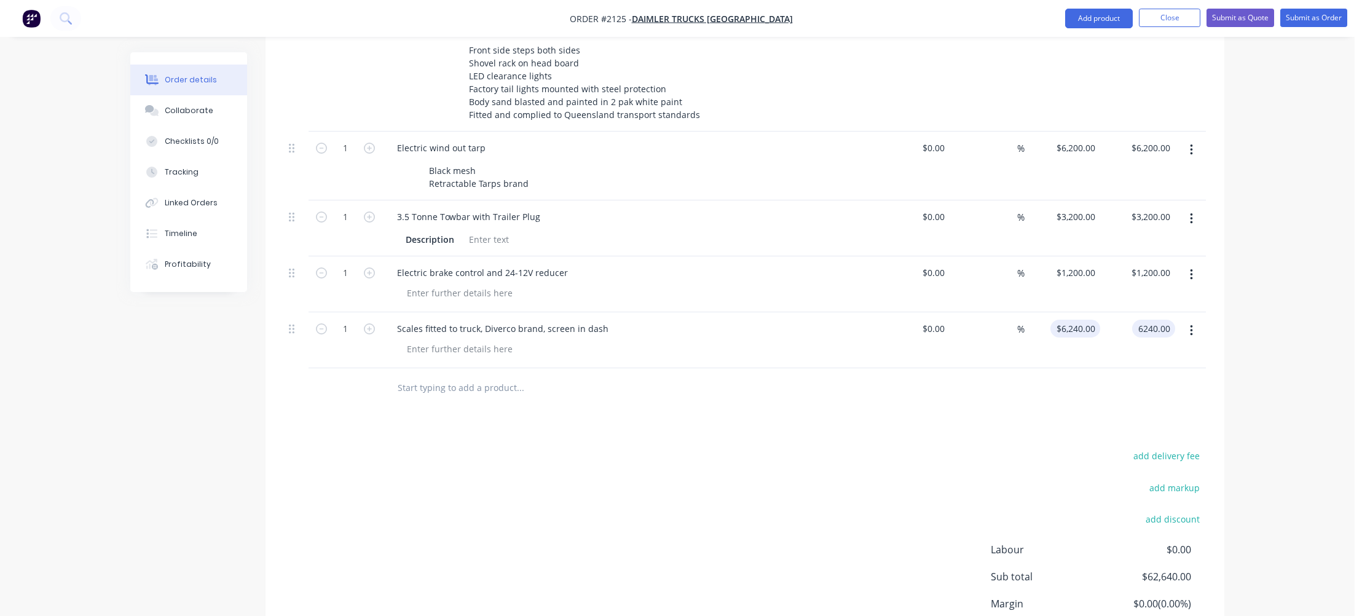
type input "6240"
type input "$6,240.00"
click at [1084, 320] on input "6240" at bounding box center [1077, 329] width 45 height 18
type input "$6,840.00"
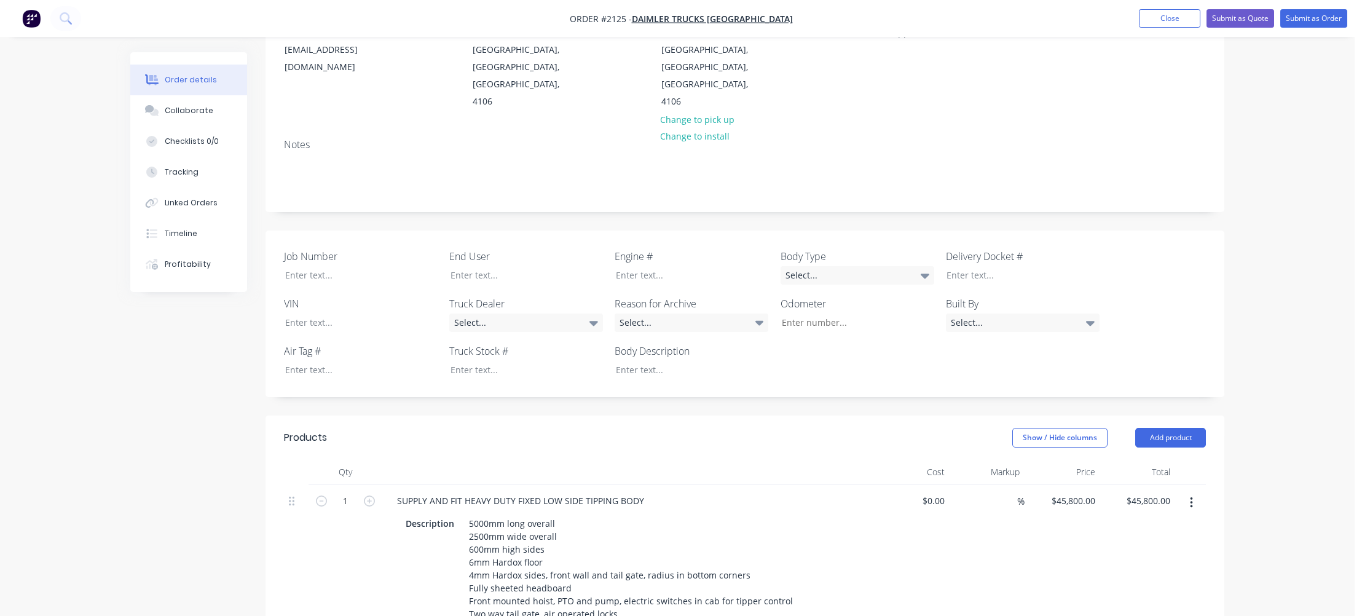
scroll to position [148, 0]
type input "$6,840.00"
click at [1254, 17] on button "Submit as Quote" at bounding box center [1241, 18] width 68 height 18
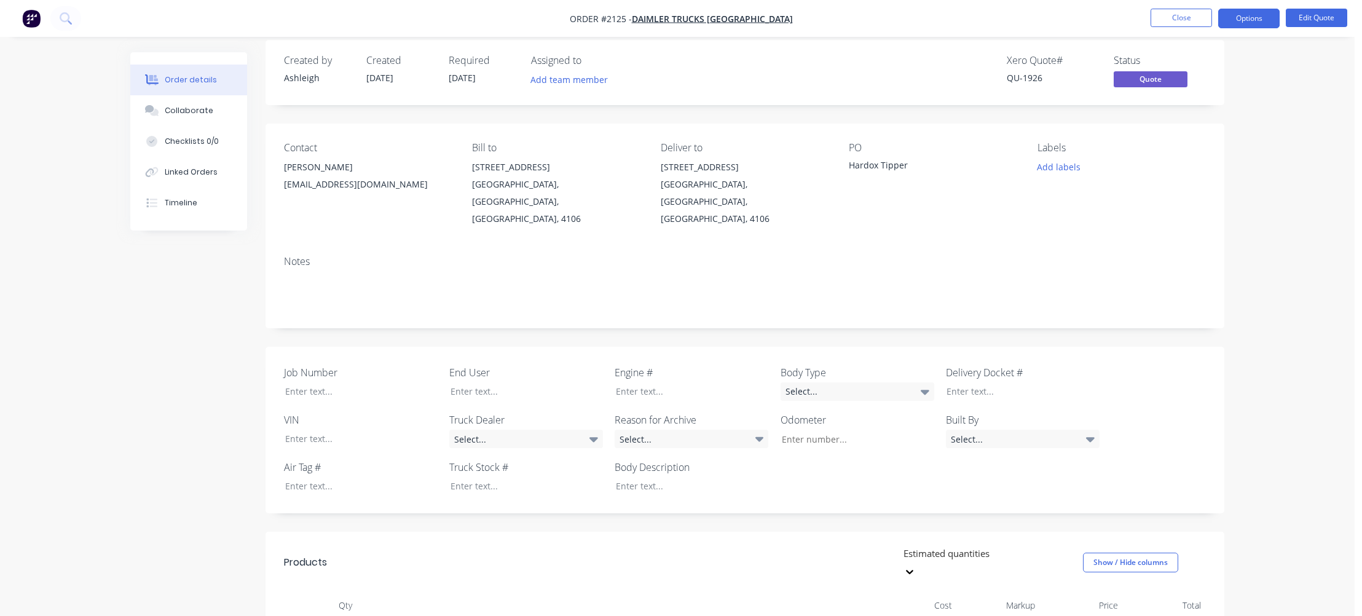
scroll to position [197, 0]
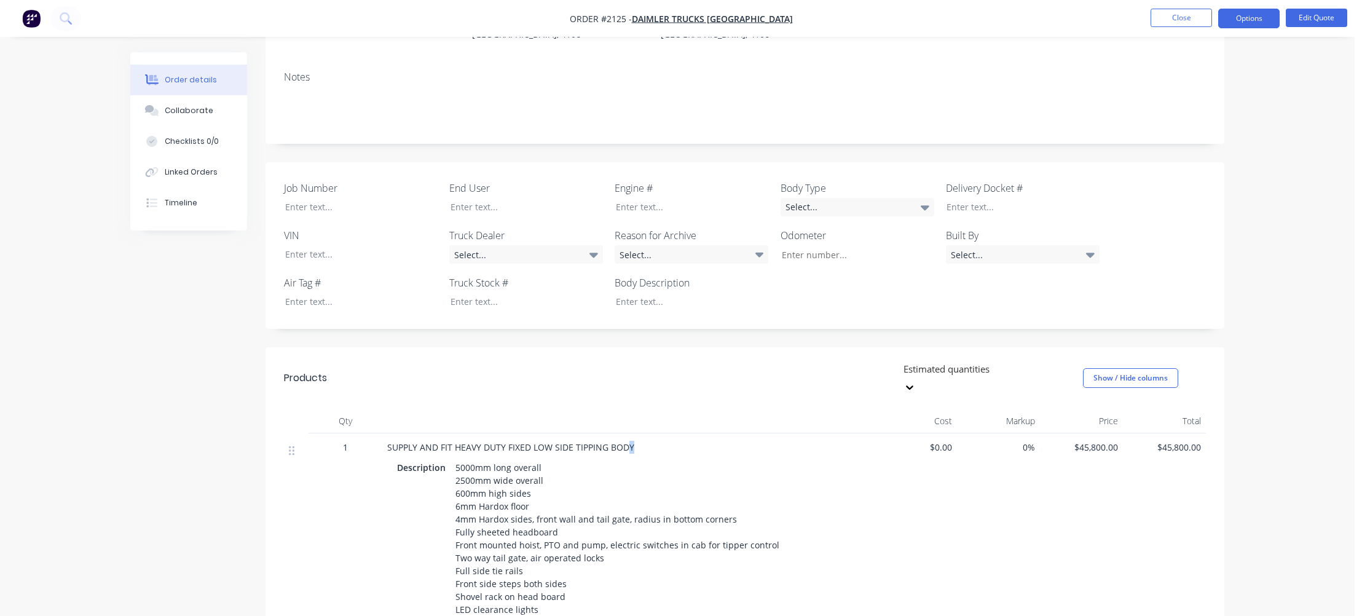
drag, startPoint x: 629, startPoint y: 404, endPoint x: 648, endPoint y: 399, distance: 19.1
click at [629, 441] on span "SUPPLY AND FIT HEAVY DUTY FIXED LOW SIDE TIPPING BODY" at bounding box center [510, 447] width 247 height 12
click at [1307, 18] on button "Edit Quote" at bounding box center [1316, 18] width 61 height 18
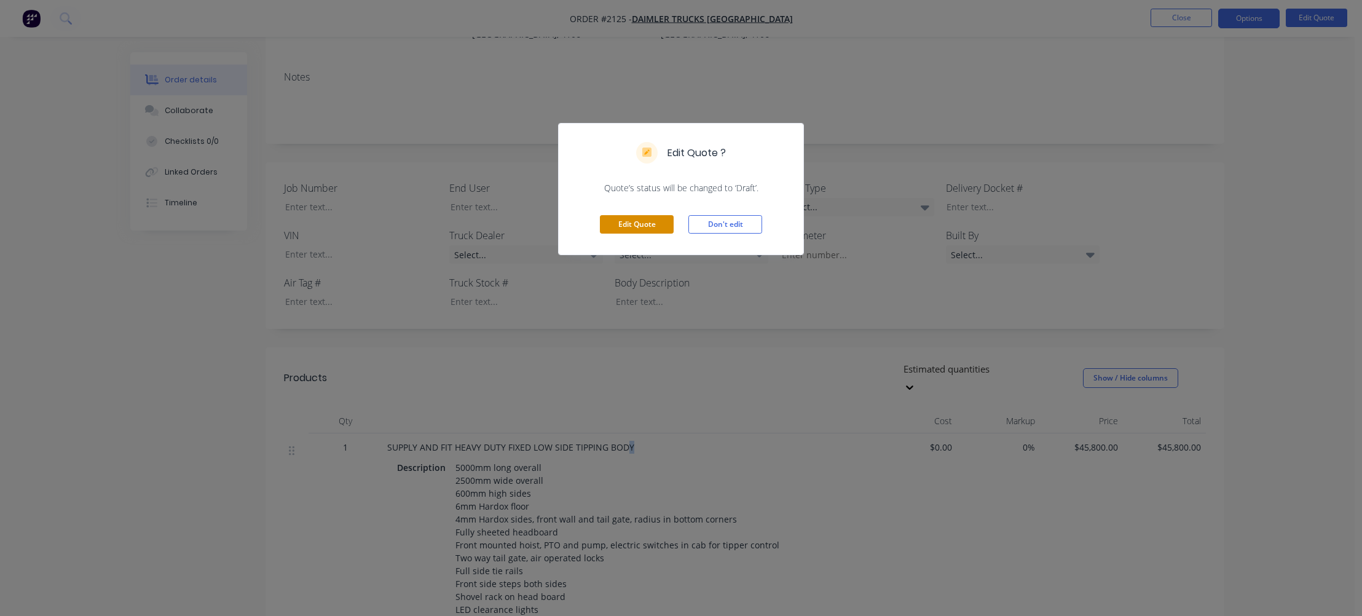
click at [633, 227] on button "Edit Quote" at bounding box center [637, 224] width 74 height 18
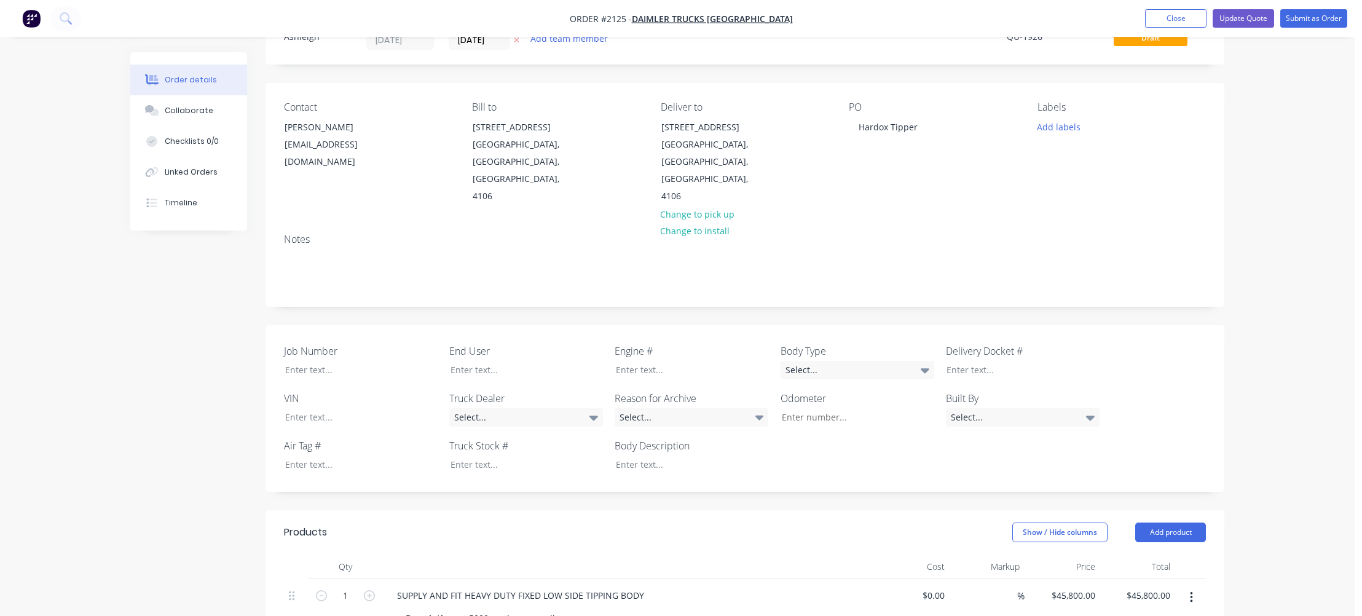
scroll to position [295, 0]
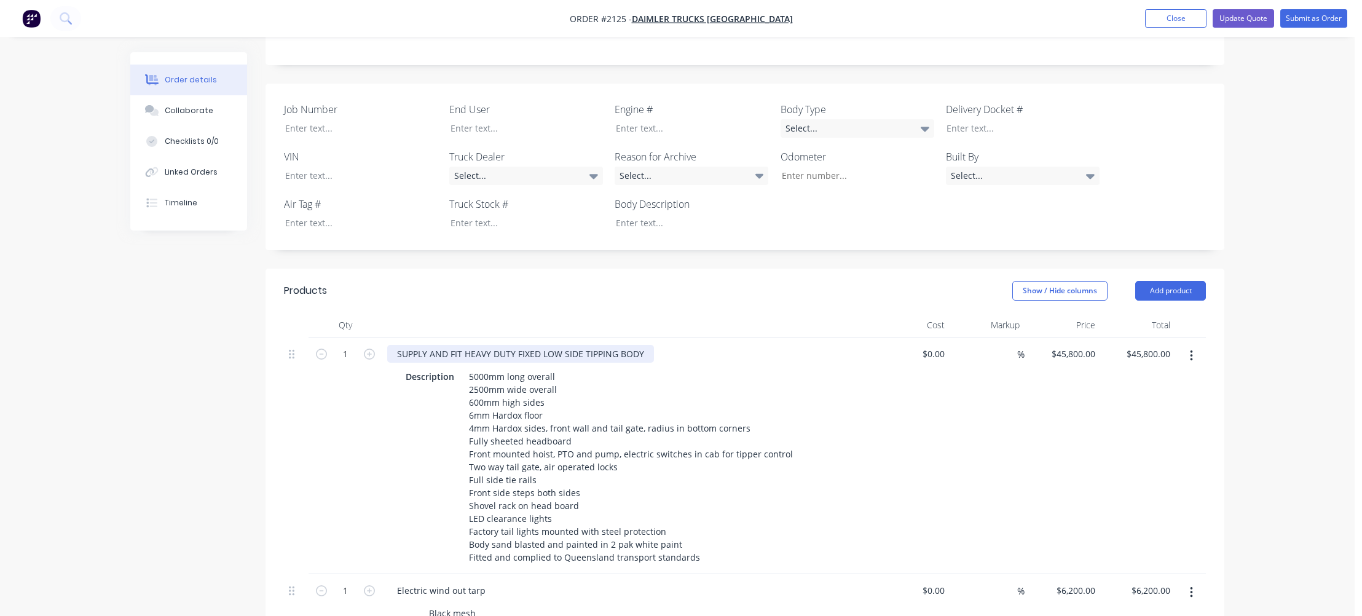
click at [648, 345] on div "SUPPLY AND FIT HEAVY DUTY FIXED LOW SIDE TIPPING BODY" at bounding box center [520, 354] width 267 height 18
click at [1246, 14] on button "Update Quote" at bounding box center [1243, 18] width 61 height 18
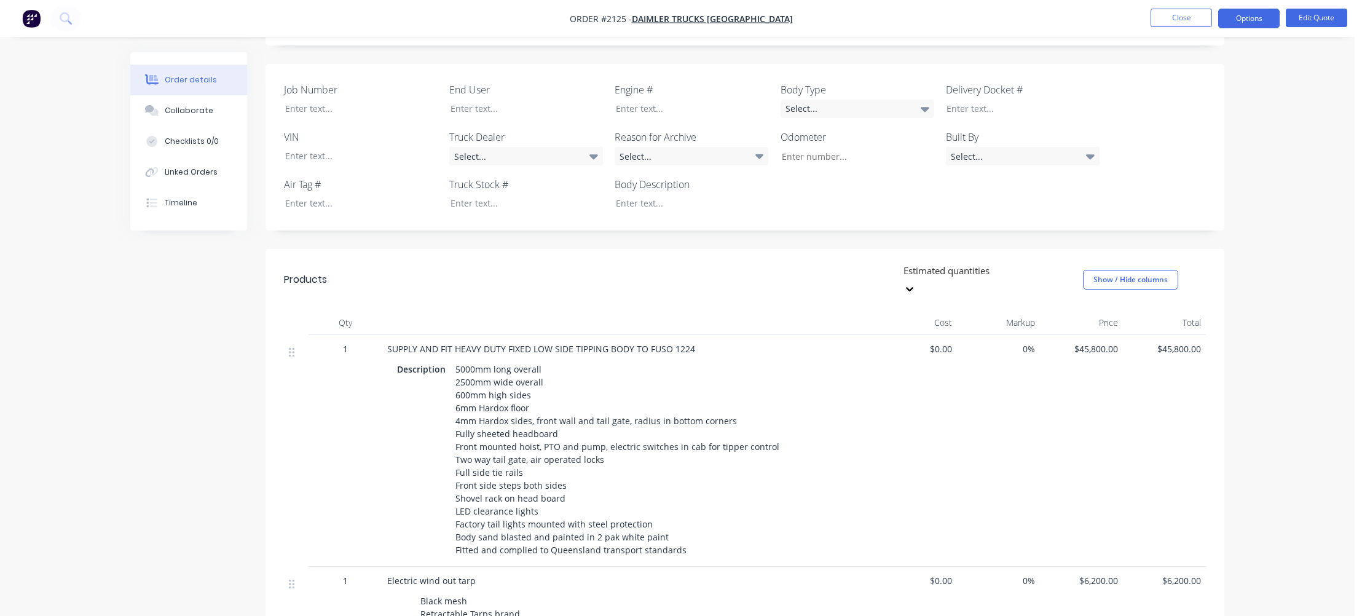
scroll to position [0, 0]
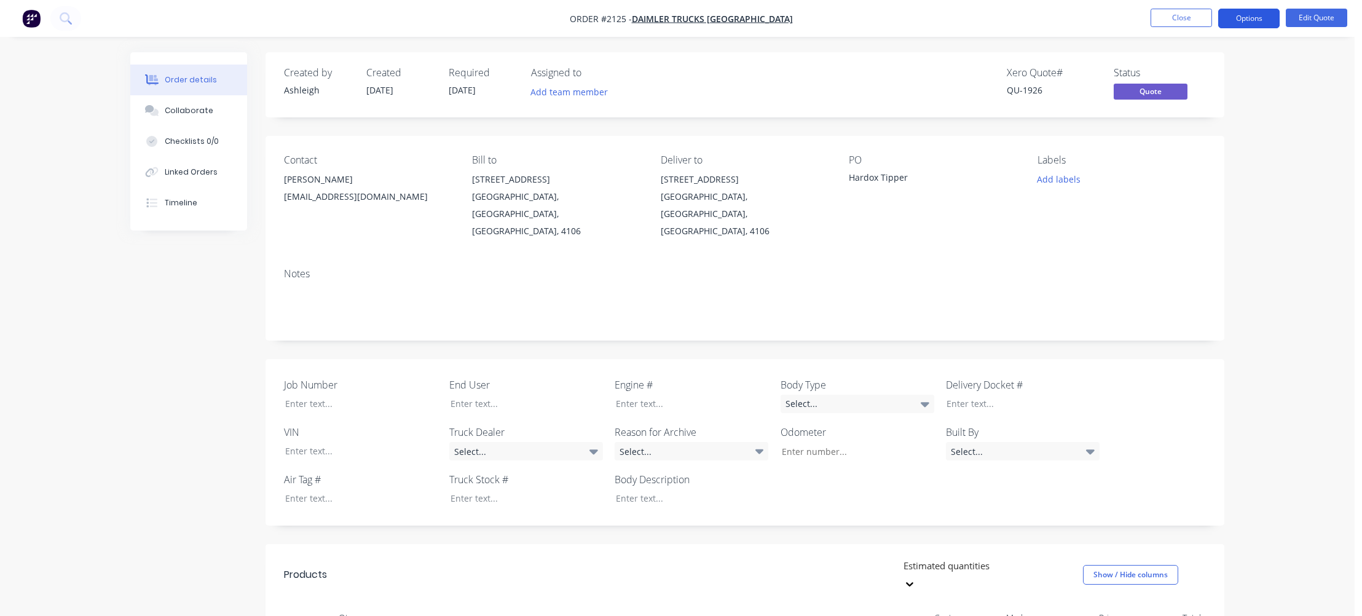
click at [1261, 17] on button "Options" at bounding box center [1248, 19] width 61 height 20
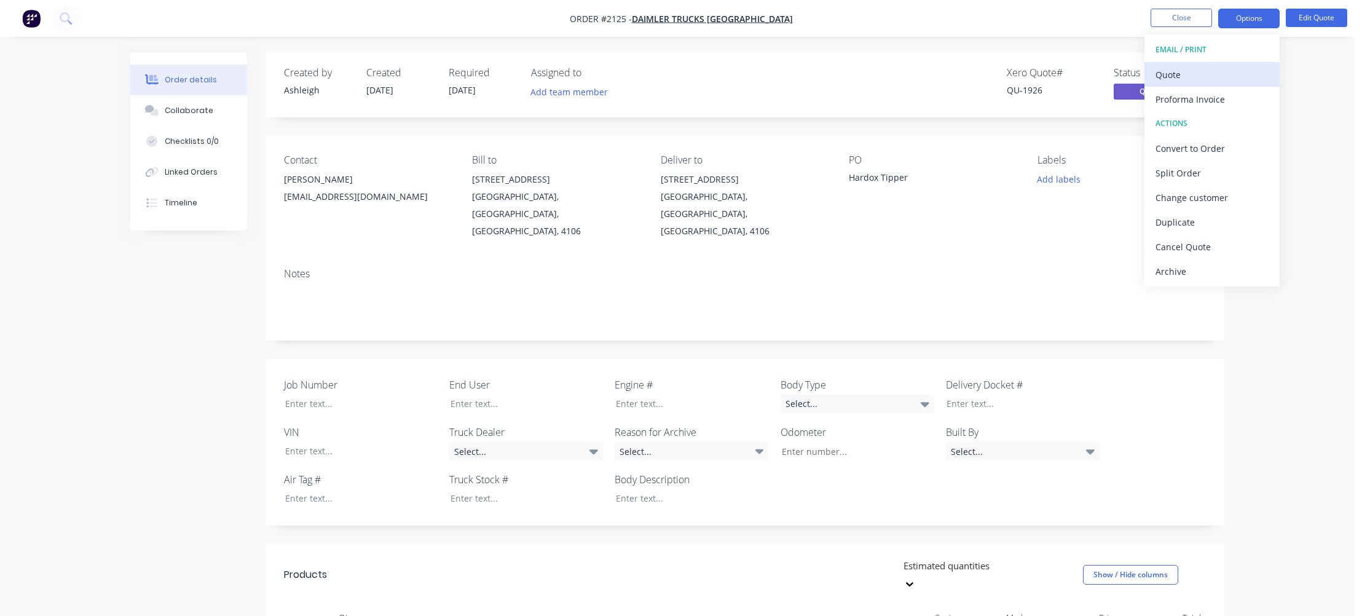
click at [1180, 71] on div "Quote" at bounding box center [1212, 75] width 113 height 18
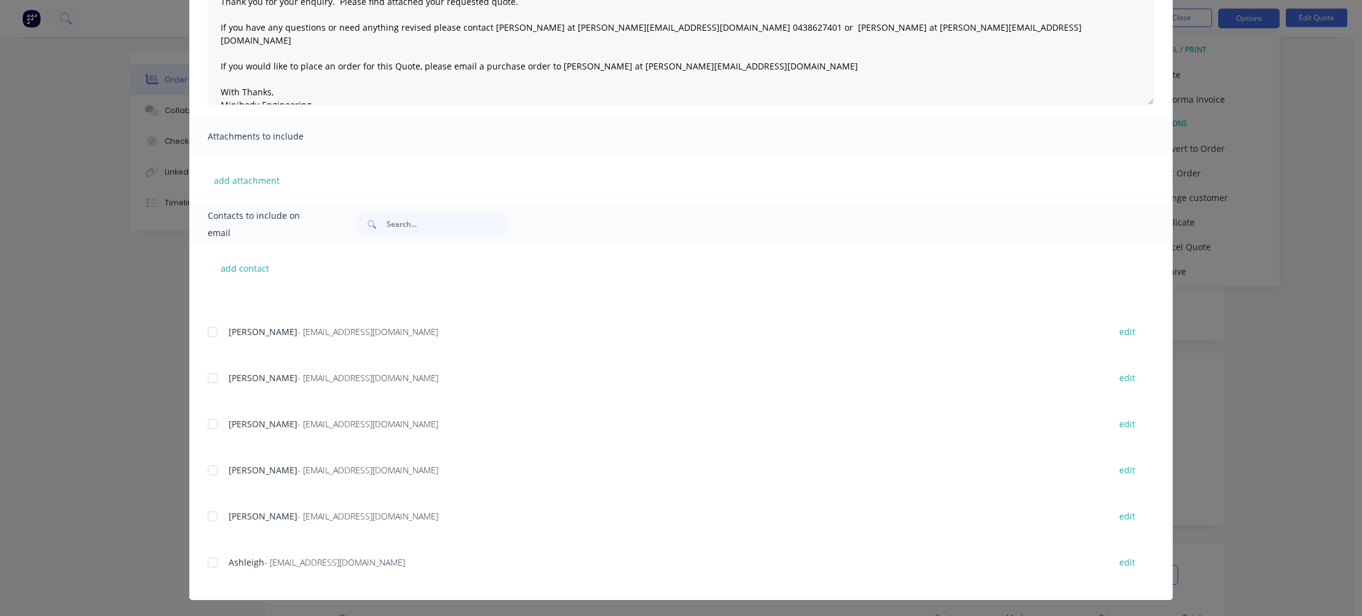
scroll to position [159, 0]
click at [209, 513] on div at bounding box center [212, 515] width 25 height 25
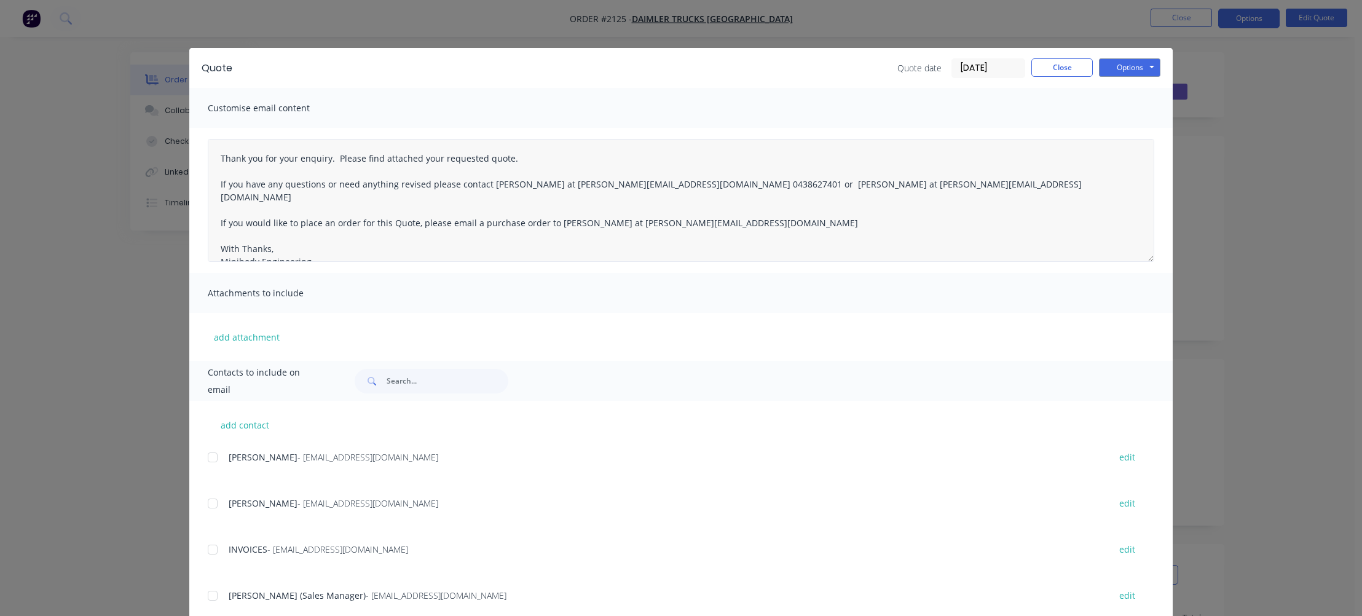
scroll to position [0, 0]
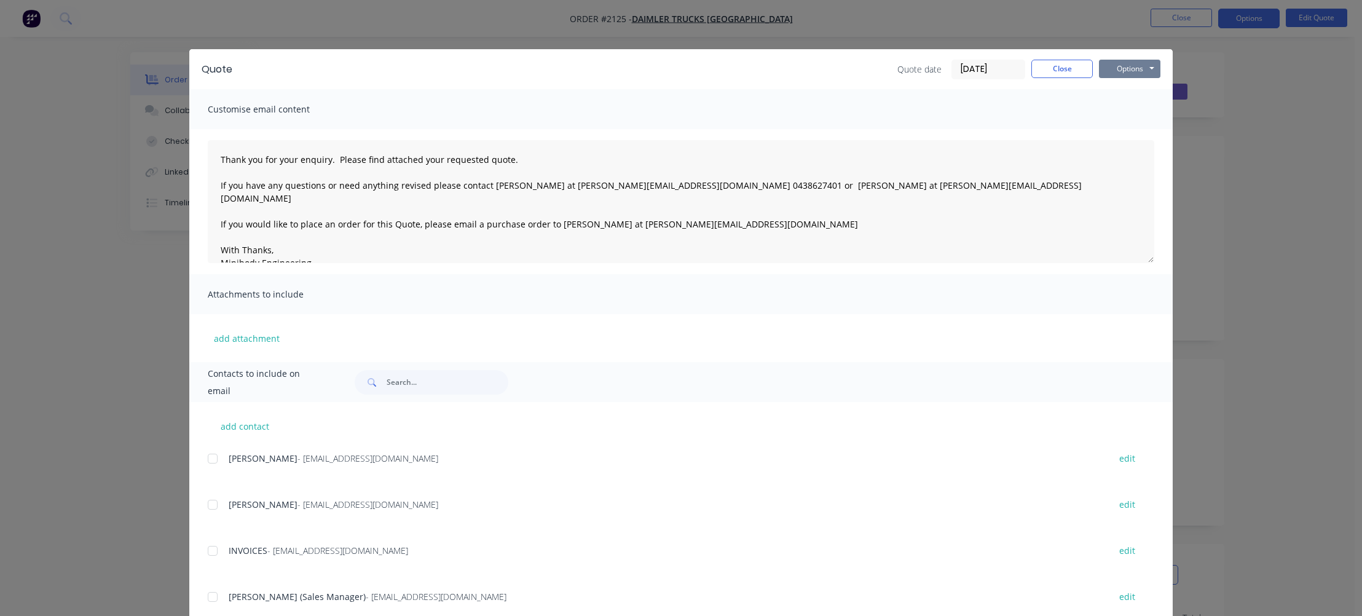
click at [1132, 63] on button "Options" at bounding box center [1129, 69] width 61 height 18
click at [1128, 131] on button "Email" at bounding box center [1138, 131] width 79 height 20
click at [1068, 57] on div "Quote Quote date [DATE] Close Options Preview Print Email" at bounding box center [681, 69] width 984 height 40
drag, startPoint x: 1064, startPoint y: 67, endPoint x: 1069, endPoint y: 73, distance: 7.4
click at [1065, 68] on button "Close" at bounding box center [1061, 69] width 61 height 18
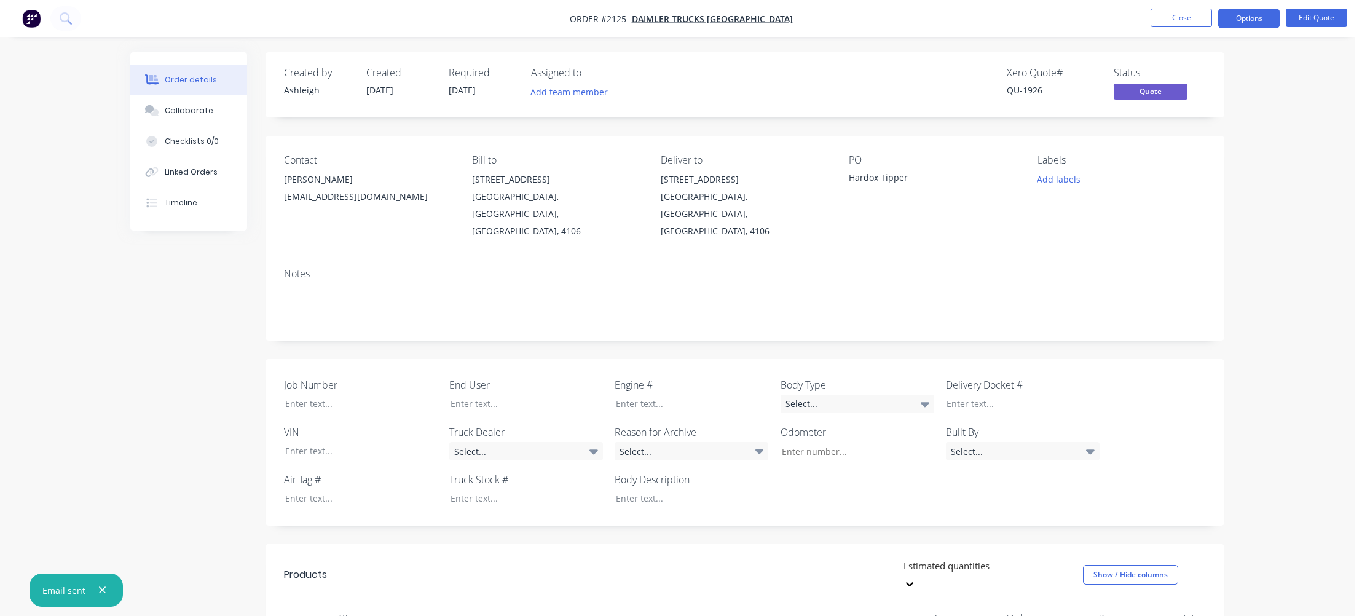
click at [1179, 17] on button "Close" at bounding box center [1181, 18] width 61 height 18
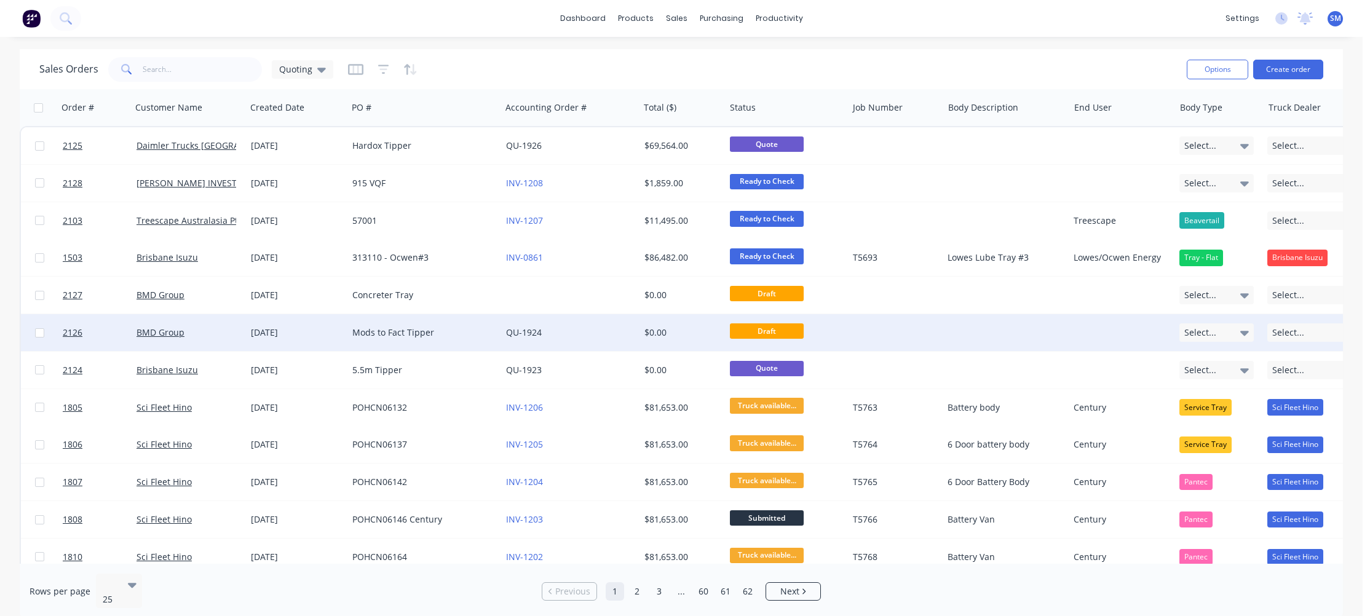
click at [371, 333] on div "Mods to Fact Tipper" at bounding box center [420, 332] width 136 height 12
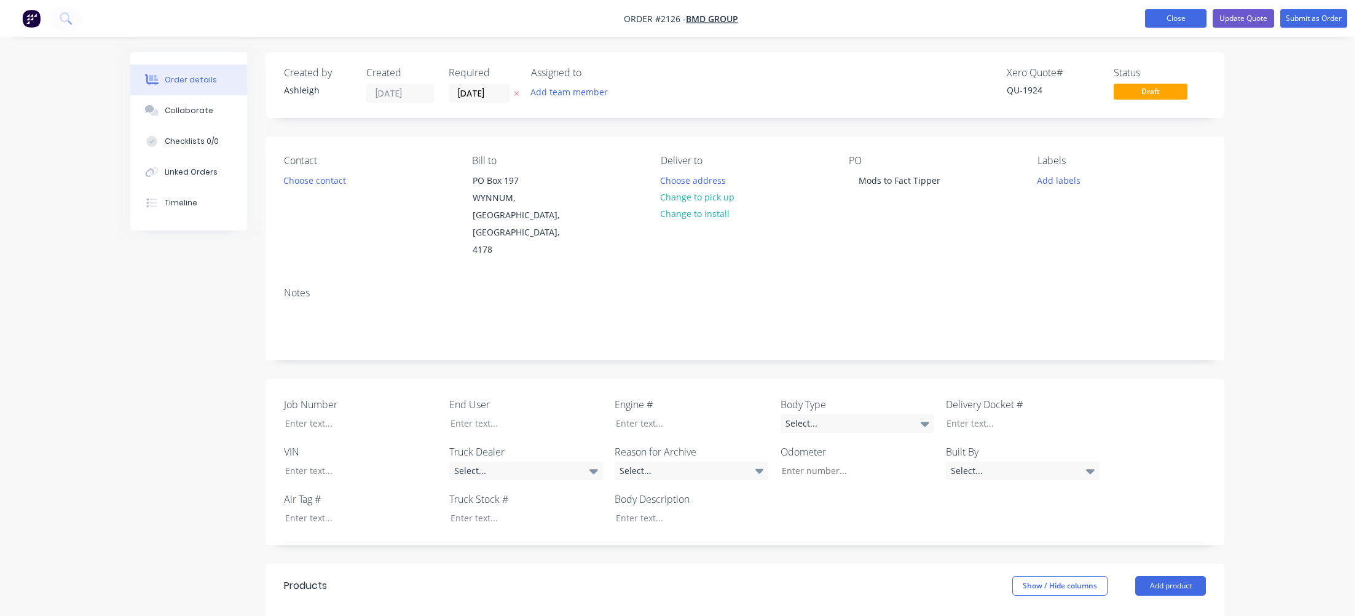
click at [1169, 17] on button "Close" at bounding box center [1175, 18] width 61 height 18
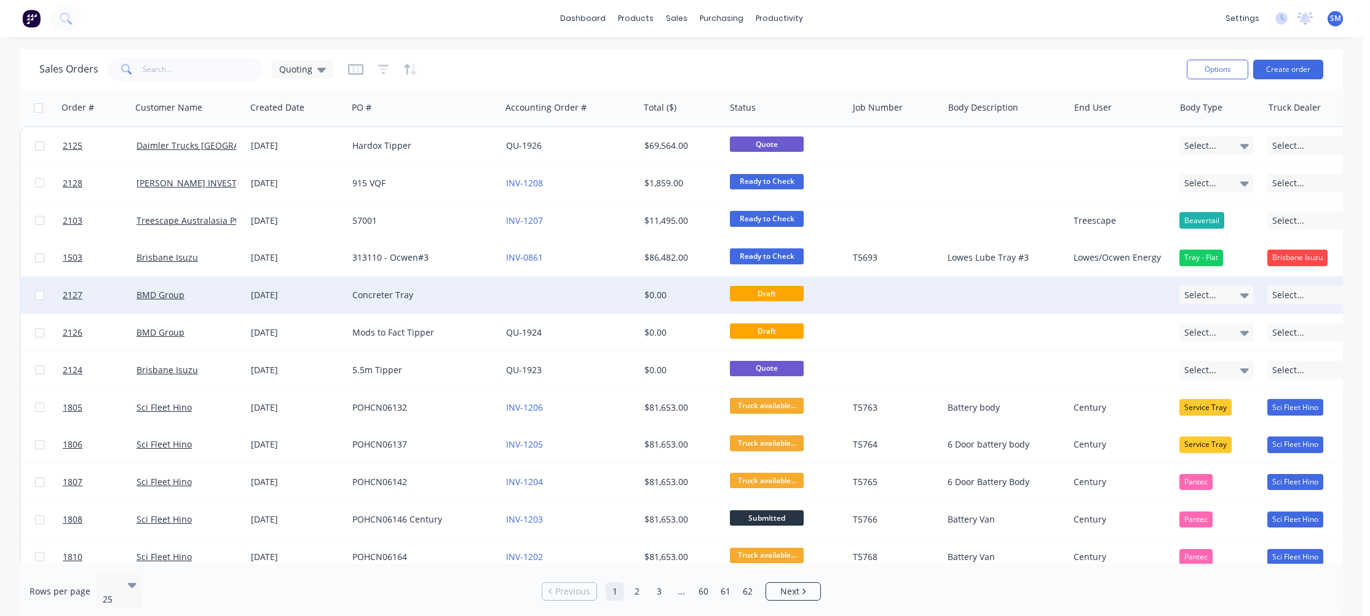
click at [280, 290] on div "[DATE]" at bounding box center [297, 295] width 92 height 12
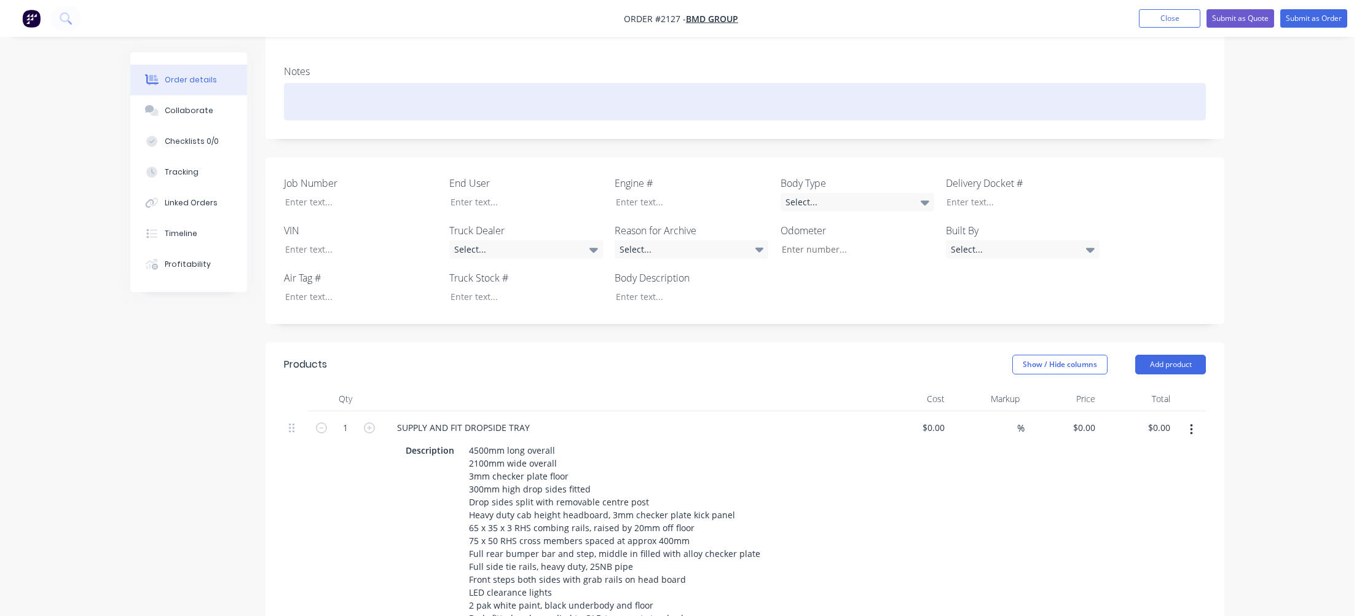
scroll to position [197, 0]
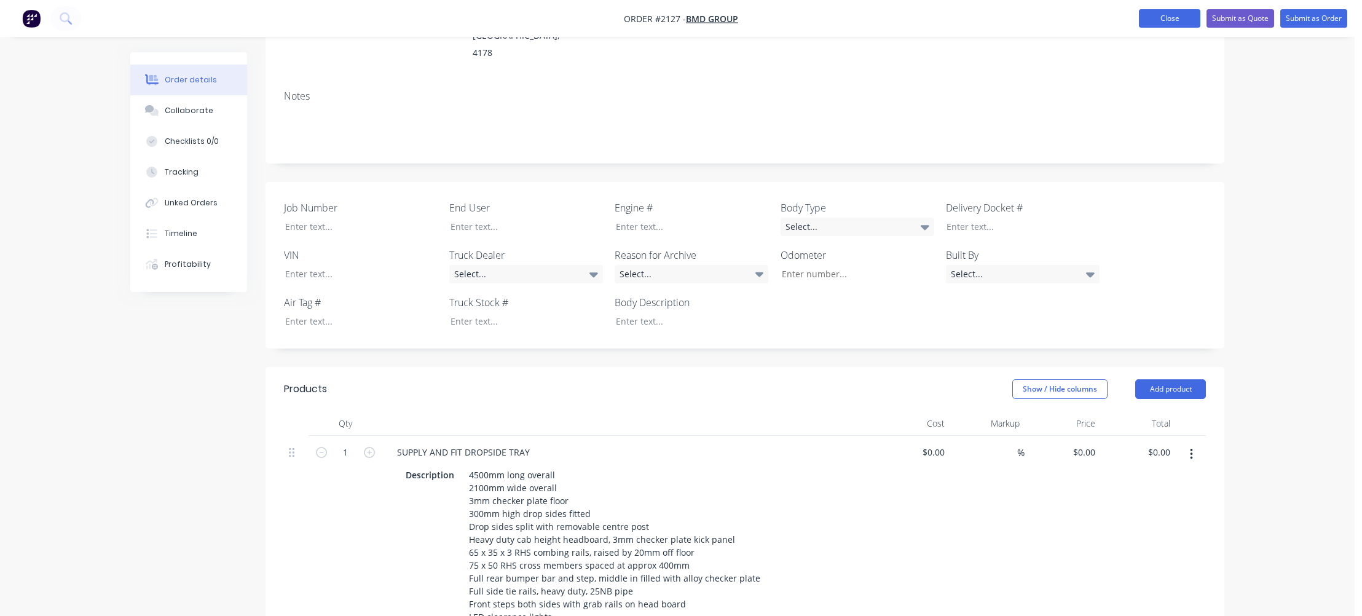
click at [1165, 22] on button "Close" at bounding box center [1169, 18] width 61 height 18
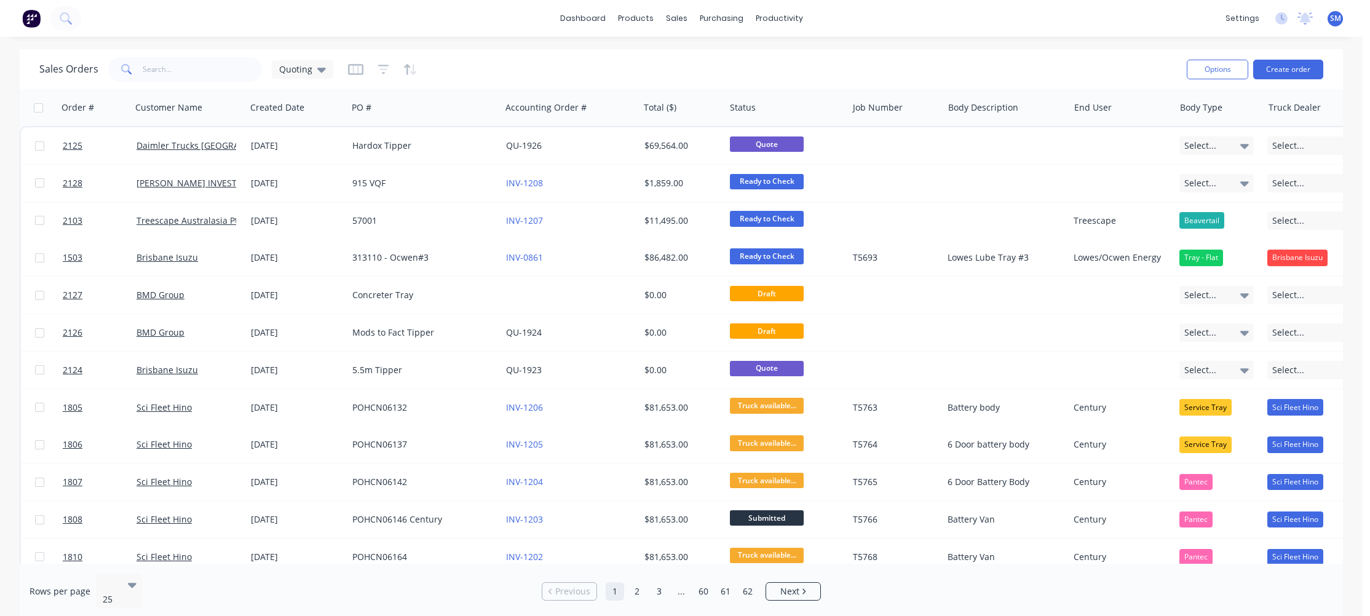
click at [860, 58] on div "Sales Orders Quoting" at bounding box center [607, 69] width 1137 height 30
click at [593, 70] on div "Sales Orders Quoting" at bounding box center [607, 69] width 1137 height 30
click at [724, 56] on div "Sales Orders" at bounding box center [721, 58] width 50 height 11
click at [901, 57] on div "Sales Orders Quoting" at bounding box center [607, 69] width 1137 height 30
click at [707, 64] on div "Sales Orders Quoting" at bounding box center [607, 69] width 1137 height 30
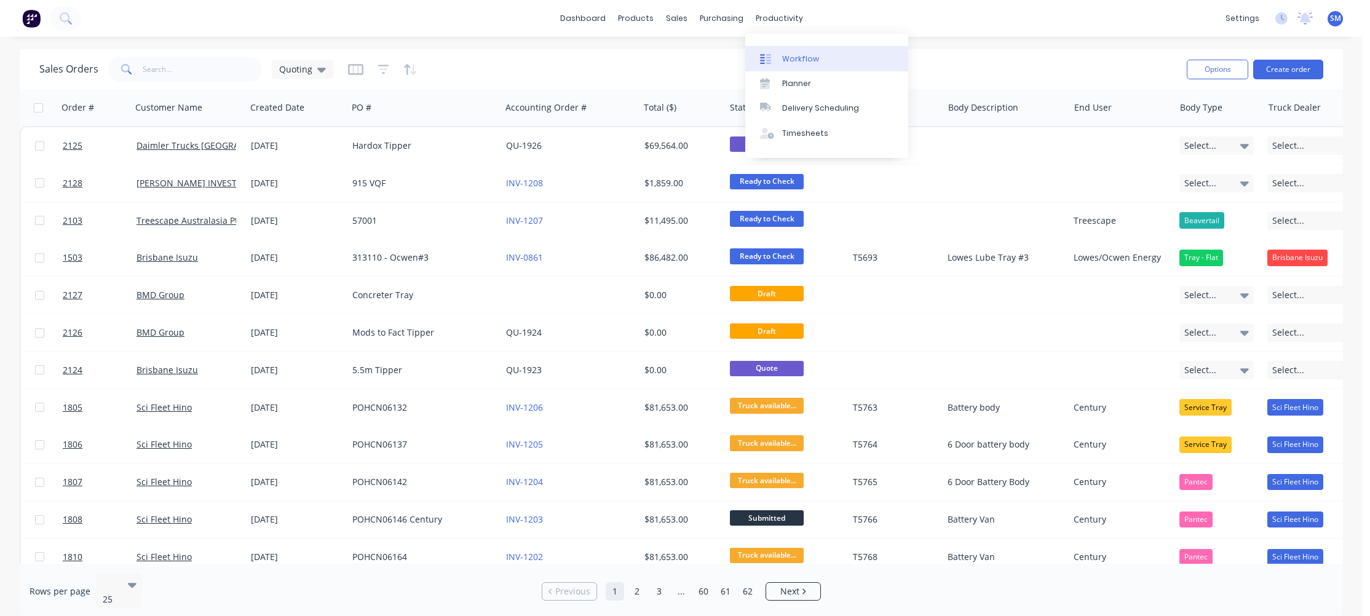
click at [805, 55] on div "Workflow" at bounding box center [800, 58] width 37 height 11
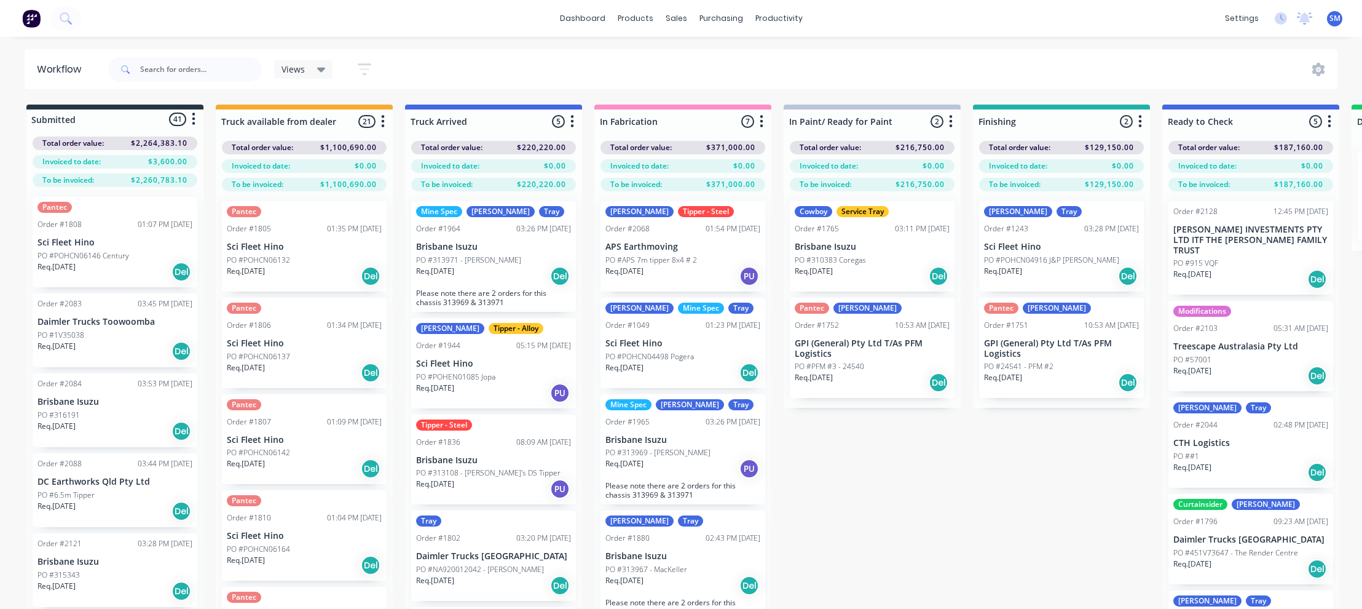
click at [931, 477] on div "Submitted 41 Status colour #273444 hex #273444 Save Cancel Summaries Total orde…" at bounding box center [1105, 379] width 2228 height 548
click at [872, 548] on div "Submitted 41 Status colour #273444 hex #273444 Save Cancel Summaries Total orde…" at bounding box center [1105, 379] width 2228 height 548
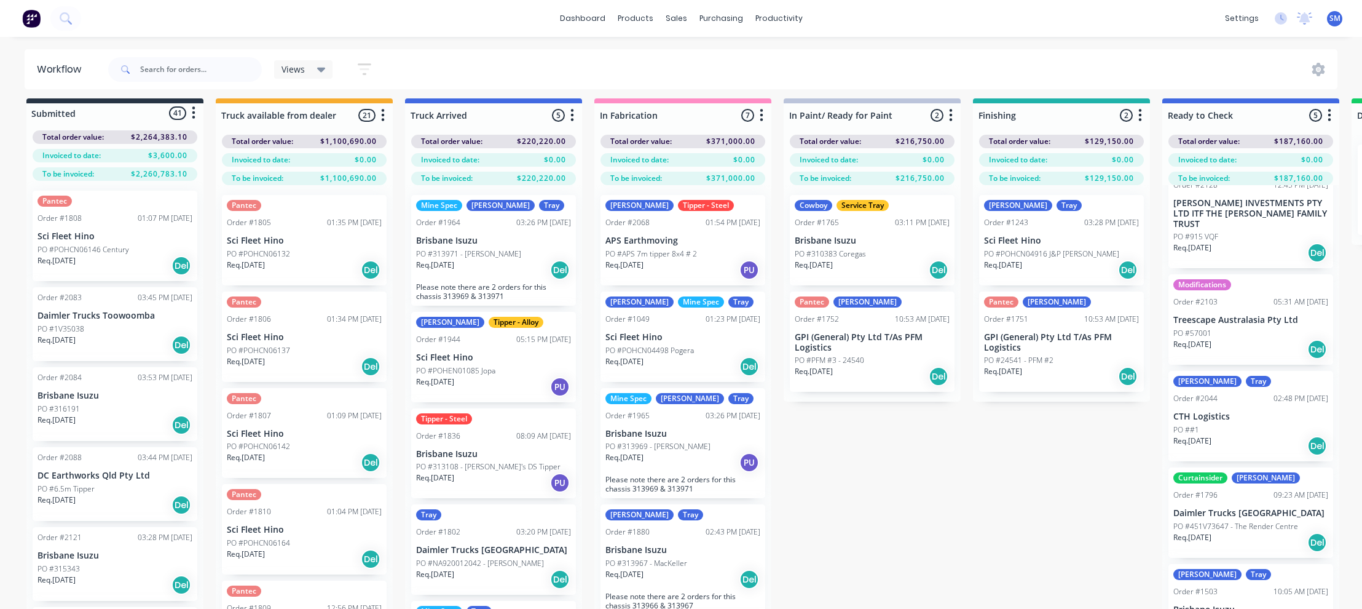
scroll to position [50, 0]
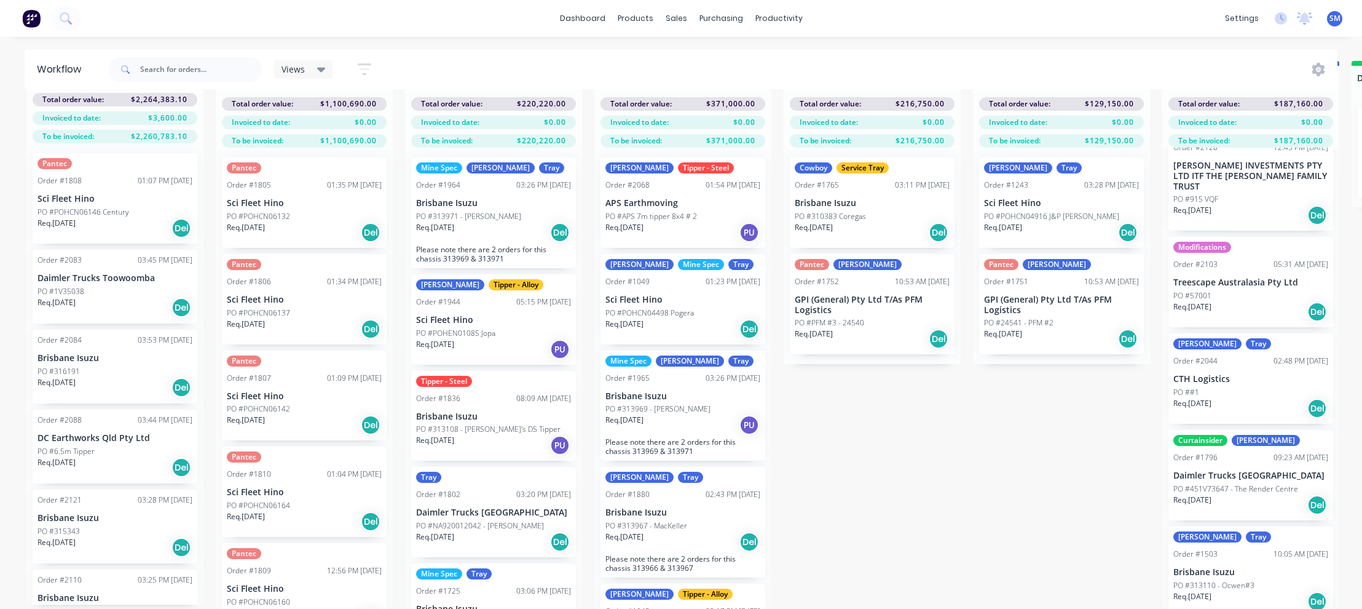
click at [1204, 374] on p "CTH Logistics" at bounding box center [1250, 379] width 155 height 10
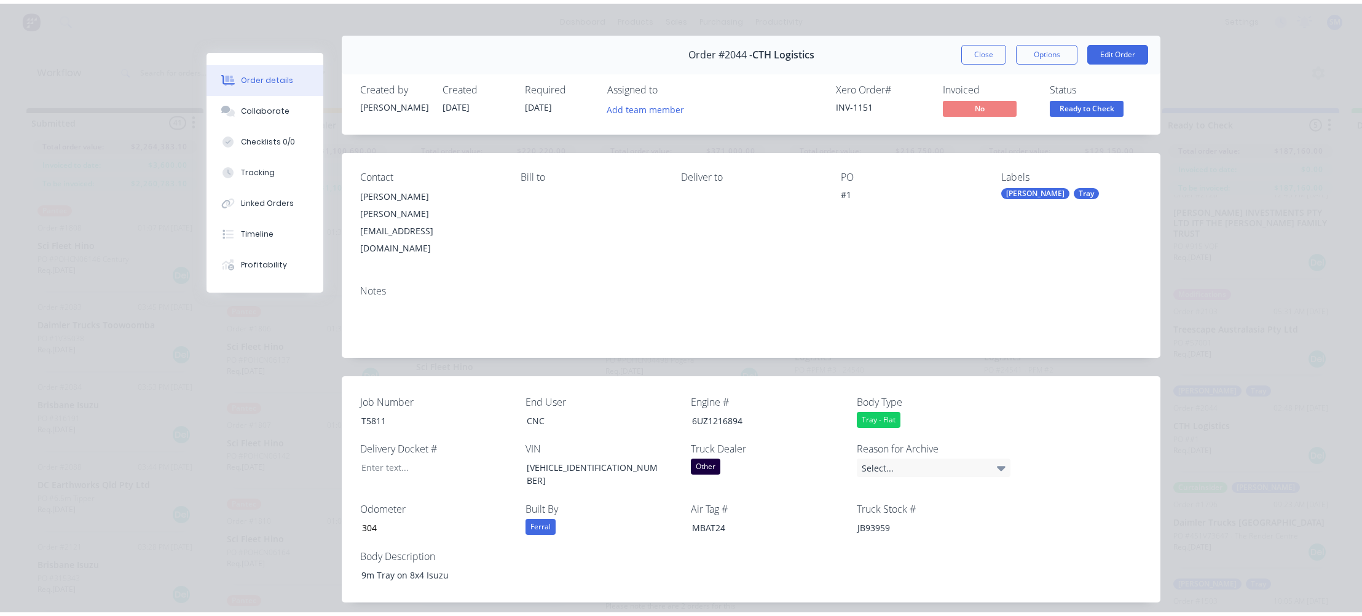
scroll to position [0, 0]
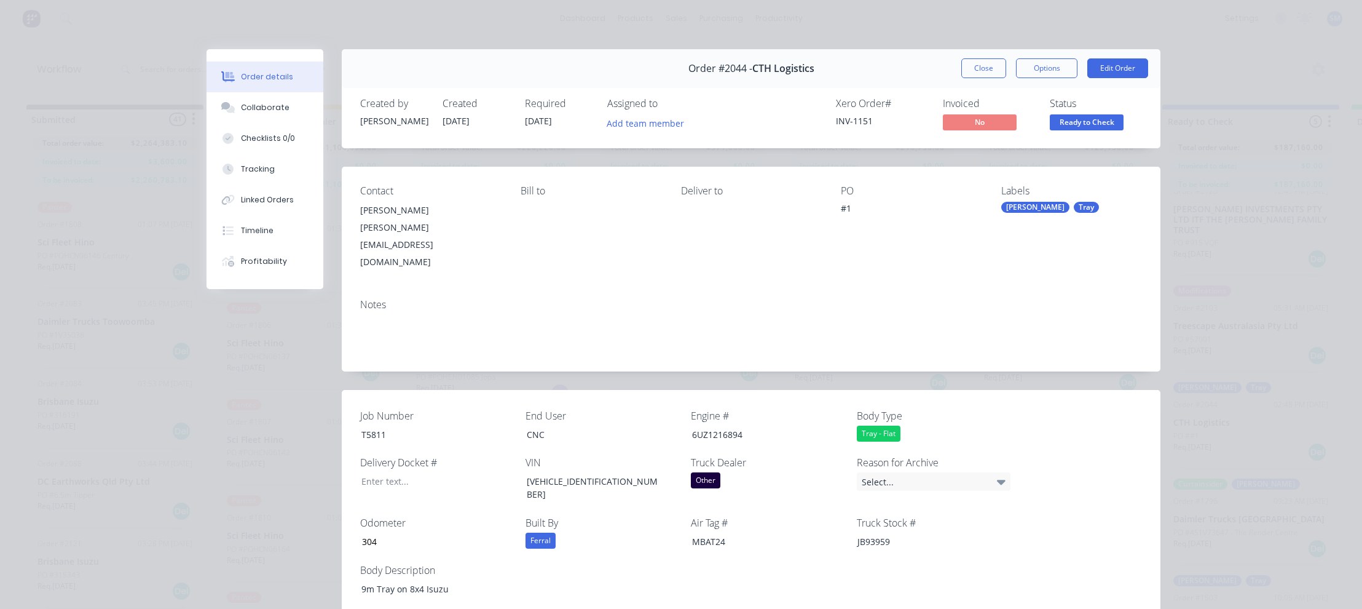
click at [1220, 87] on div "Order details Collaborate Checklists 0/0 Tracking Linked Orders Timeline Profit…" at bounding box center [681, 304] width 1362 height 609
click at [1243, 81] on div "Order details Collaborate Checklists 0/0 Tracking Linked Orders Timeline Profit…" at bounding box center [681, 304] width 1362 height 609
click at [1109, 64] on button "Edit Order" at bounding box center [1117, 68] width 61 height 20
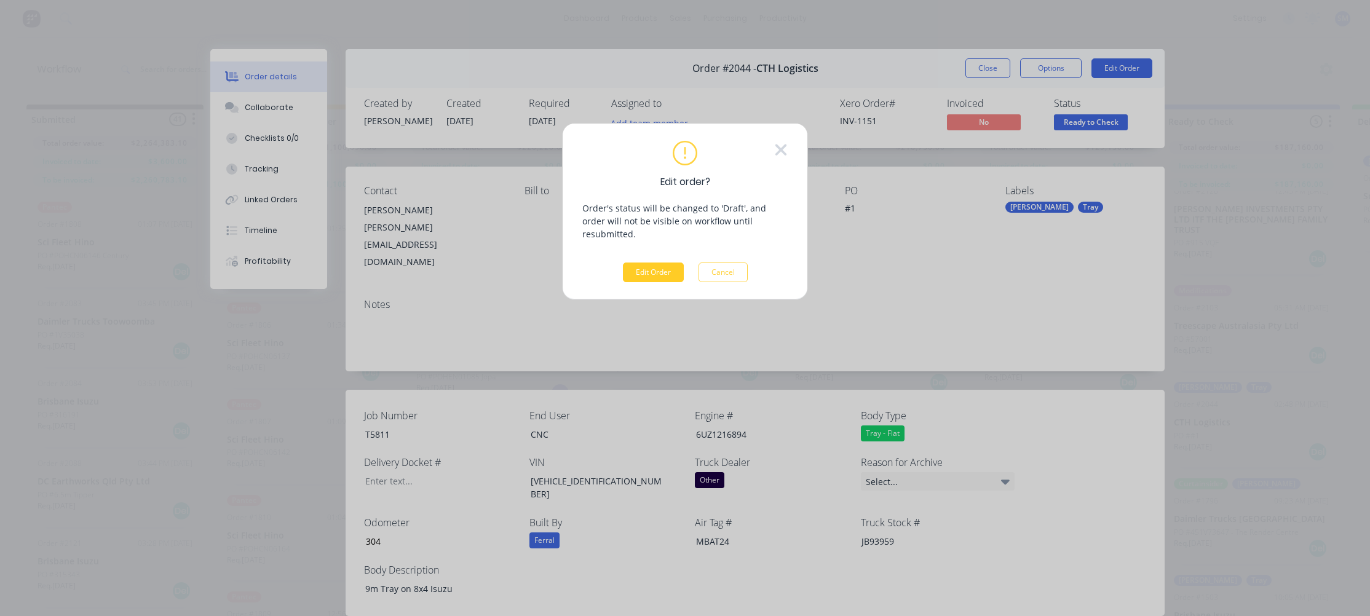
click at [648, 262] on button "Edit Order" at bounding box center [653, 272] width 61 height 20
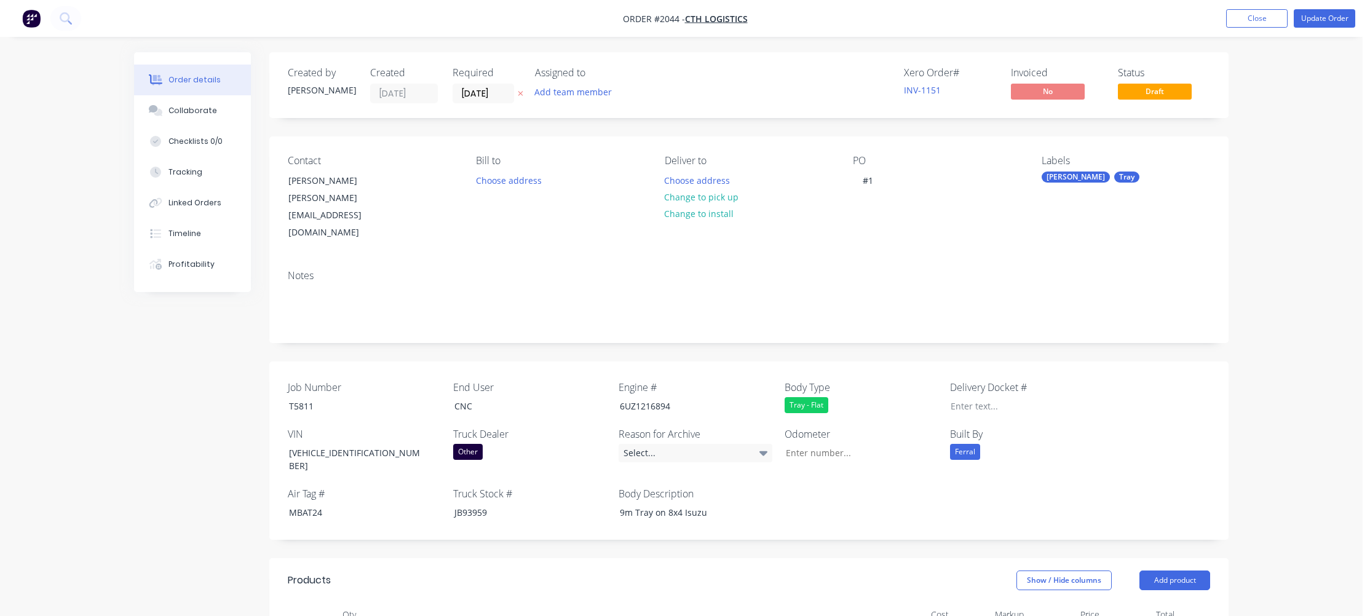
type input "304"
click at [873, 181] on div "#1" at bounding box center [864, 181] width 30 height 18
click at [1328, 20] on button "Update Order" at bounding box center [1316, 18] width 61 height 18
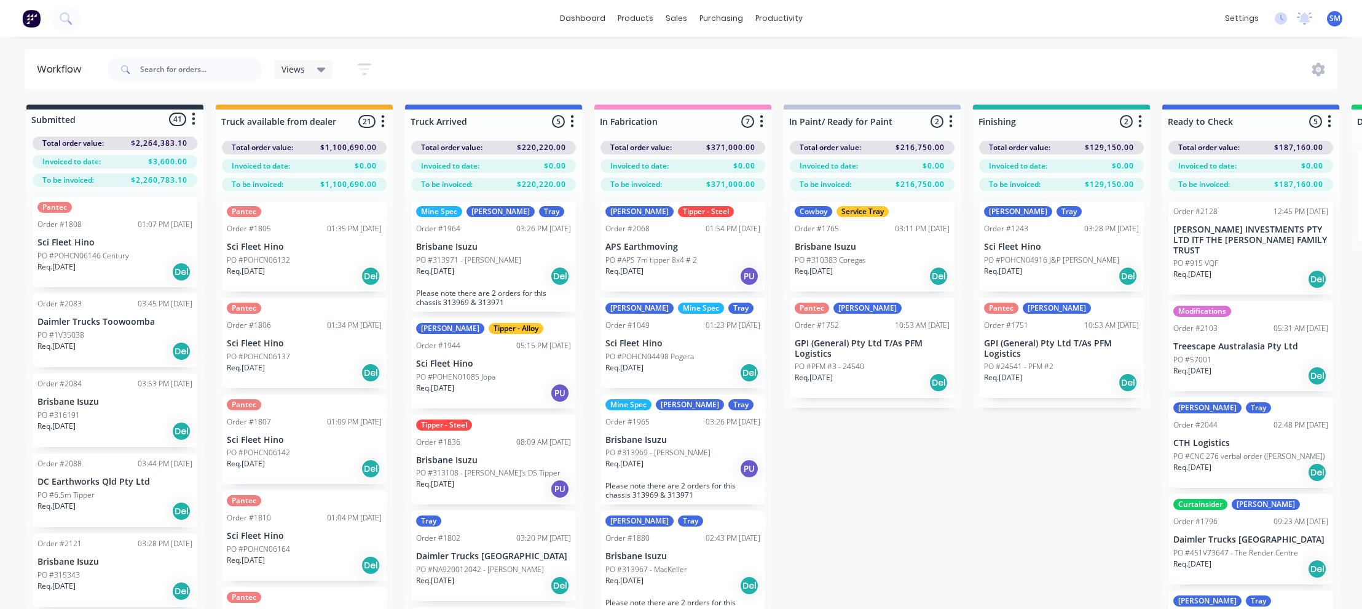
click at [937, 502] on div "Submitted 41 Status colour #273444 hex #273444 Save Cancel Summaries Total orde…" at bounding box center [1105, 379] width 2228 height 548
click at [162, 69] on input "text" at bounding box center [201, 69] width 122 height 25
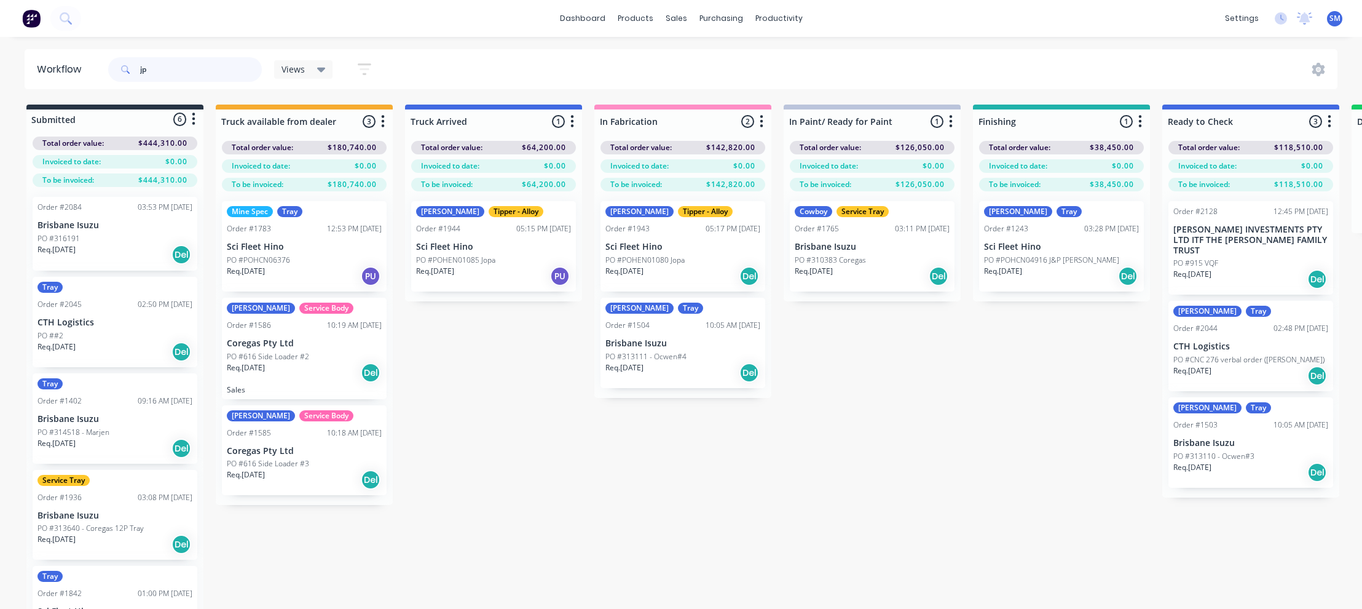
type input "jp"
click at [1018, 243] on p "Sci Fleet Hino" at bounding box center [1061, 247] width 155 height 10
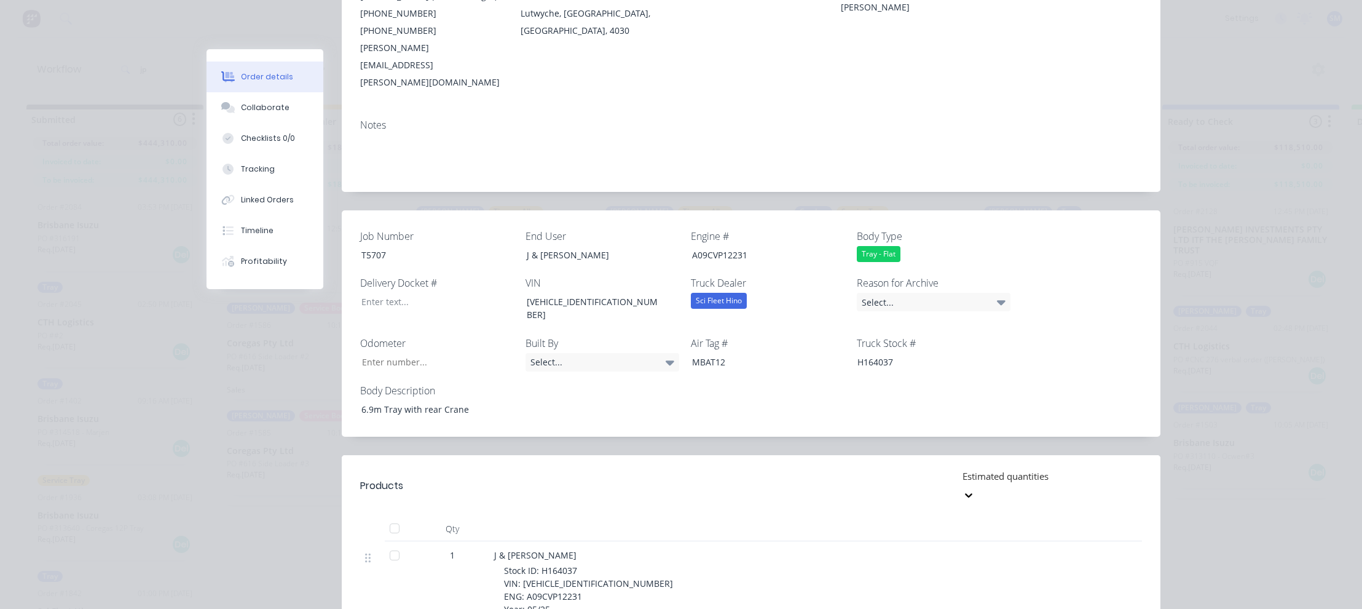
scroll to position [197, 0]
